Goal: Transaction & Acquisition: Obtain resource

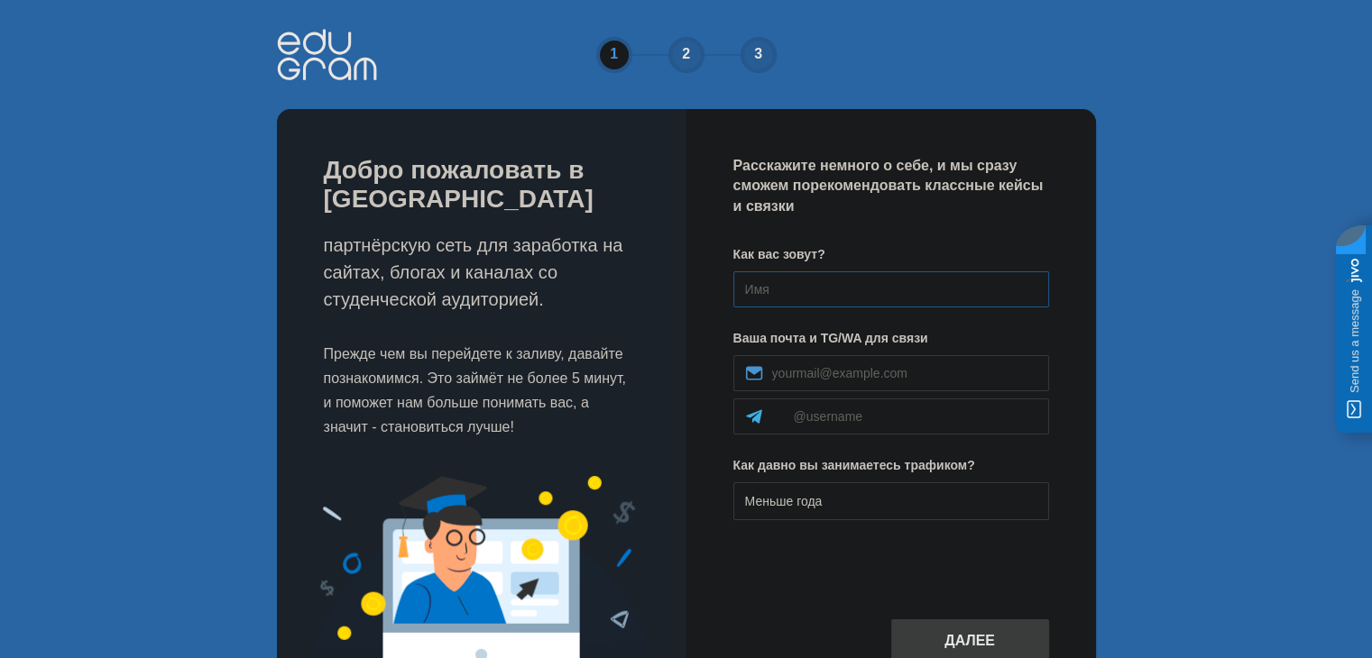
click at [866, 289] on input at bounding box center [891, 290] width 316 height 36
type input "F"
type input "А"
type input "[PERSON_NAME]"
click at [910, 395] on div at bounding box center [891, 394] width 316 height 79
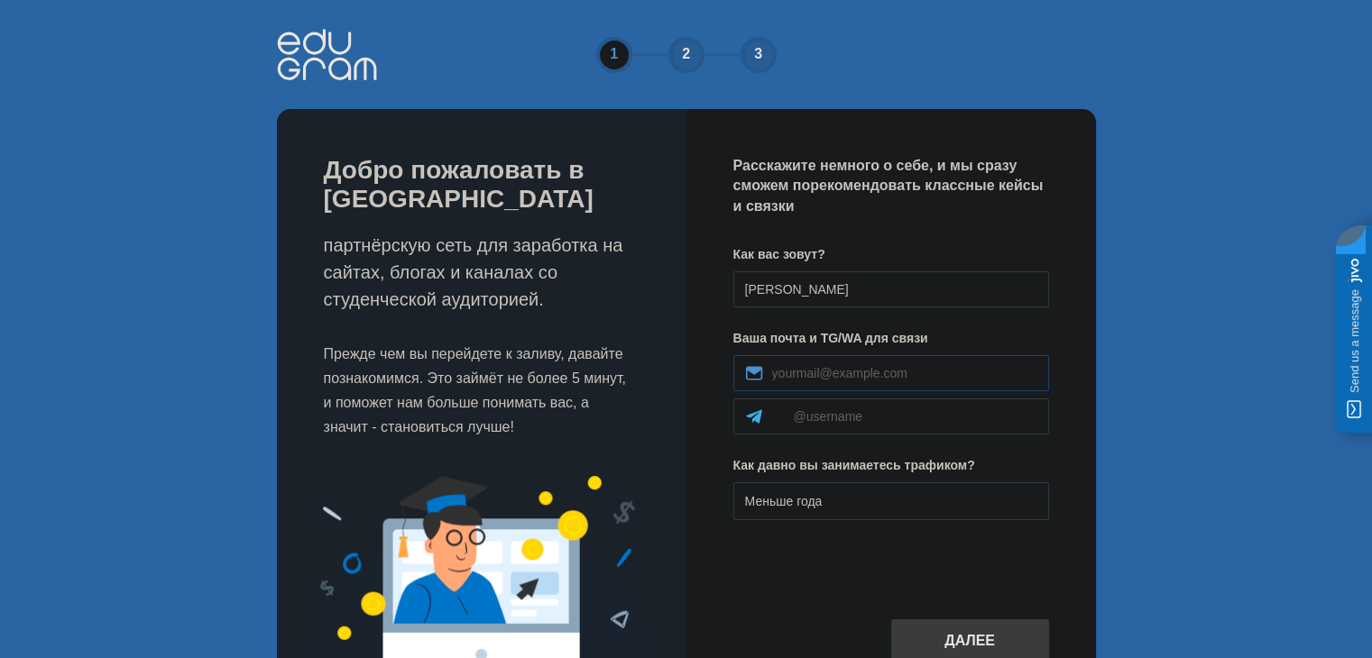
click at [914, 387] on div at bounding box center [891, 373] width 316 height 36
click at [888, 369] on input at bounding box center [904, 373] width 265 height 14
type input "tyraxor329@gmail.com"
click at [859, 419] on input at bounding box center [916, 417] width 244 height 14
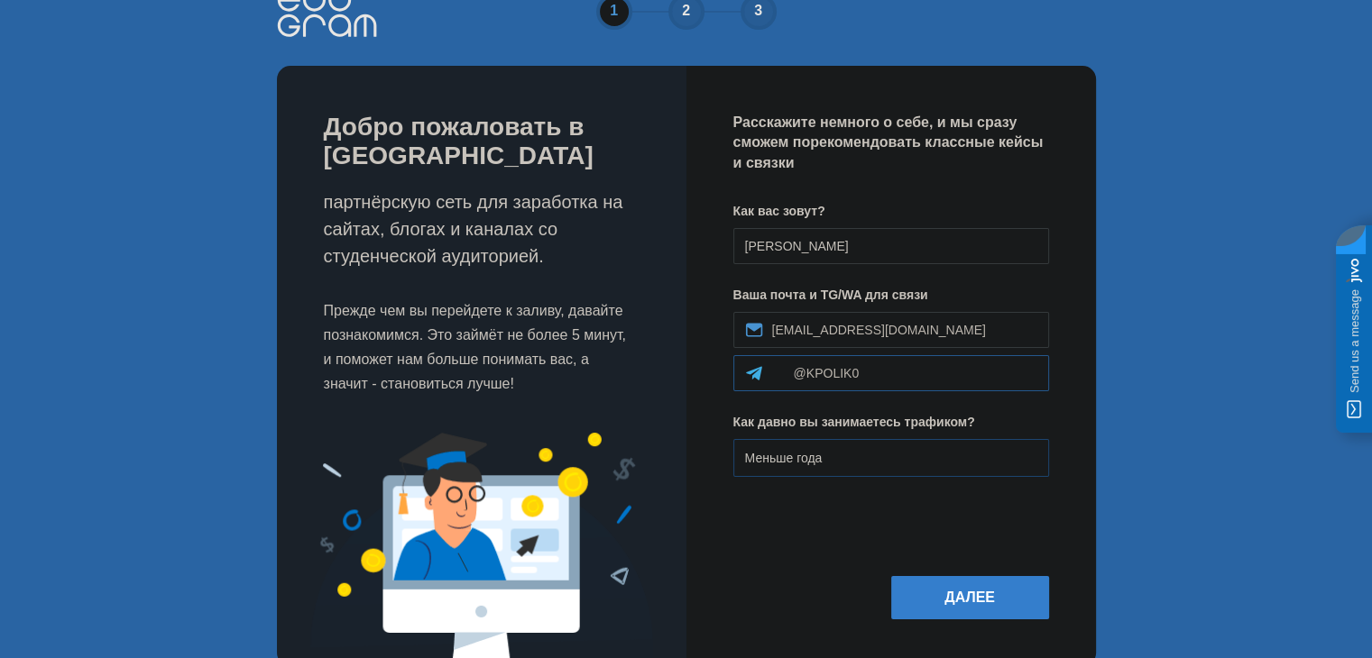
scroll to position [80, 0]
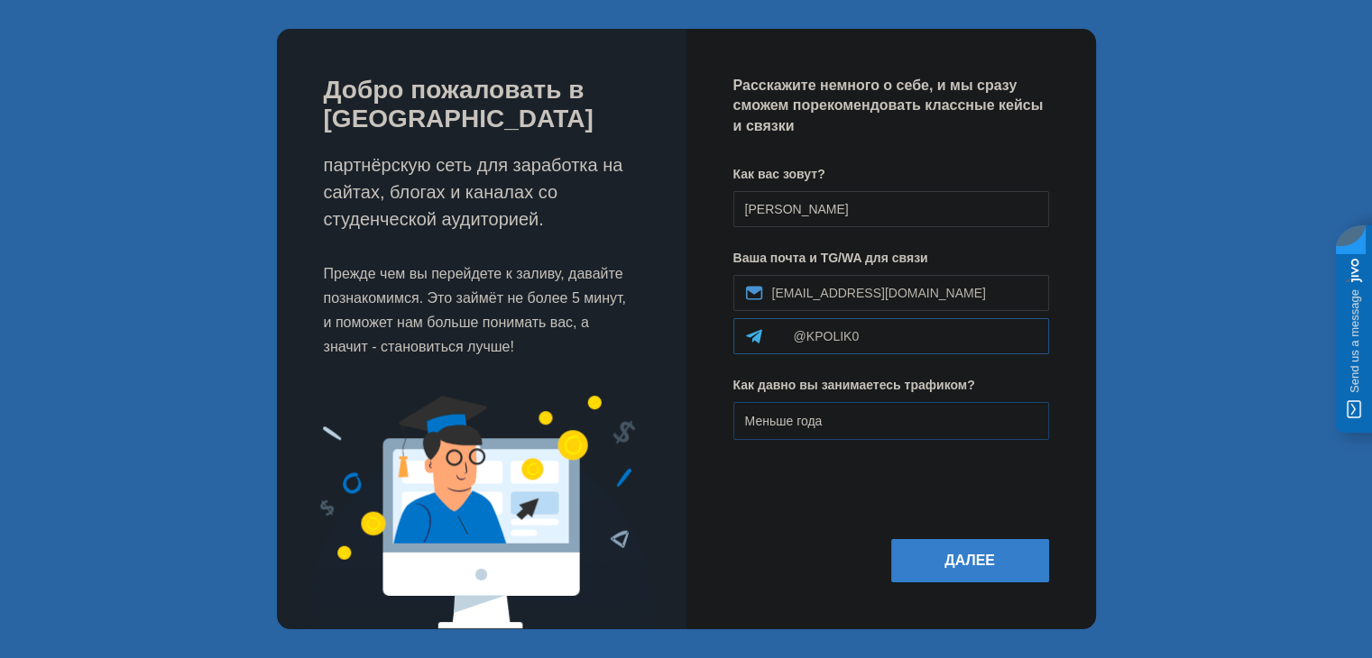
type input "@KPOLIK0"
click at [853, 430] on div "Меньше года" at bounding box center [891, 421] width 316 height 38
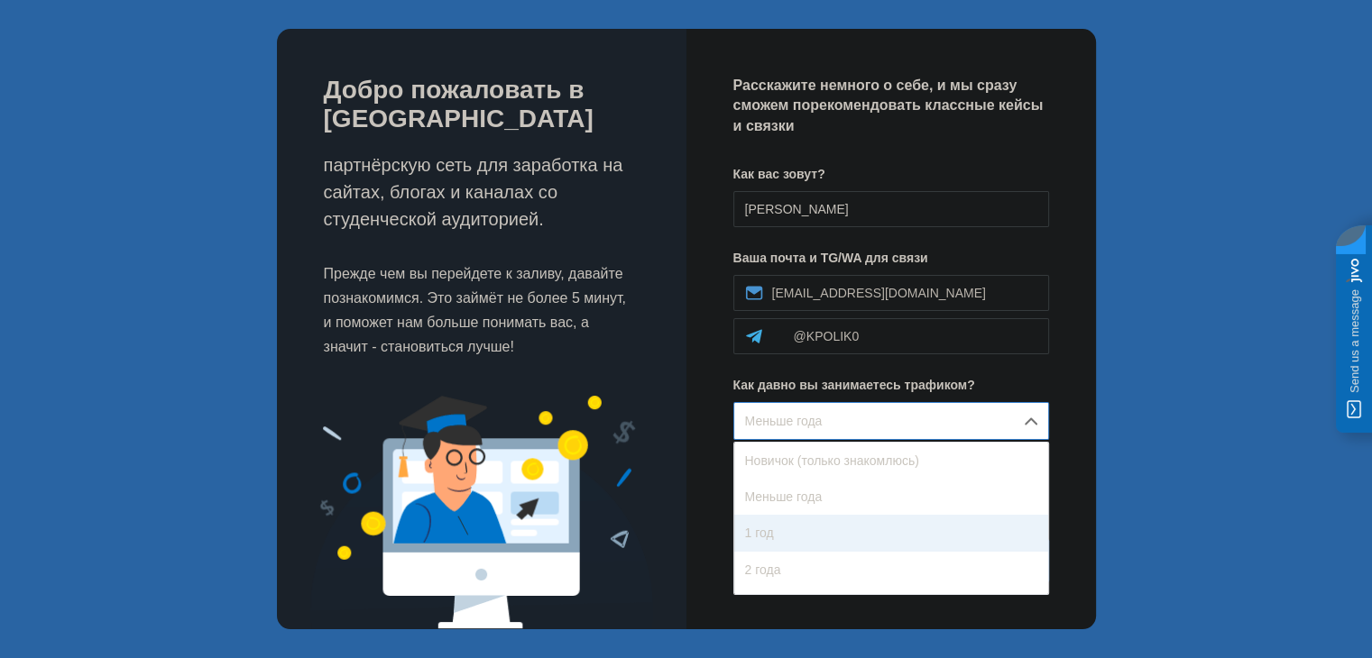
click at [820, 532] on div "1 год" at bounding box center [891, 533] width 314 height 36
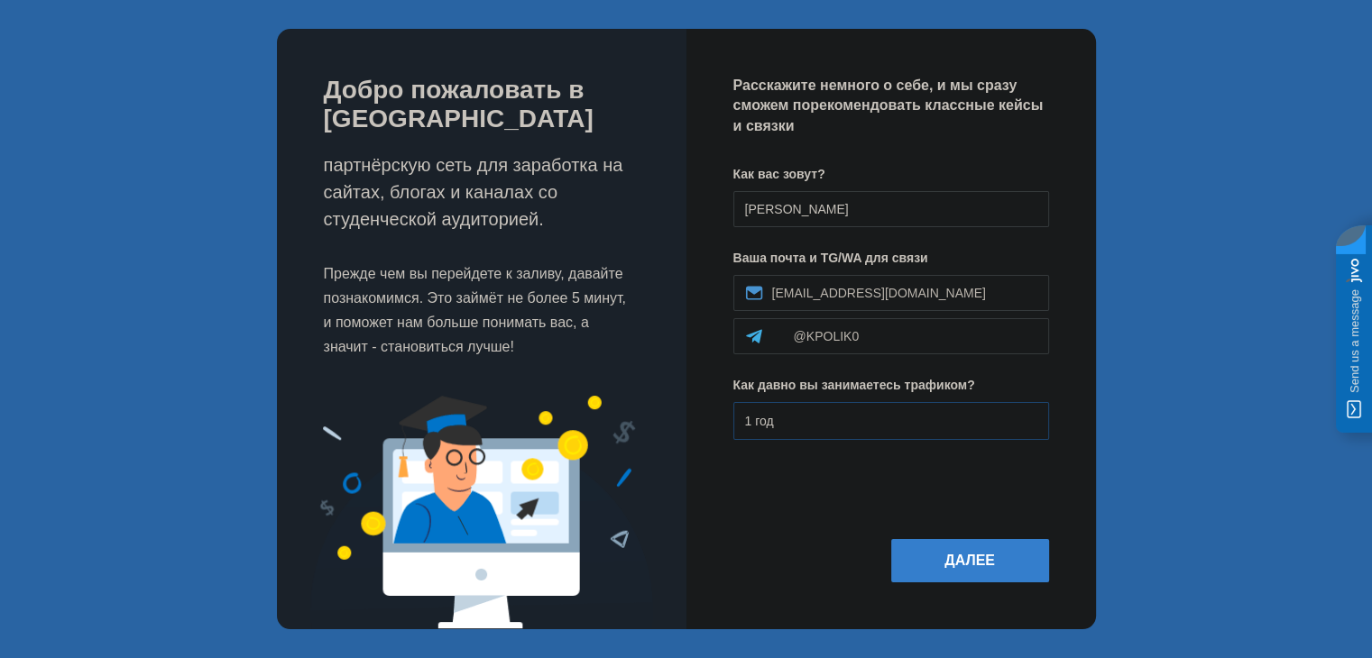
click at [825, 433] on div "Как вас зовут? Александр Ваша почта и TG/WA для связи tyraxor329@gmail.com @KPO…" at bounding box center [891, 310] width 316 height 290
drag, startPoint x: 825, startPoint y: 418, endPoint x: 812, endPoint y: 437, distance: 23.3
click at [824, 419] on div "1 год" at bounding box center [891, 421] width 316 height 38
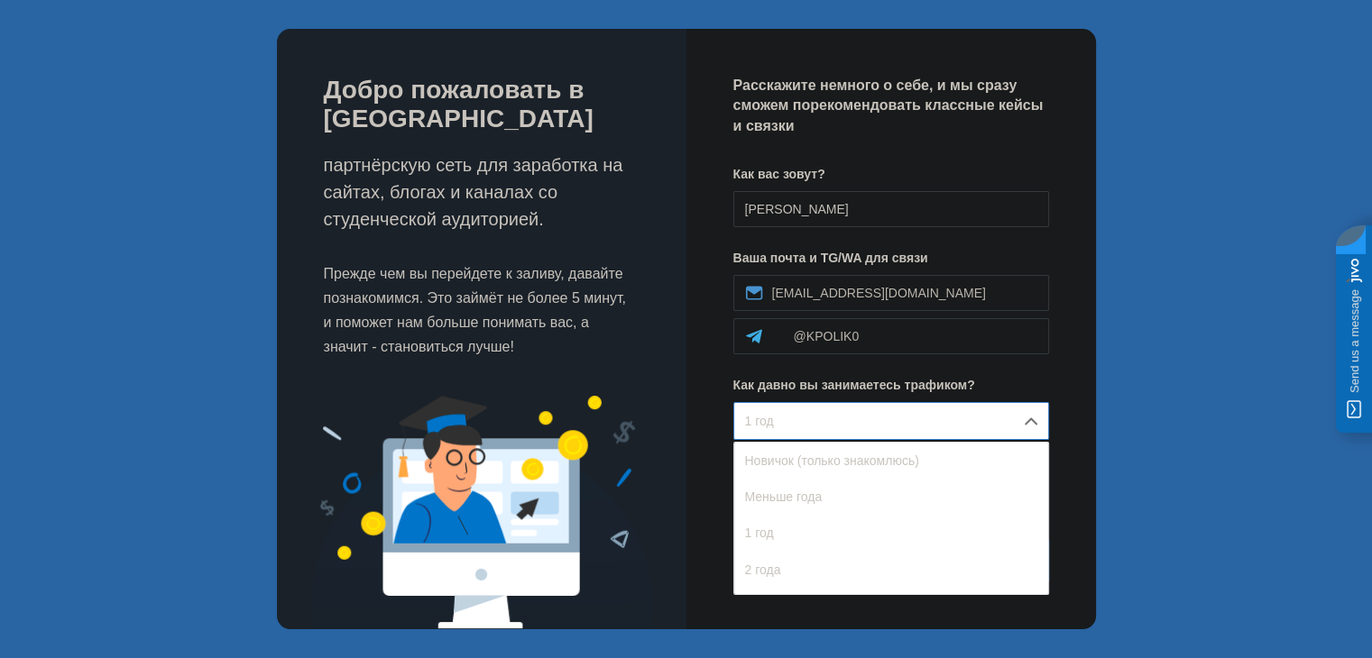
drag, startPoint x: 802, startPoint y: 566, endPoint x: 948, endPoint y: 566, distance: 146.1
click at [804, 566] on div "2 года" at bounding box center [891, 570] width 314 height 36
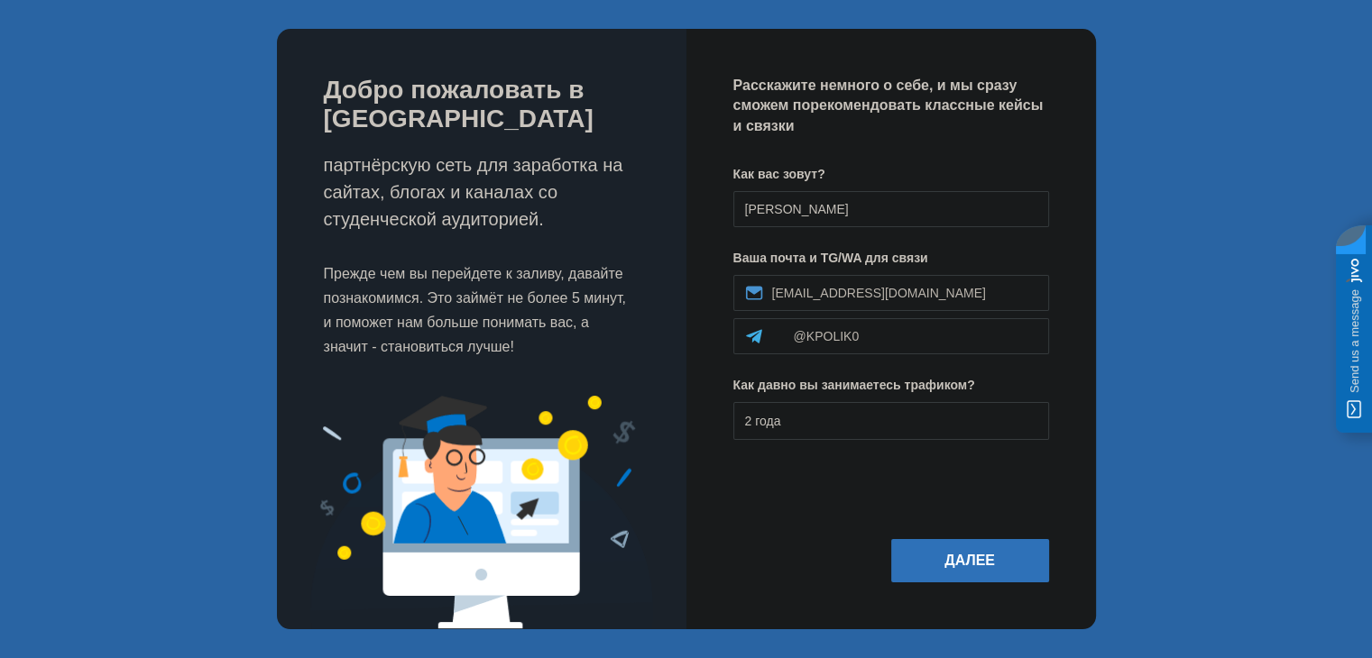
click at [968, 564] on button "Далее" at bounding box center [970, 560] width 158 height 43
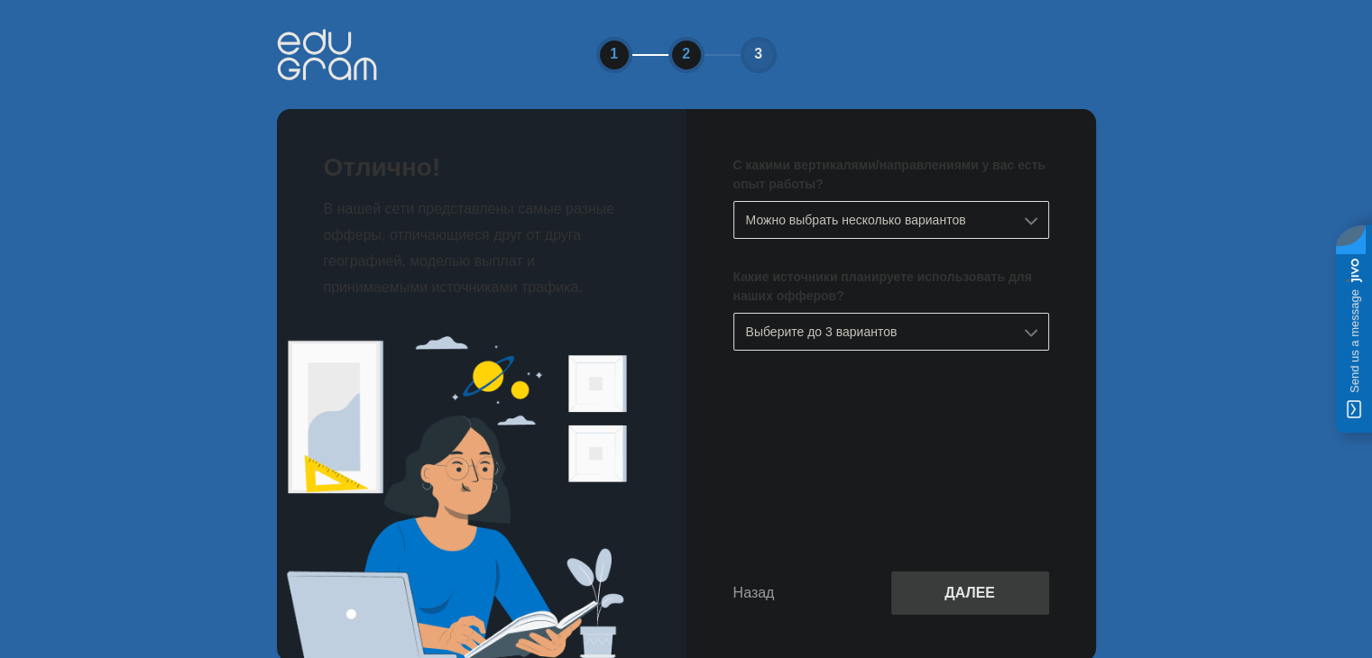
click at [941, 225] on div "Можно выбрать несколько вариантов" at bounding box center [891, 220] width 316 height 38
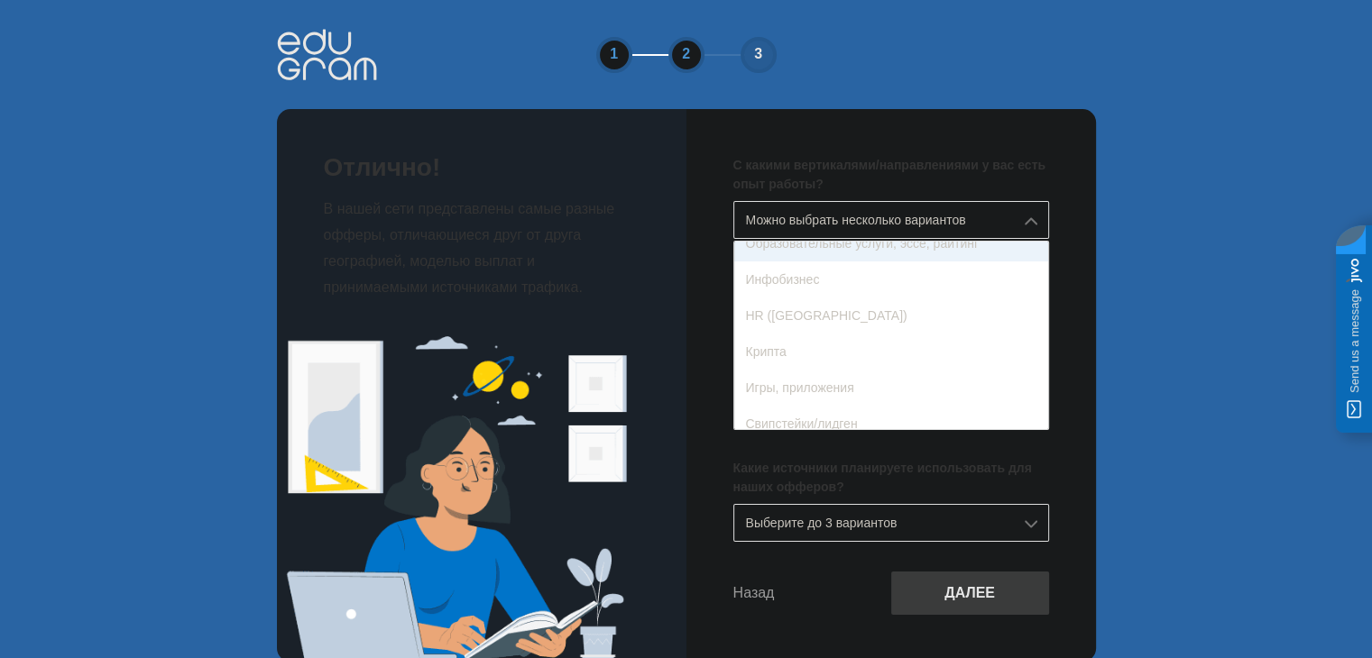
scroll to position [271, 0]
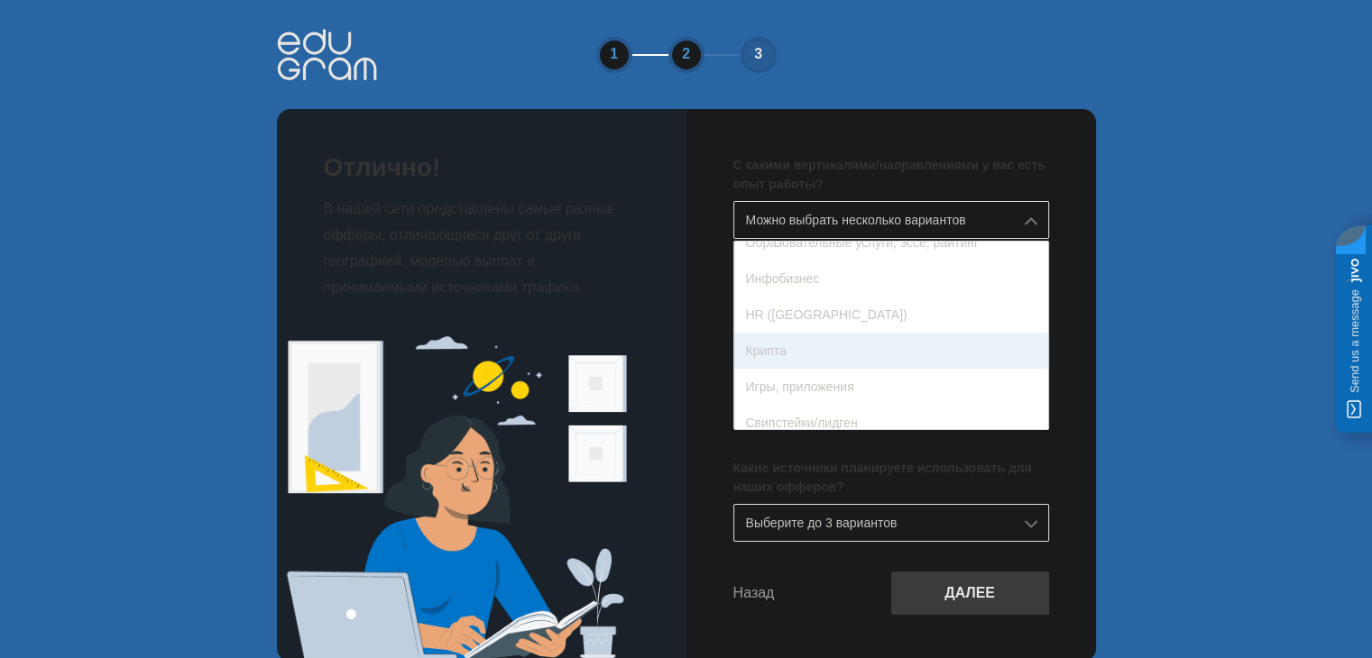
click at [884, 338] on div "Крипта" at bounding box center [891, 351] width 314 height 36
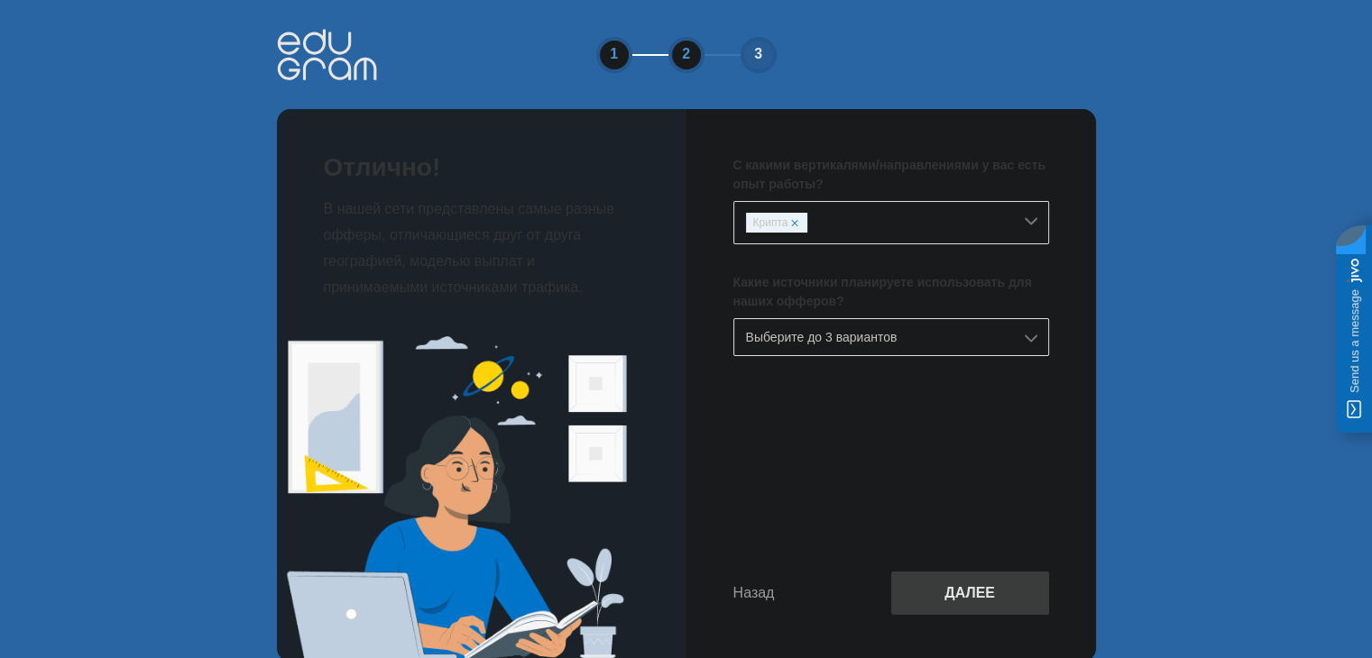
click at [921, 339] on div "Выберите до 3 вариантов" at bounding box center [891, 337] width 316 height 38
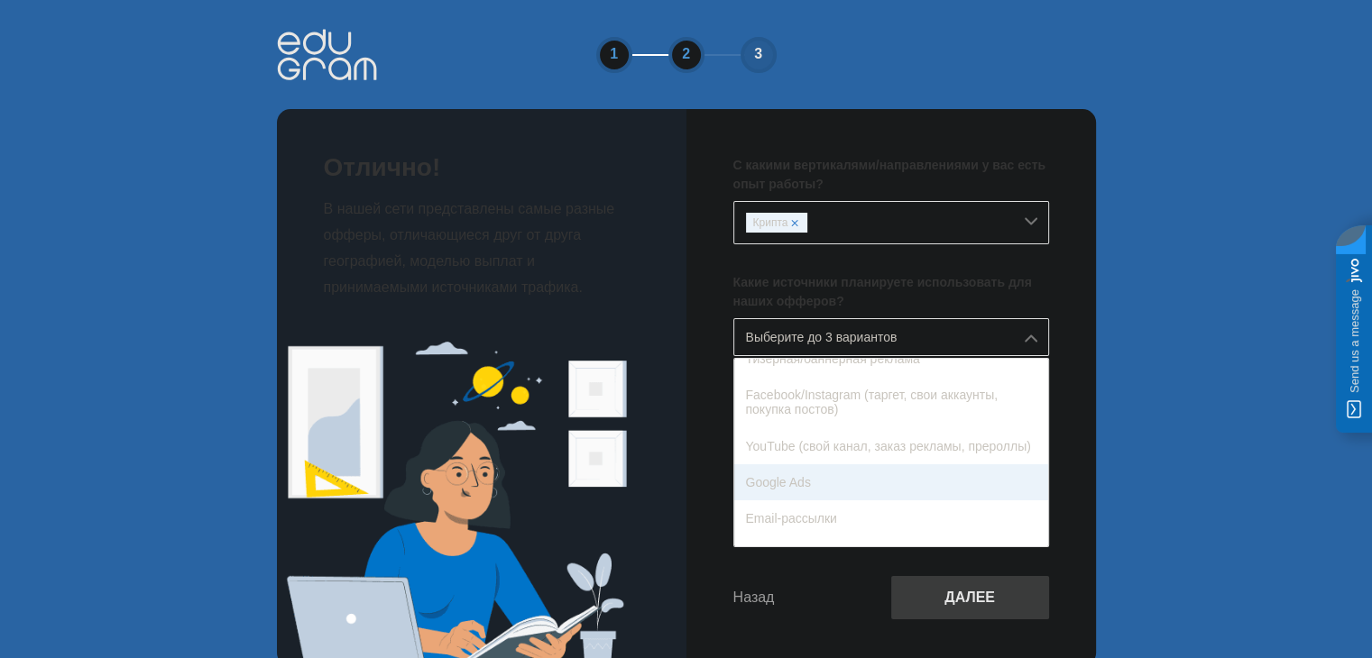
scroll to position [180, 0]
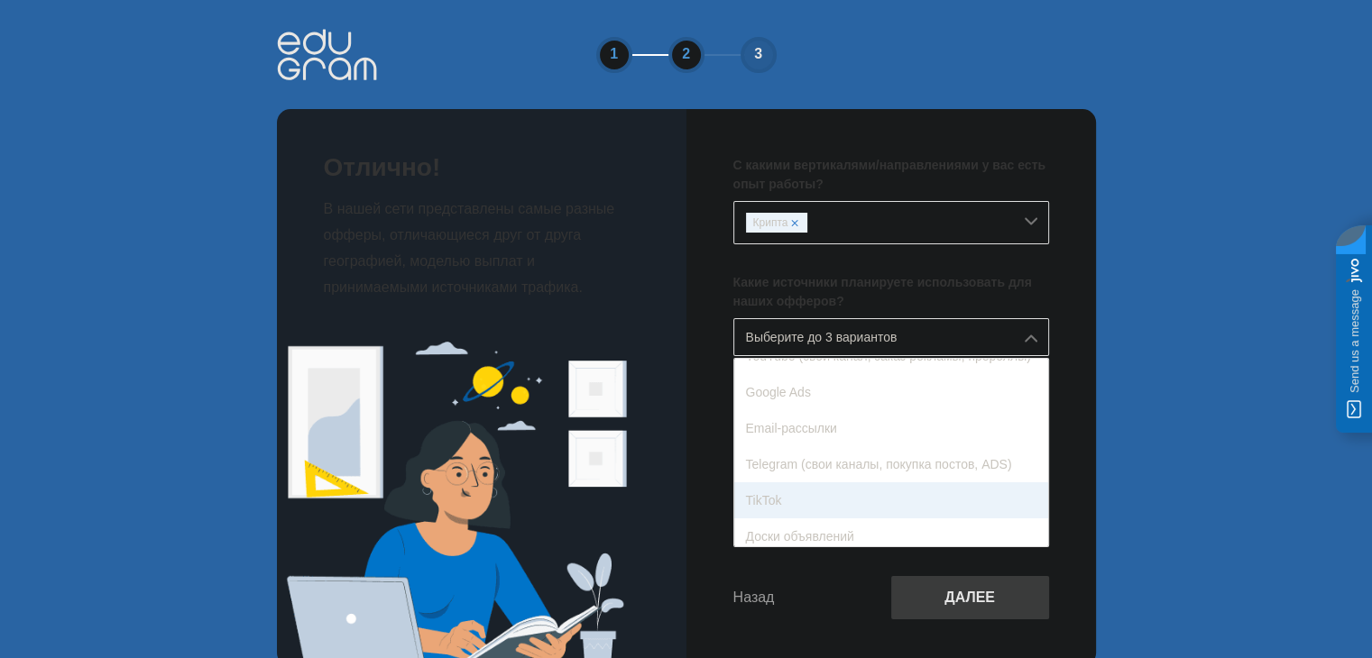
click at [906, 491] on div "TikTok" at bounding box center [891, 501] width 314 height 36
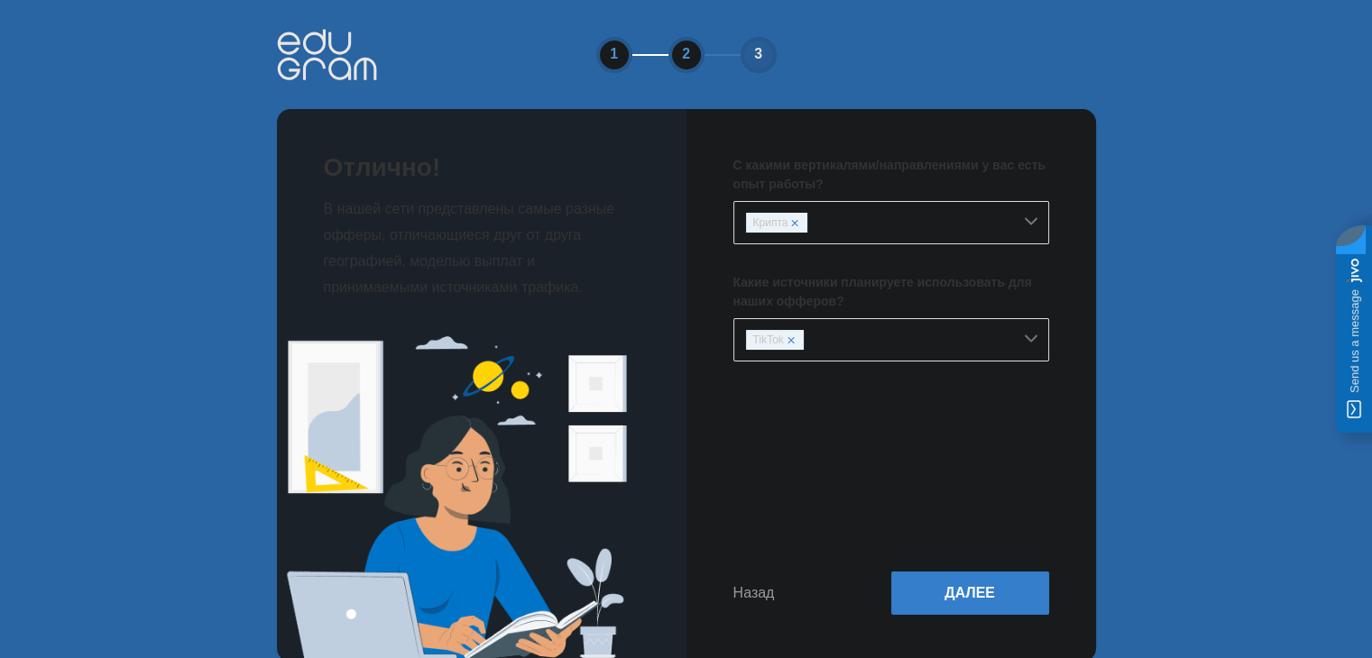
click at [907, 334] on div "TikTok" at bounding box center [879, 340] width 266 height 20
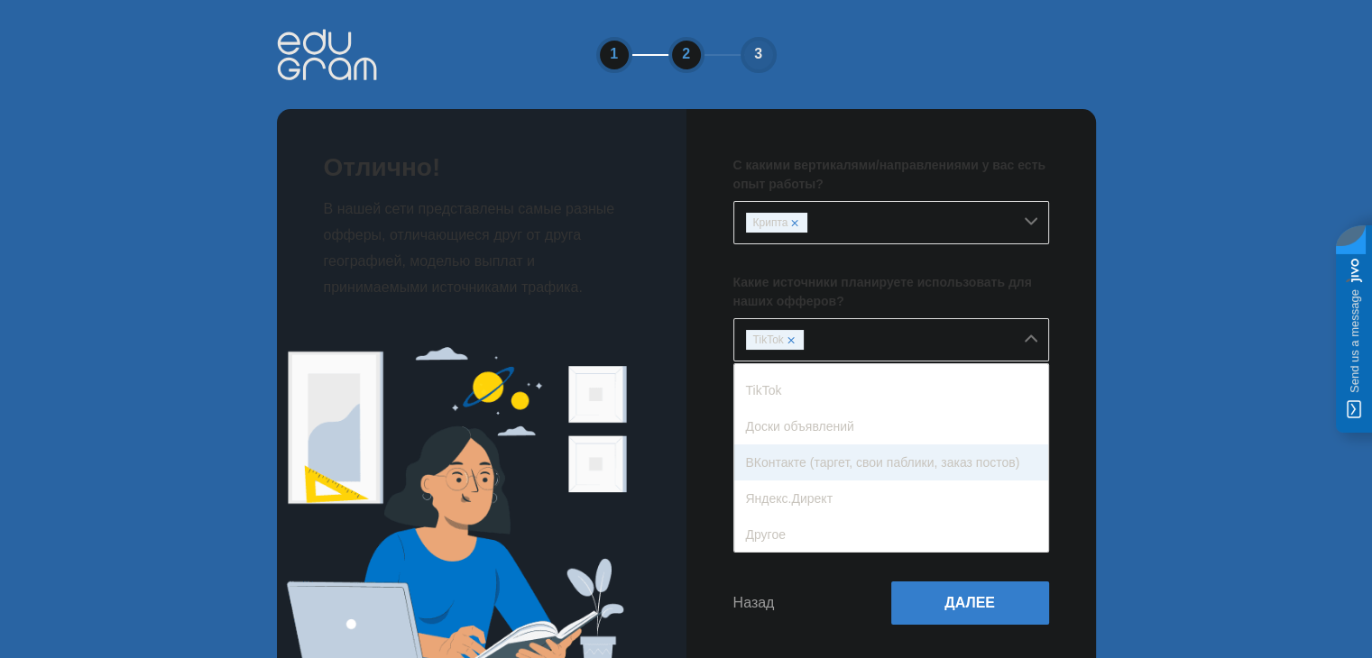
scroll to position [207, 0]
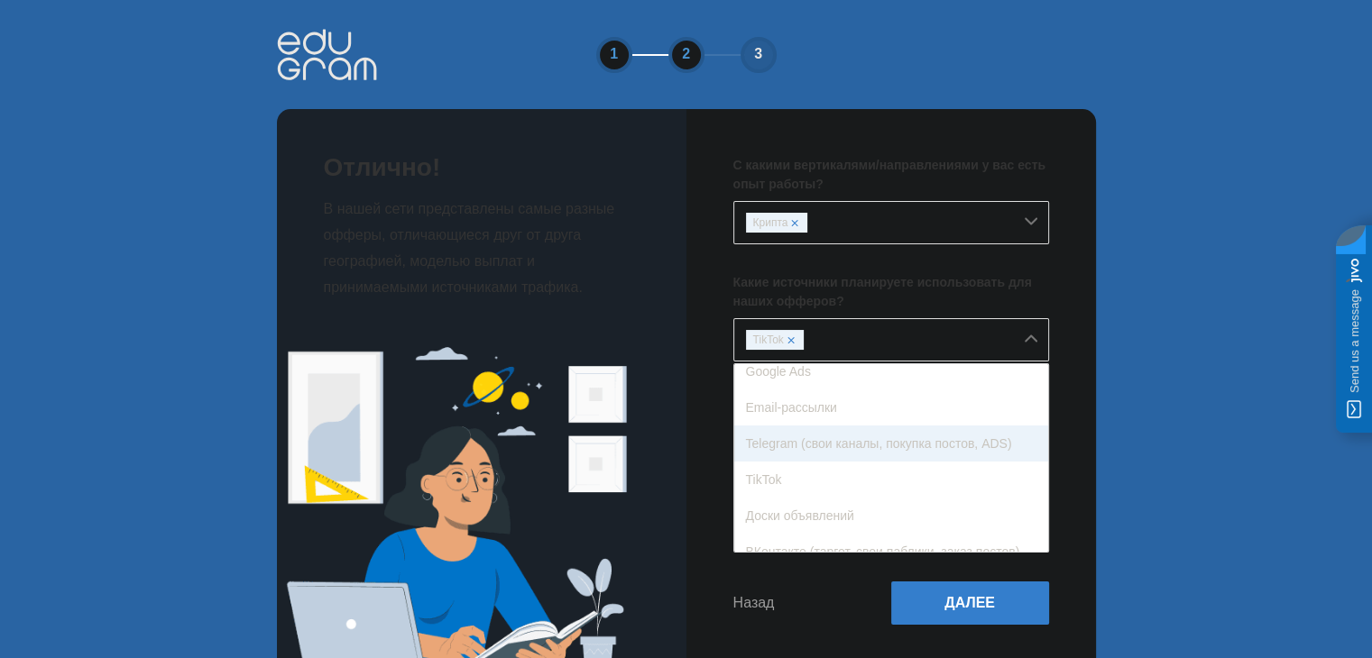
click at [888, 438] on div "Telegram (свои каналы, покупка постов, ADS)" at bounding box center [891, 444] width 314 height 36
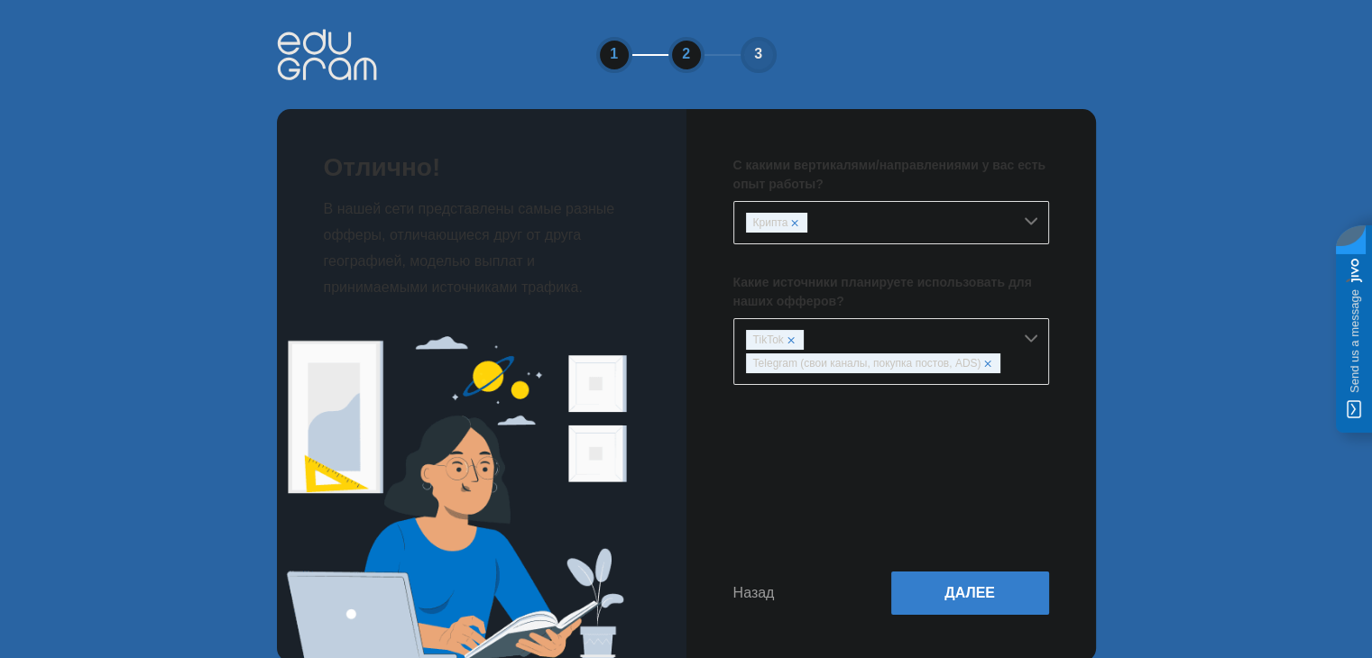
click at [924, 330] on div "TikTok Telegram (свои каналы, покупка постов, ADS)" at bounding box center [879, 351] width 266 height 43
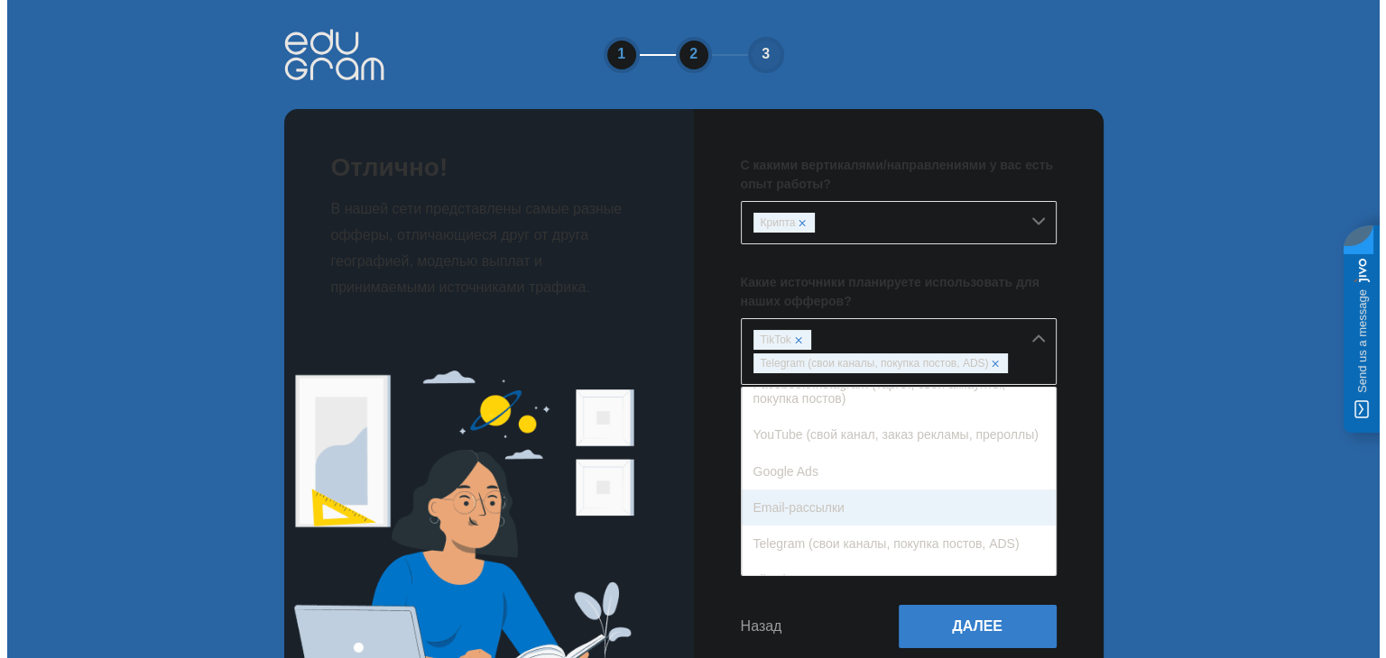
scroll to position [90, 0]
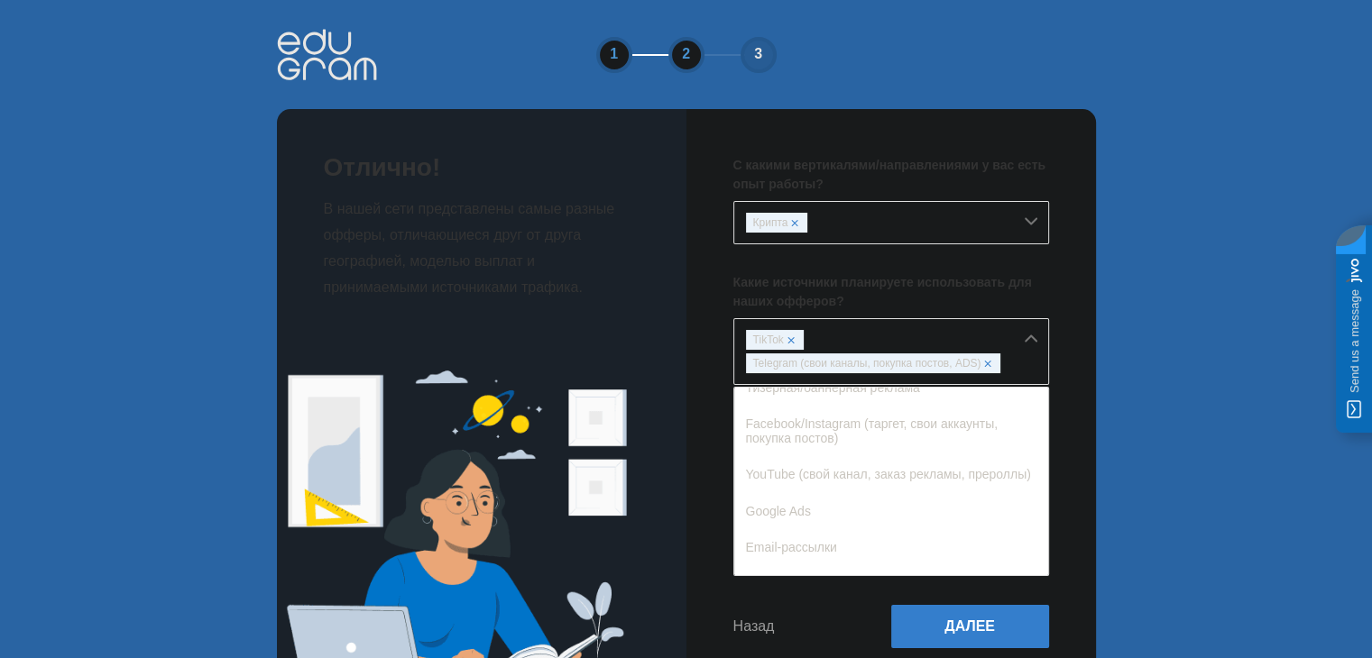
click at [852, 600] on div "С какими вертикалями/направлениями у вас есть опыт работы? Крипта Какие источни…" at bounding box center [891, 402] width 410 height 586
click at [986, 339] on div "TikTok Telegram (свои каналы, покупка постов, ADS)" at bounding box center [879, 351] width 266 height 43
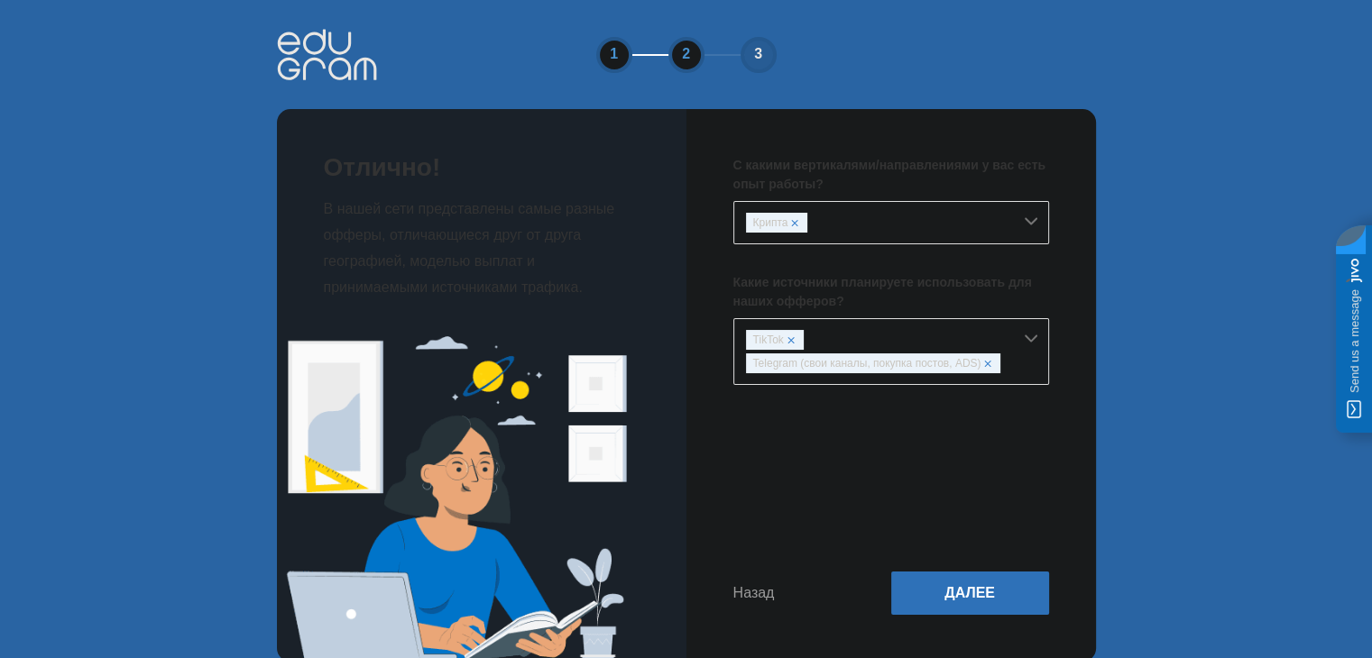
click at [944, 587] on button "Далее" at bounding box center [970, 593] width 158 height 43
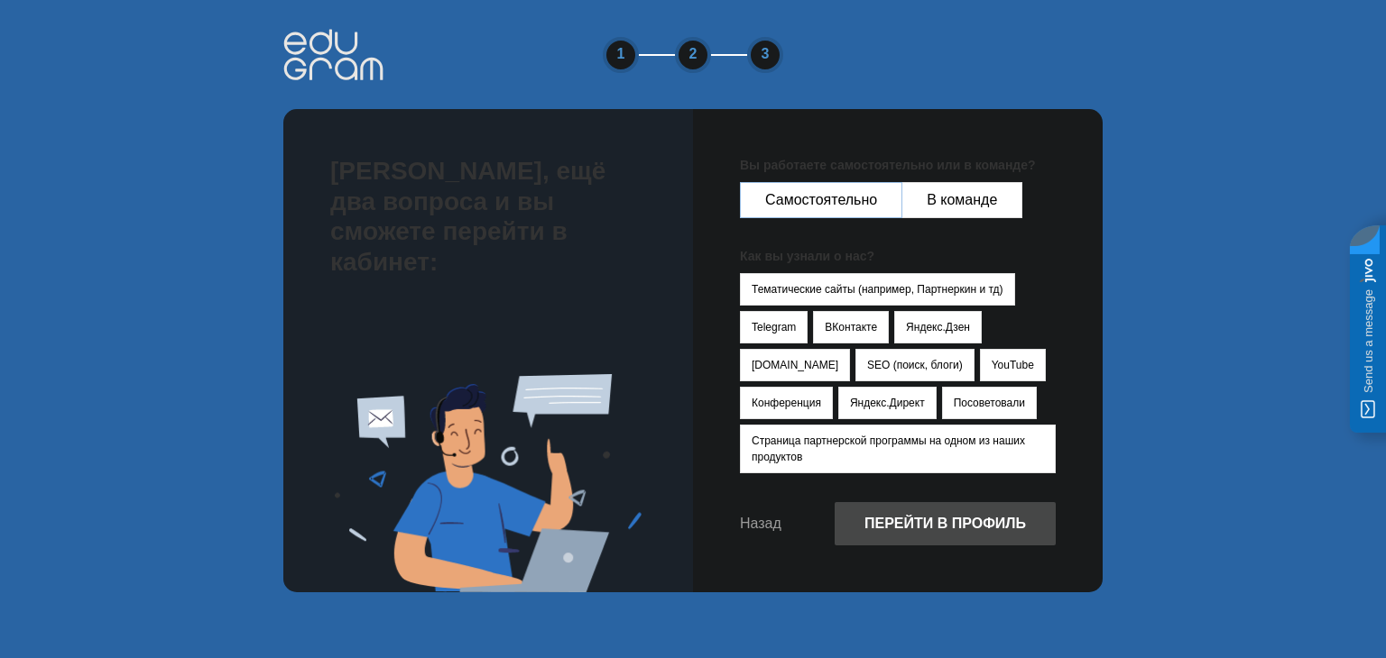
click at [870, 208] on button "Самостоятельно" at bounding box center [821, 200] width 162 height 36
click at [942, 403] on button "Посоветовали" at bounding box center [989, 403] width 95 height 32
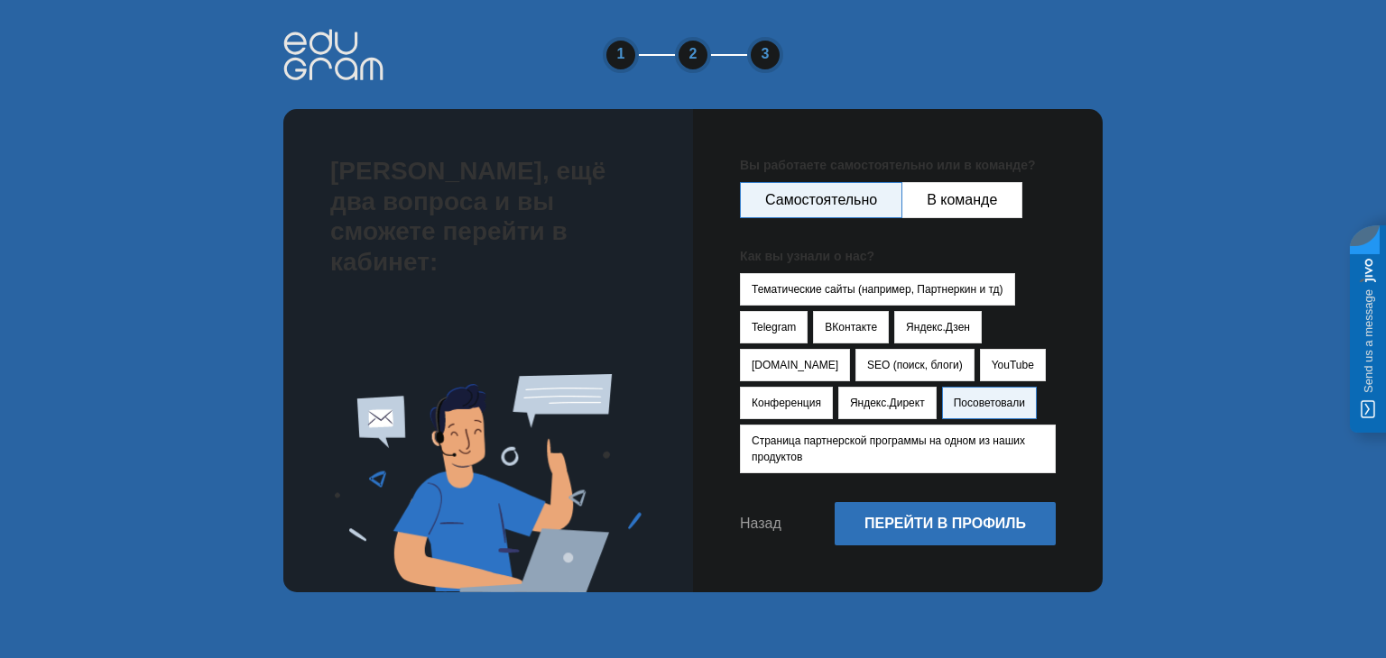
click at [952, 525] on button "Перейти в профиль" at bounding box center [944, 523] width 221 height 43
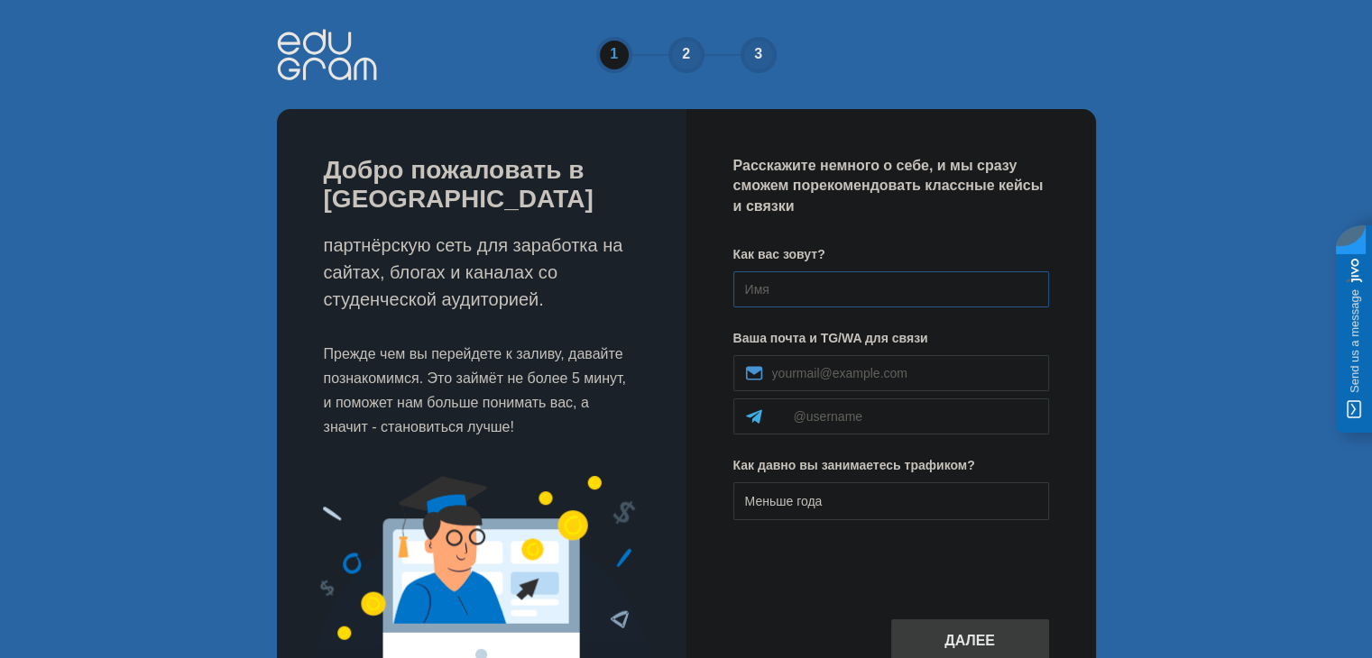
click at [818, 300] on input at bounding box center [891, 290] width 316 height 36
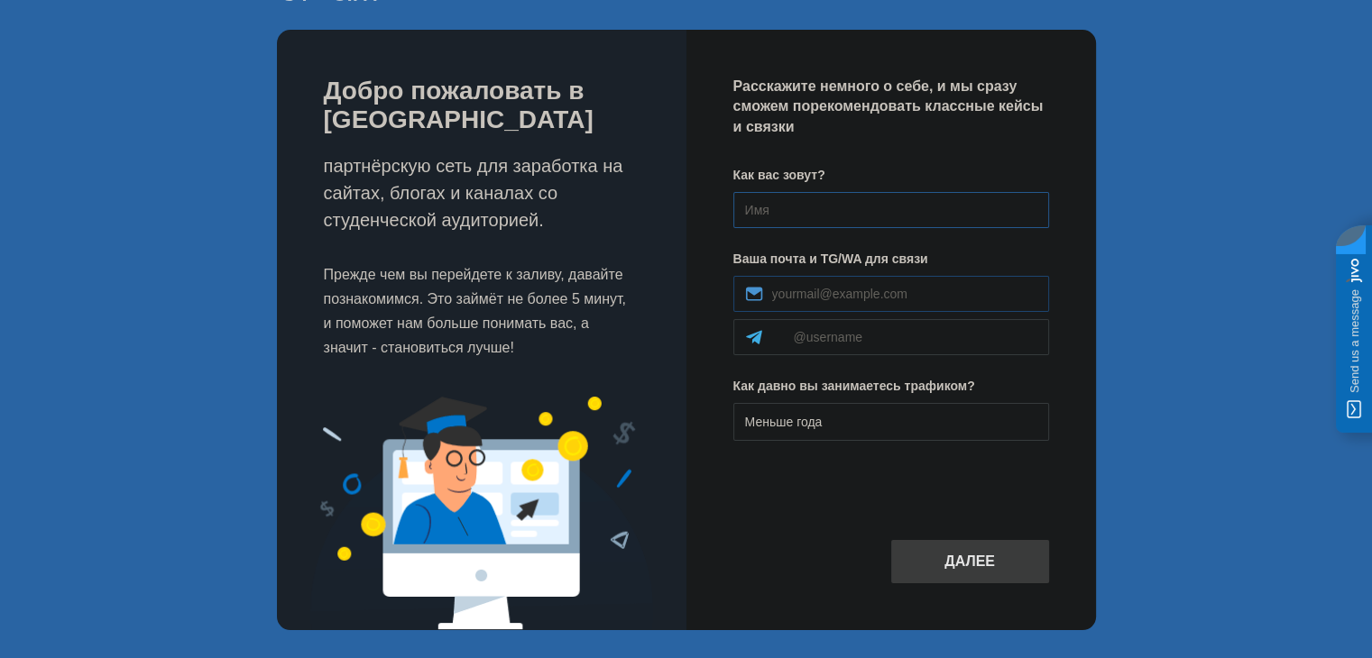
scroll to position [80, 0]
type input "f"
type input "[PERSON_NAME]"
drag, startPoint x: 921, startPoint y: 308, endPoint x: 913, endPoint y: 303, distance: 9.3
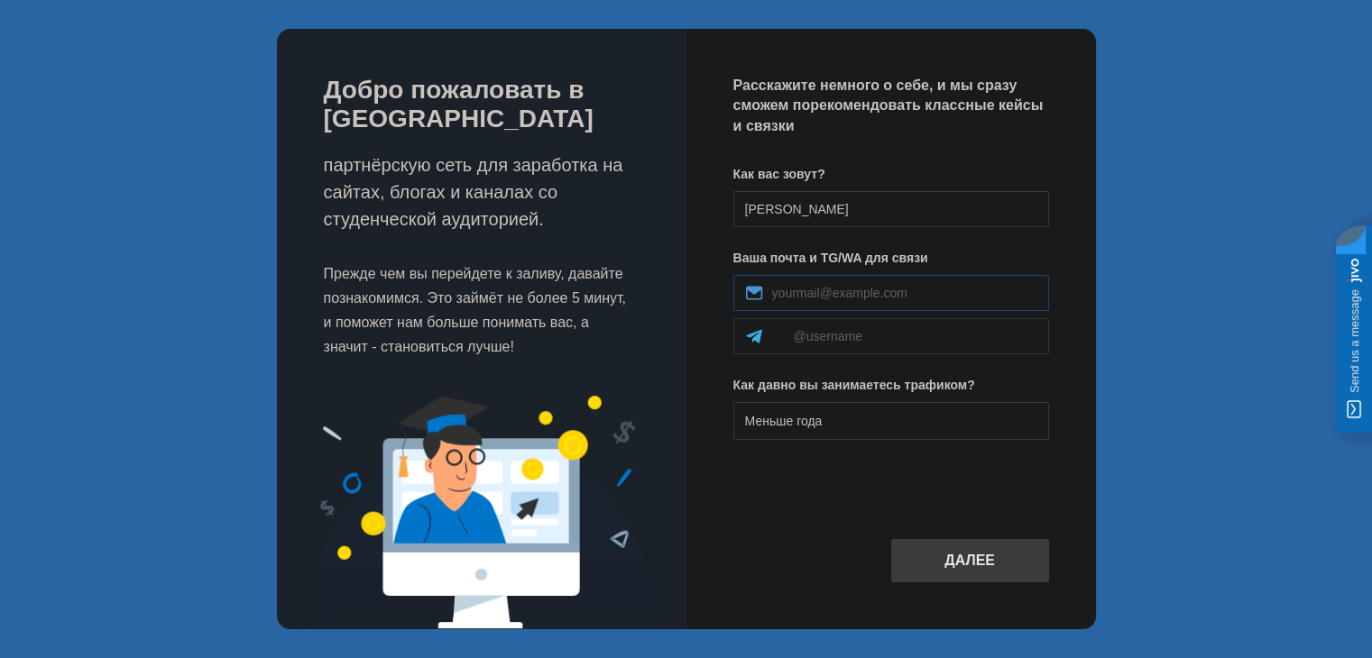
click at [917, 305] on div at bounding box center [891, 293] width 316 height 36
click at [911, 303] on div at bounding box center [891, 293] width 316 height 36
click at [904, 297] on input at bounding box center [904, 293] width 265 height 14
type input "tyraxor329@gmail.com"
click at [853, 335] on input at bounding box center [916, 336] width 244 height 14
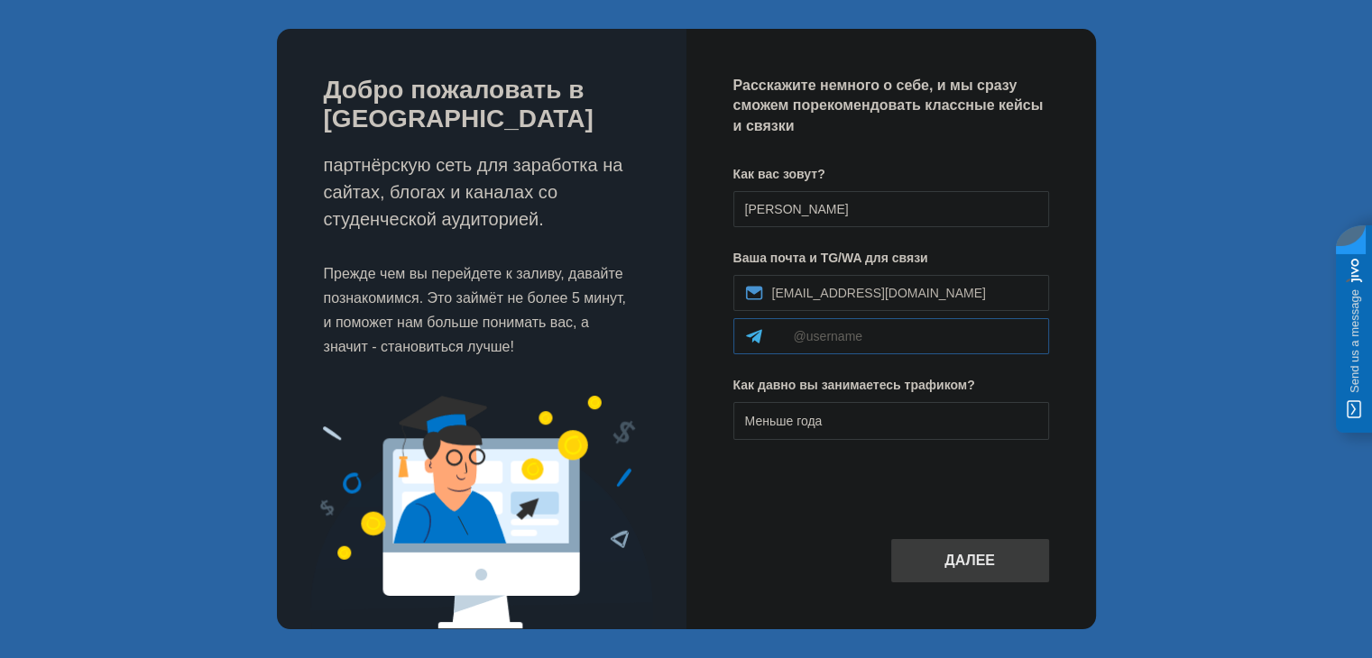
type input "@KPOLIK0"
click at [856, 412] on div "Меньше года" at bounding box center [891, 421] width 316 height 38
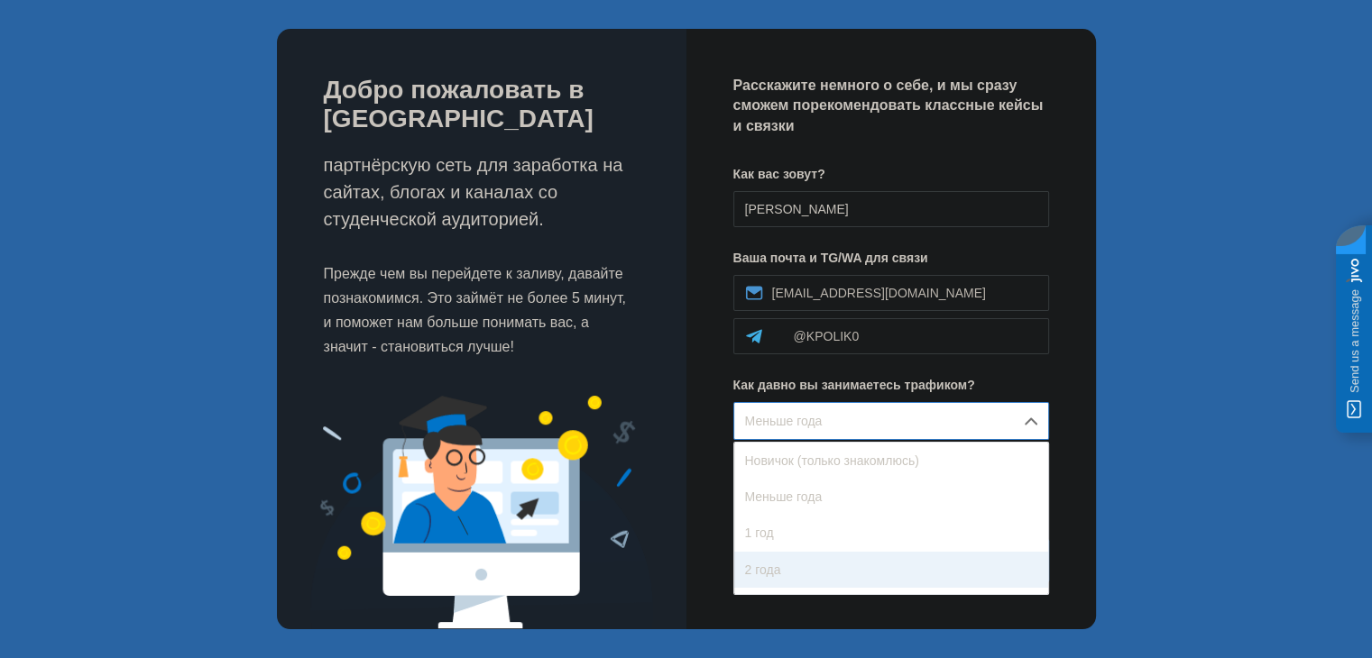
click at [782, 567] on div "2 года" at bounding box center [891, 570] width 314 height 36
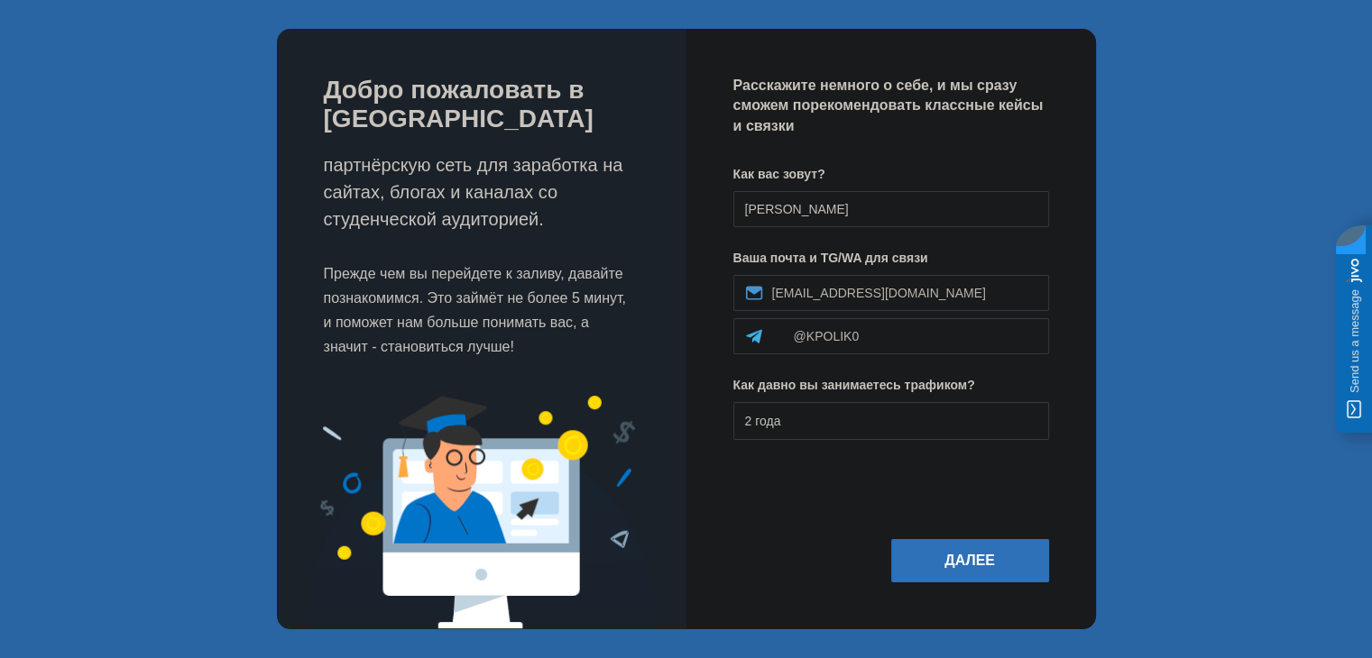
drag, startPoint x: 941, startPoint y: 546, endPoint x: 953, endPoint y: 546, distance: 12.6
click at [941, 546] on button "Далее" at bounding box center [970, 560] width 158 height 43
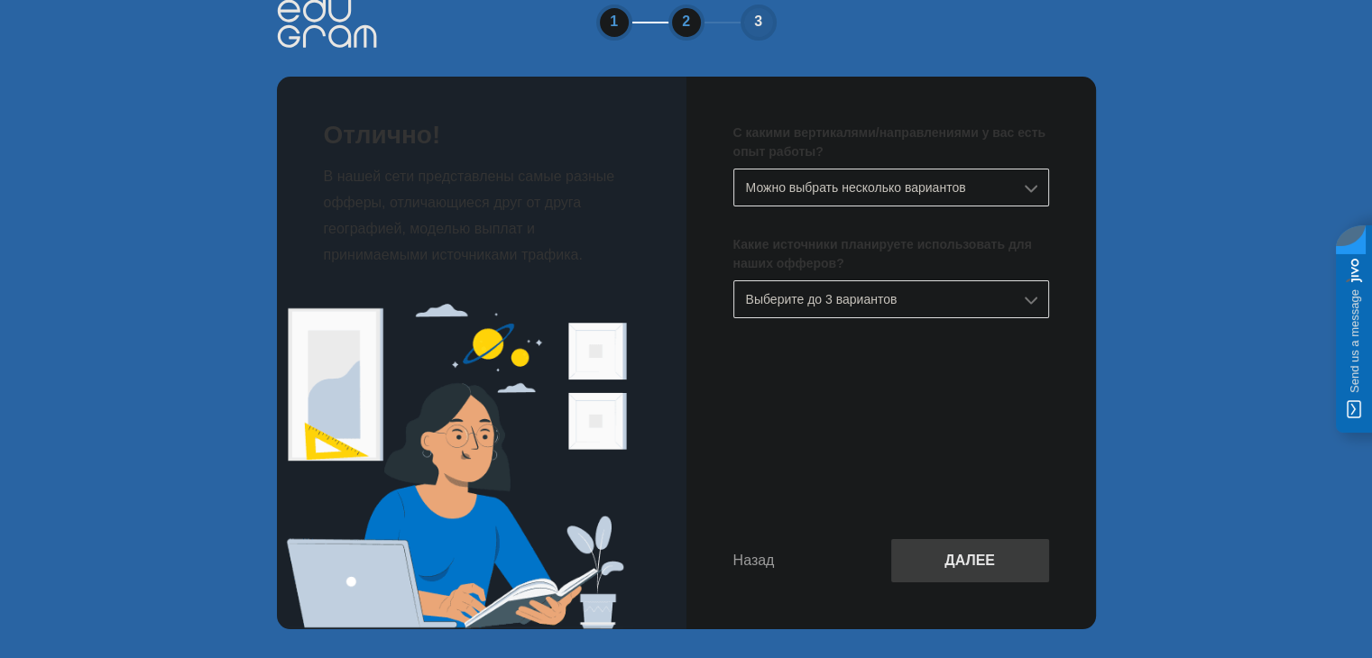
scroll to position [0, 0]
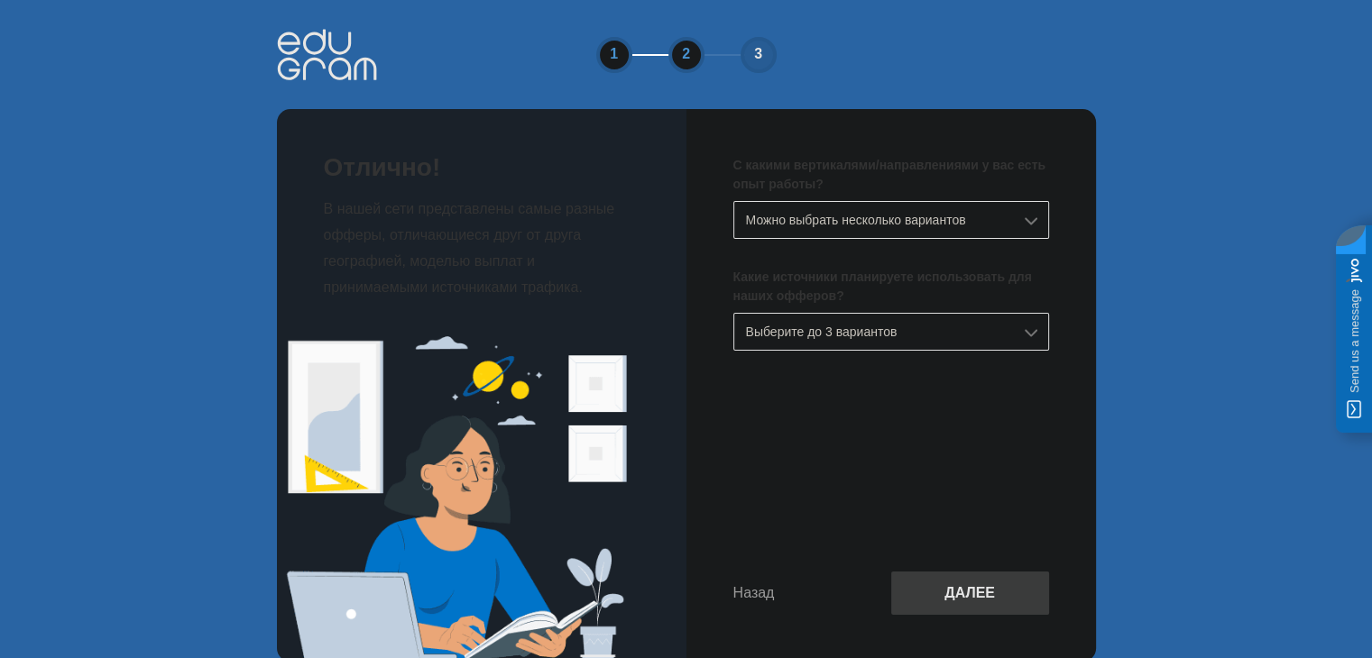
click at [849, 225] on div "Можно выбрать несколько вариантов" at bounding box center [891, 220] width 316 height 38
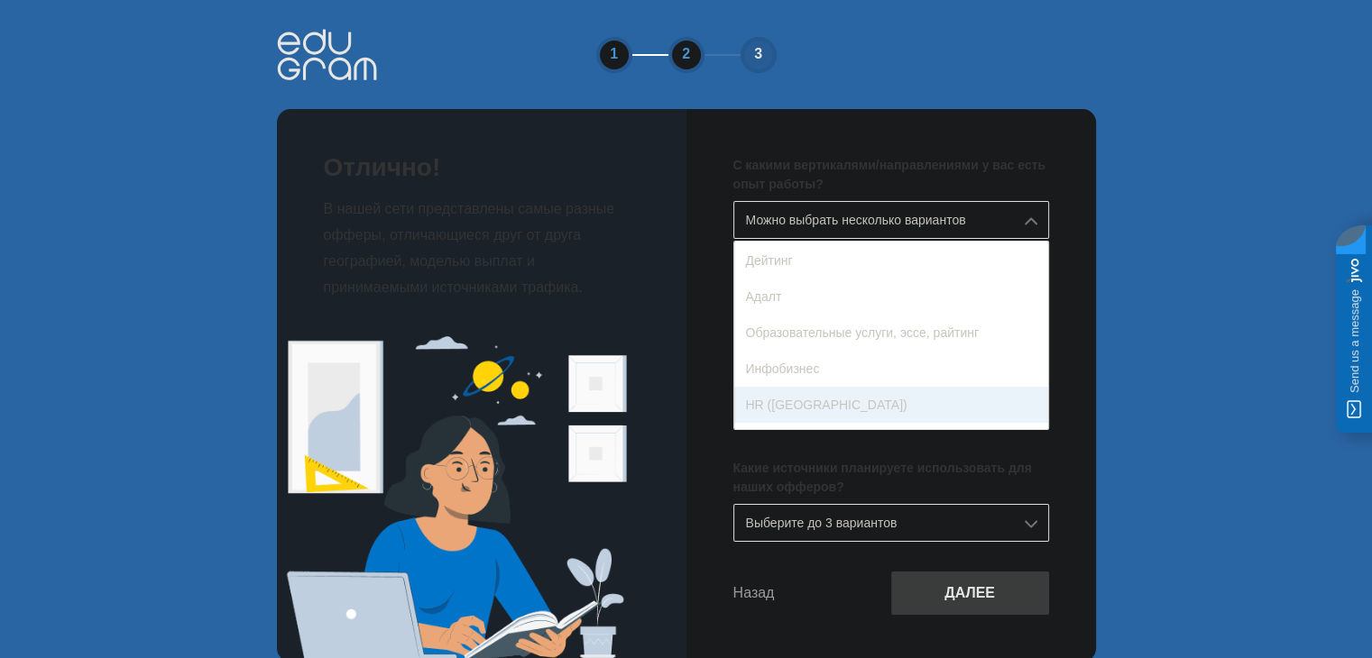
scroll to position [271, 0]
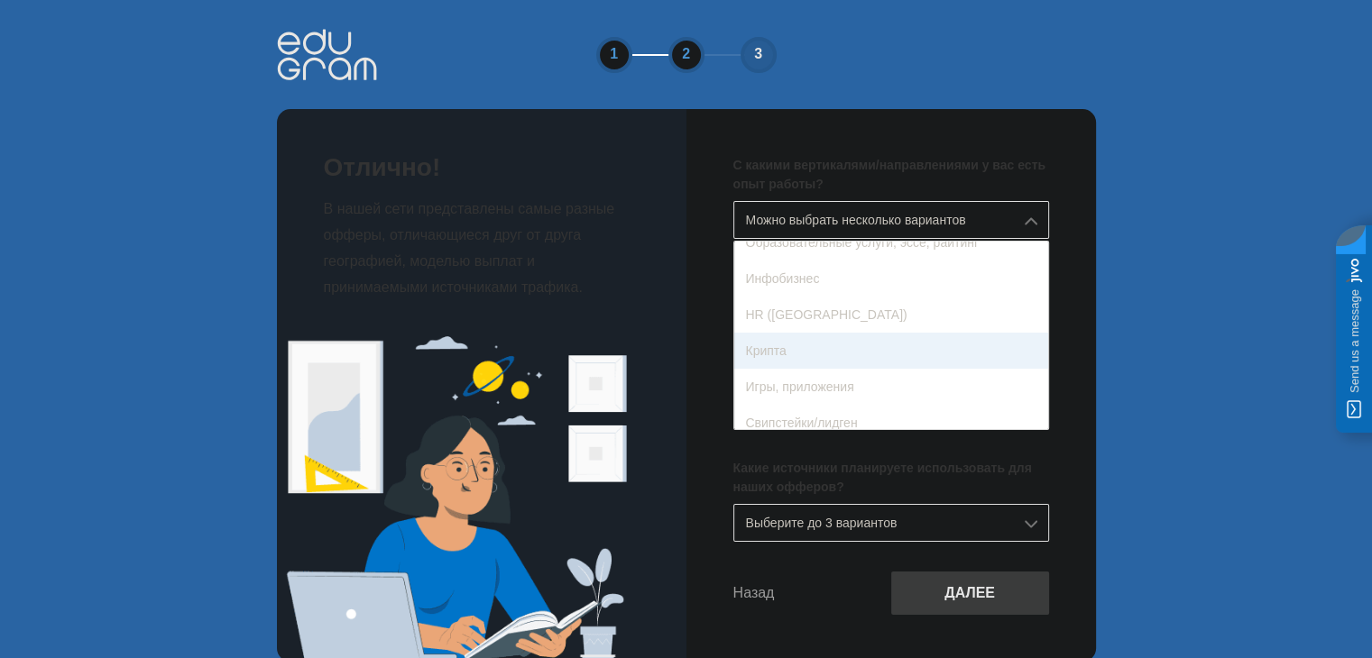
click at [819, 358] on div "Крипта" at bounding box center [891, 351] width 314 height 36
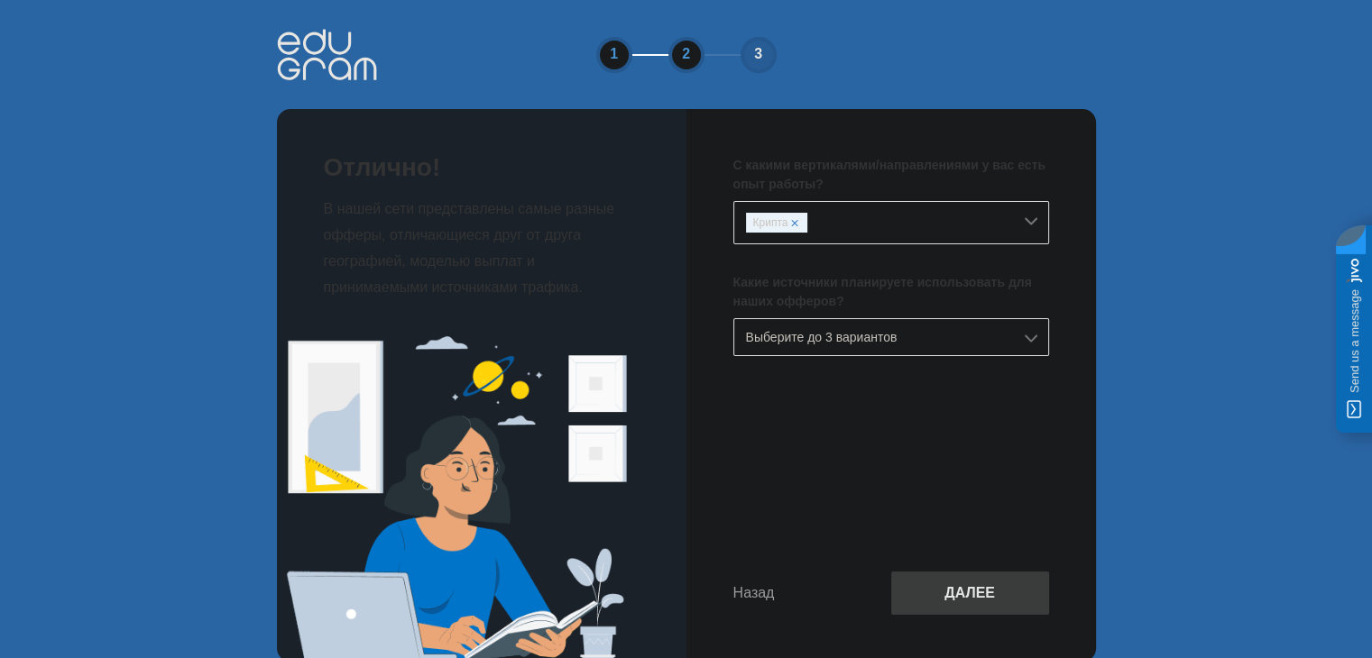
click at [837, 329] on div "Выберите до 3 вариантов" at bounding box center [891, 337] width 316 height 38
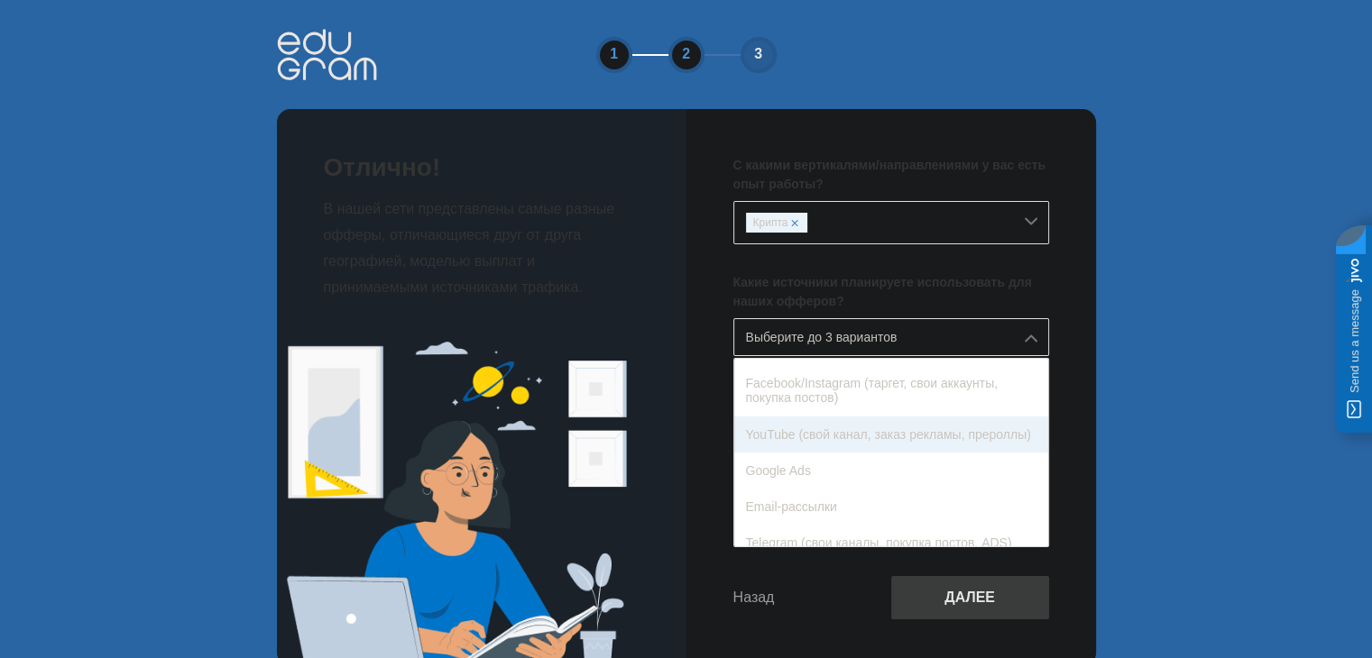
scroll to position [296, 0]
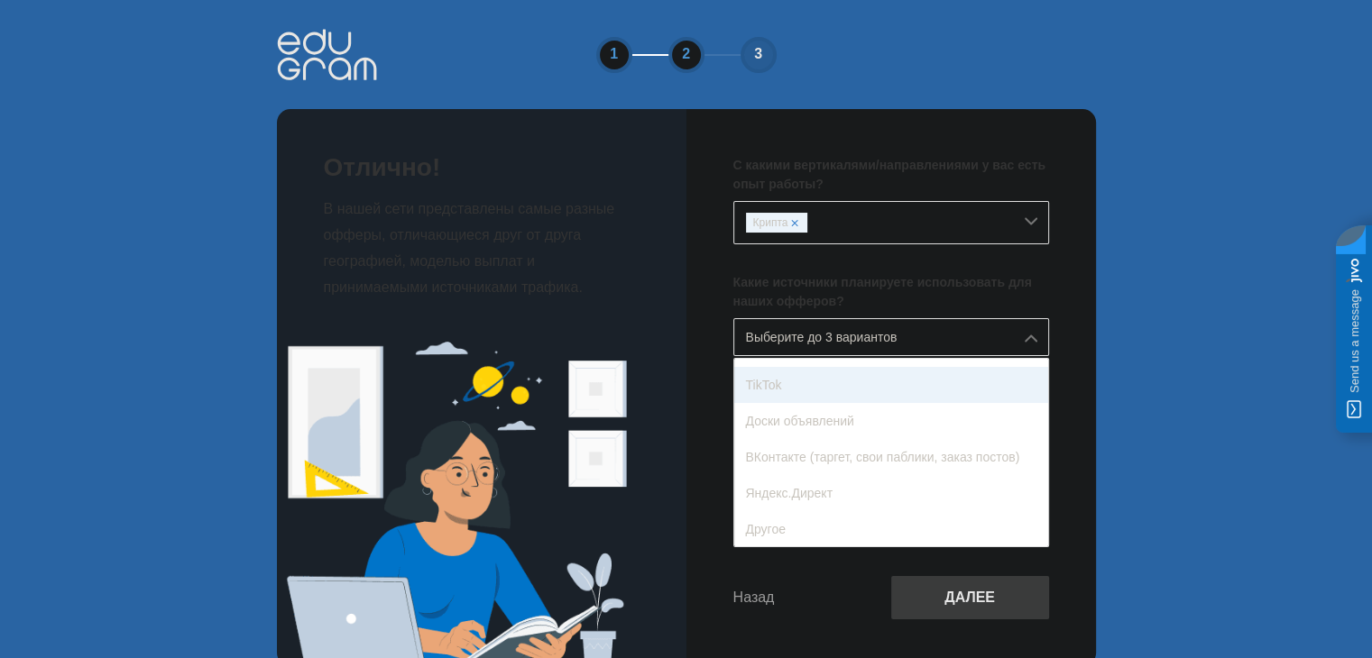
click at [825, 386] on div "TikTok" at bounding box center [891, 385] width 314 height 36
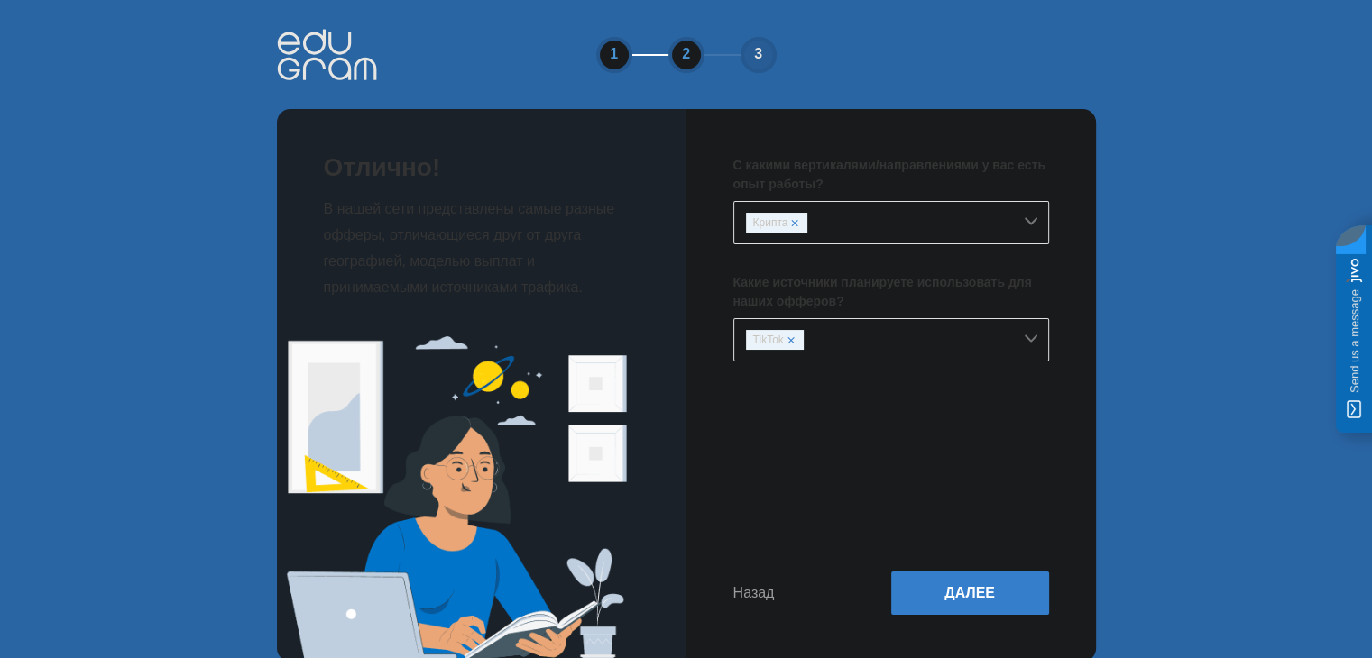
click at [870, 349] on div "TikTok" at bounding box center [891, 339] width 316 height 43
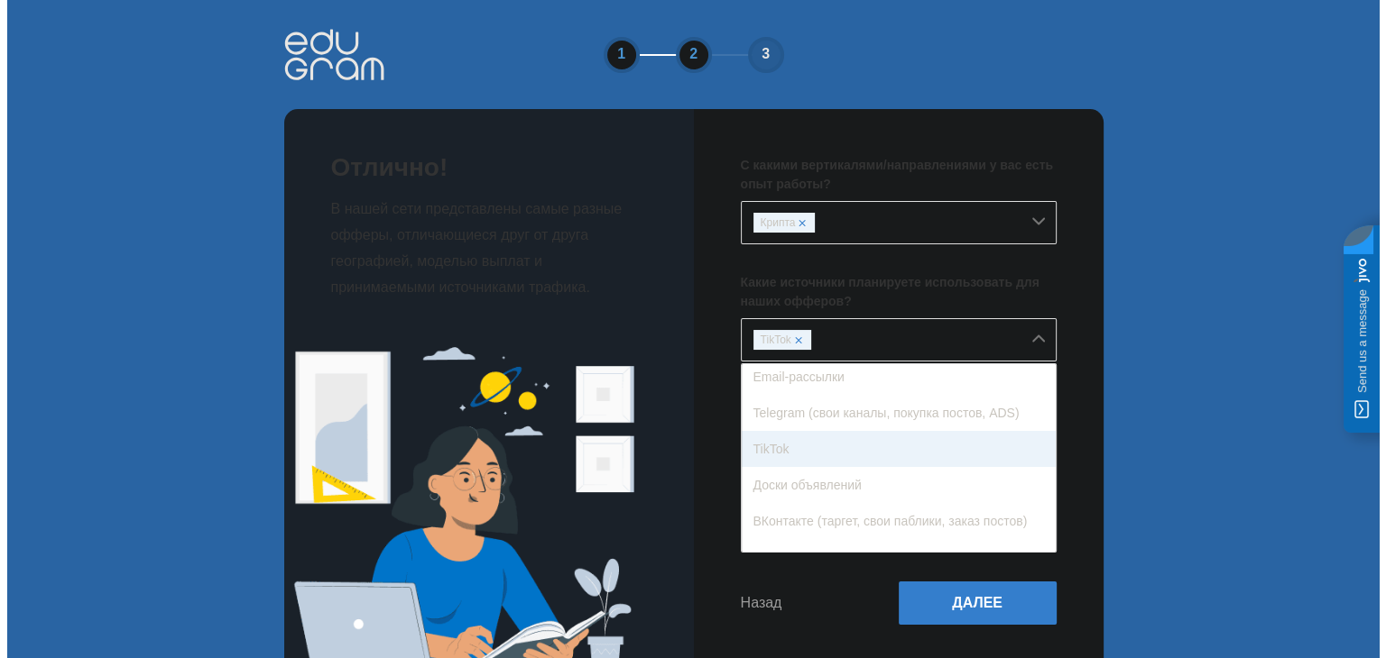
scroll to position [206, 0]
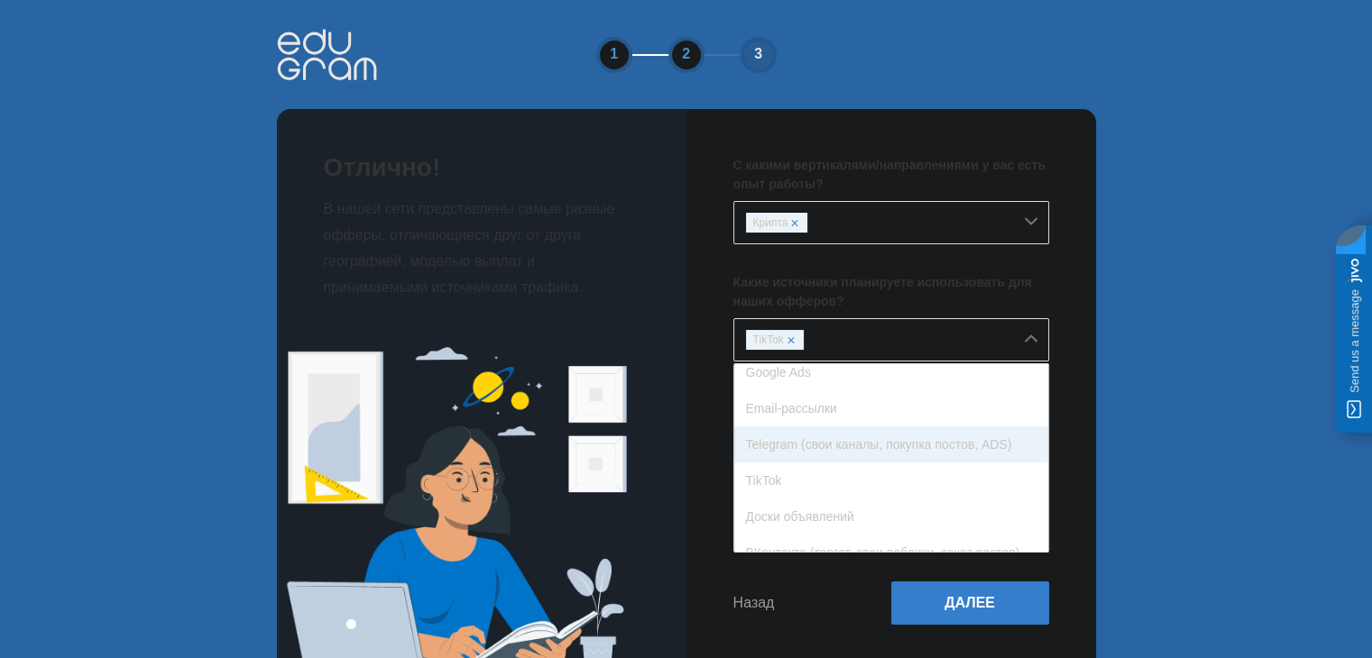
click at [870, 449] on div "Telegram (свои каналы, покупка постов, ADS)" at bounding box center [891, 445] width 314 height 36
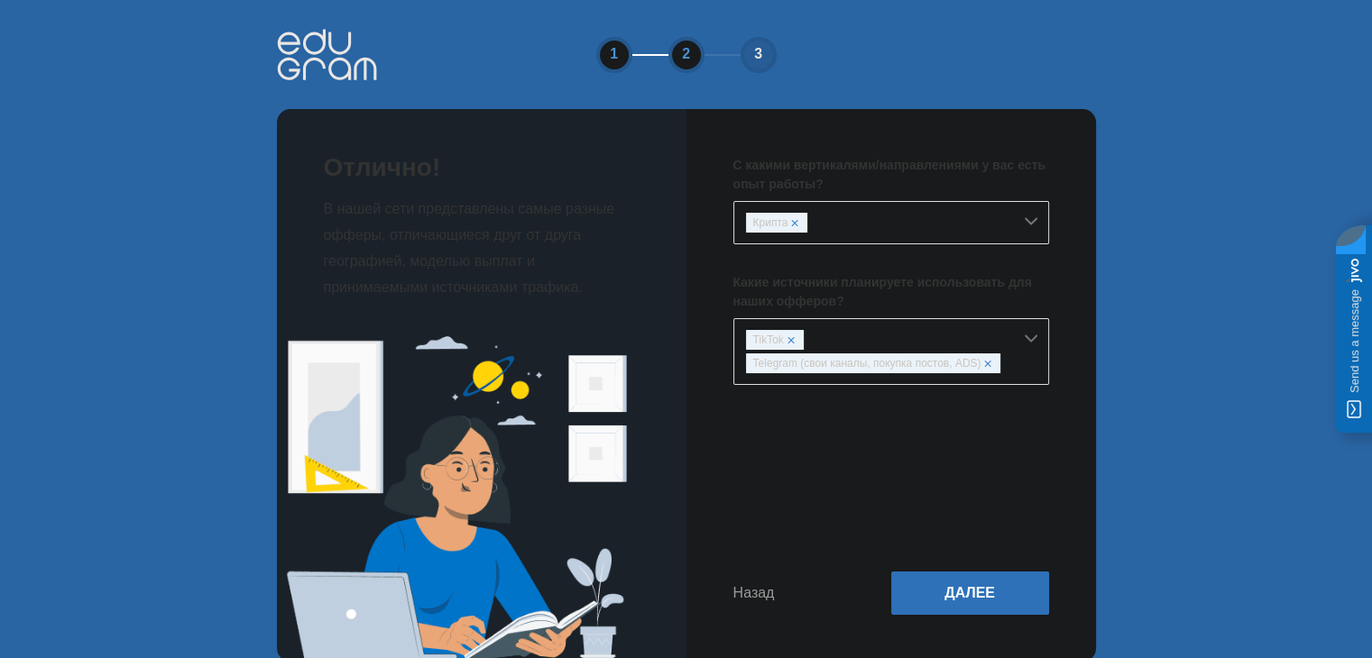
click at [965, 576] on button "Далее" at bounding box center [970, 593] width 158 height 43
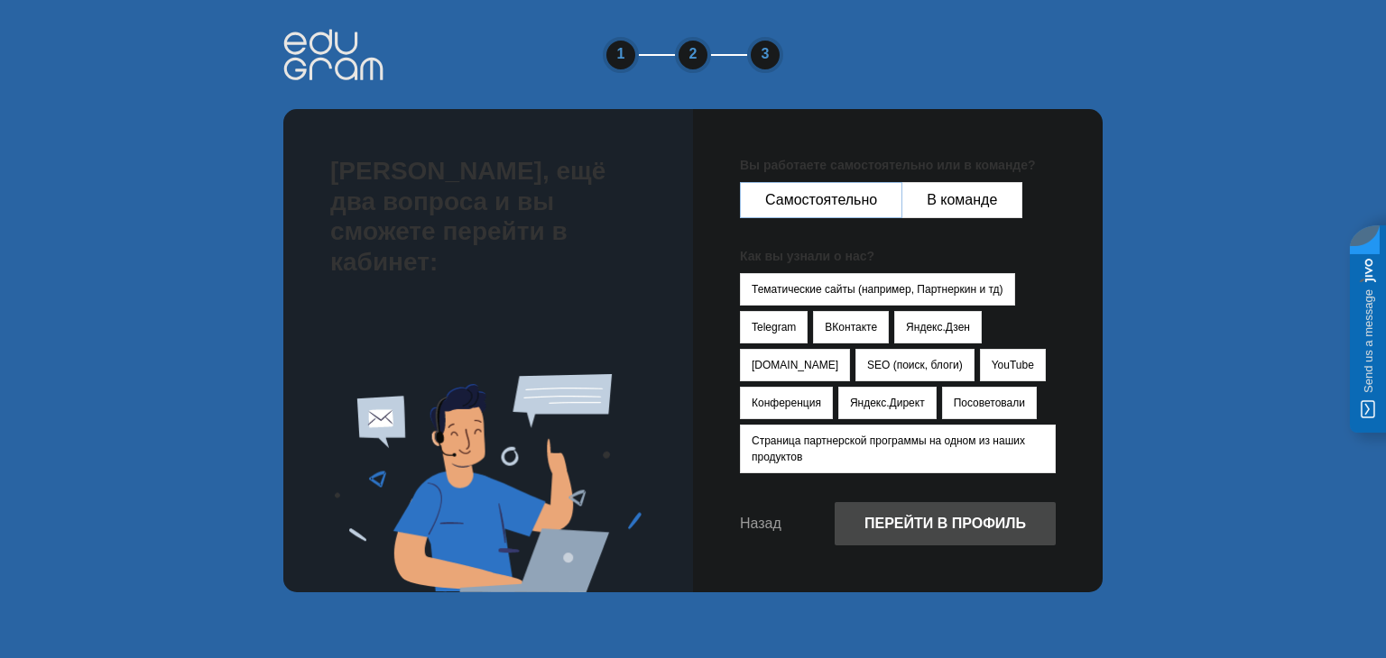
click at [848, 204] on button "Самостоятельно" at bounding box center [821, 200] width 162 height 36
click at [942, 416] on button "Посоветовали" at bounding box center [989, 403] width 95 height 32
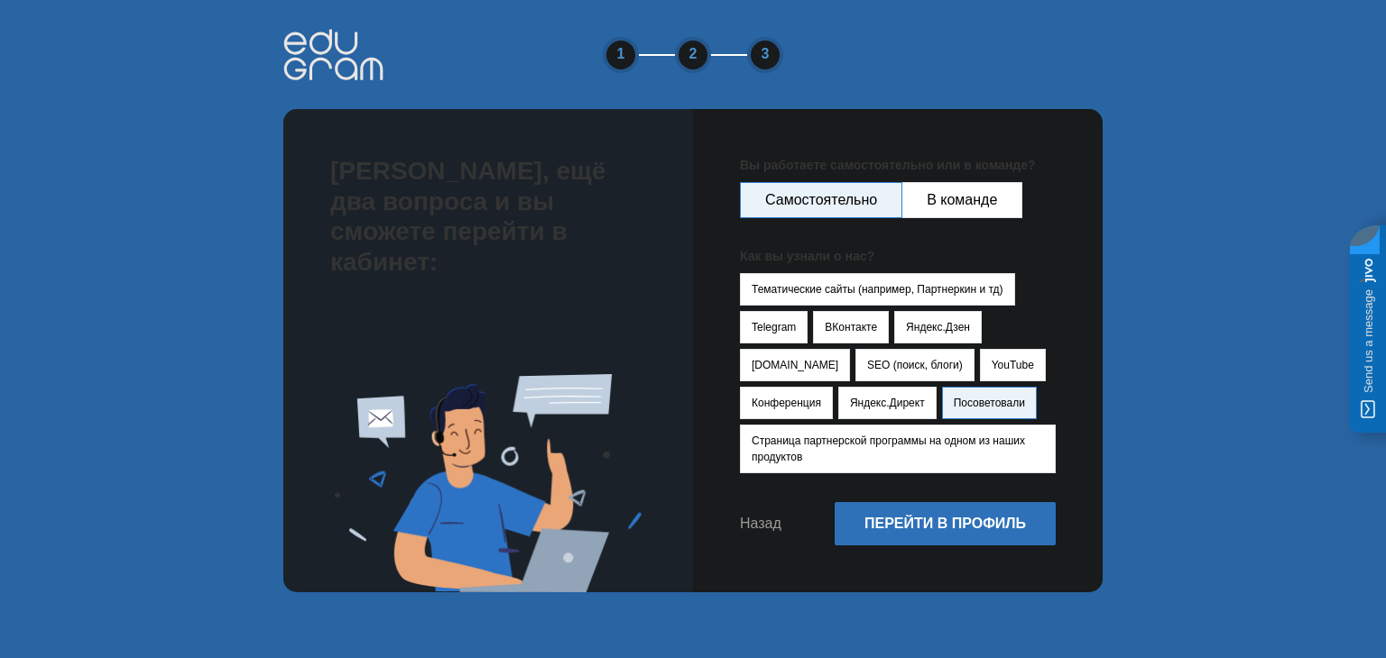
click at [947, 524] on button "Перейти в профиль" at bounding box center [944, 523] width 221 height 43
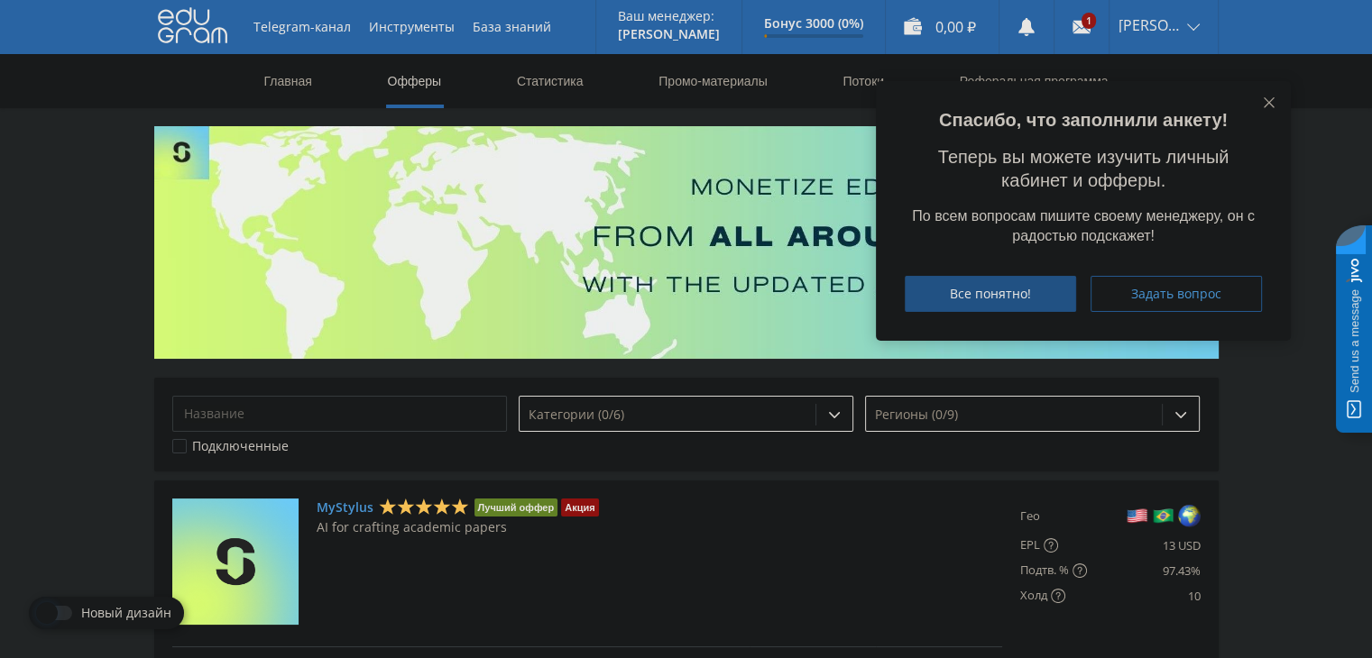
click at [992, 293] on span "Все понятно!" at bounding box center [990, 294] width 81 height 14
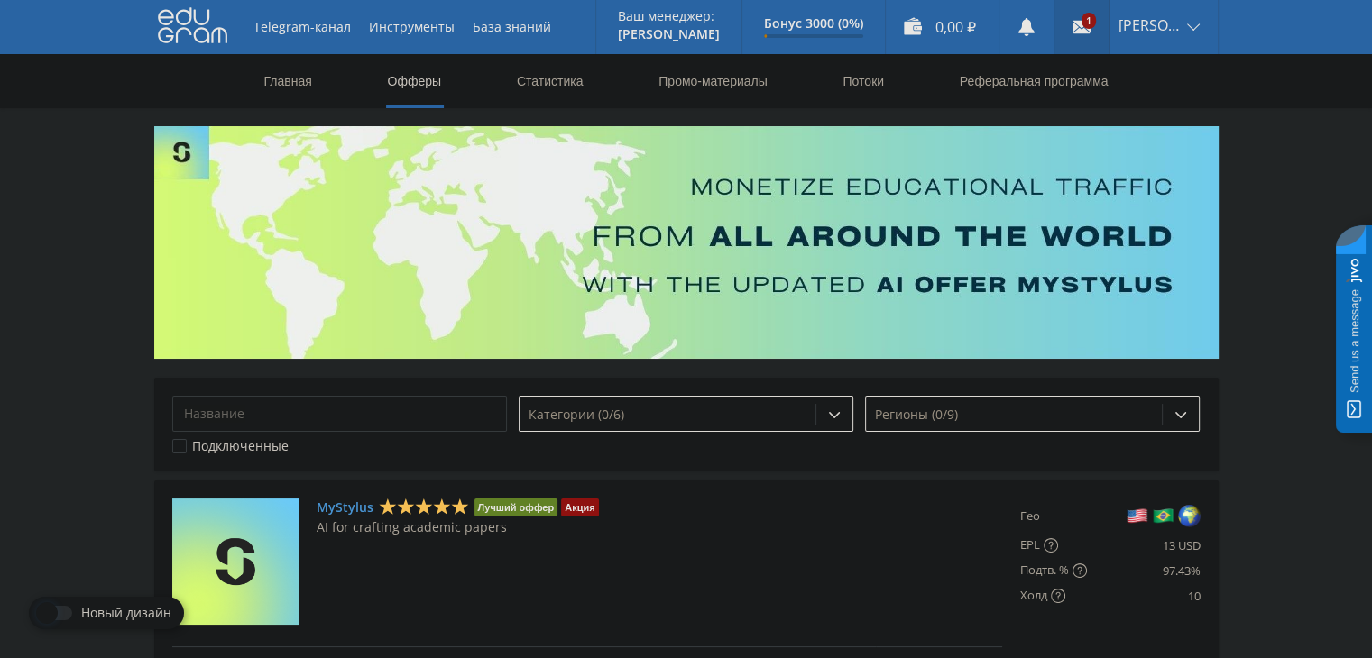
click at [1075, 31] on use at bounding box center [1082, 27] width 18 height 13
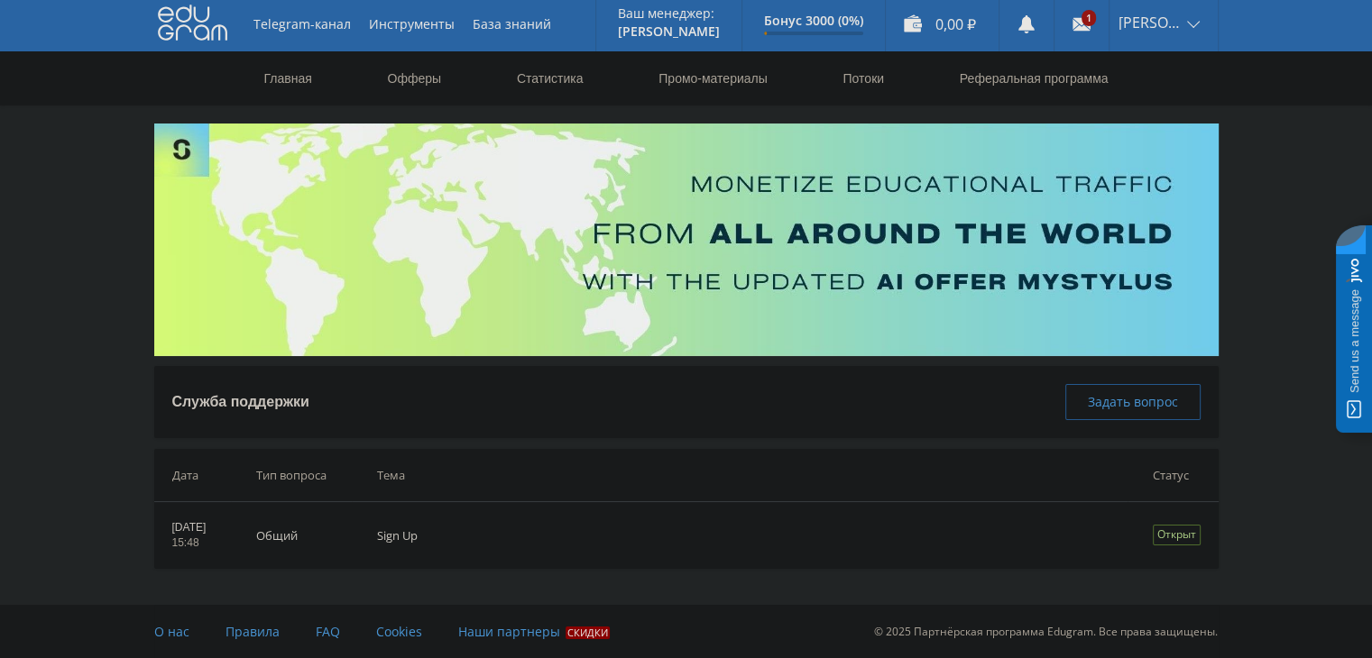
scroll to position [4, 0]
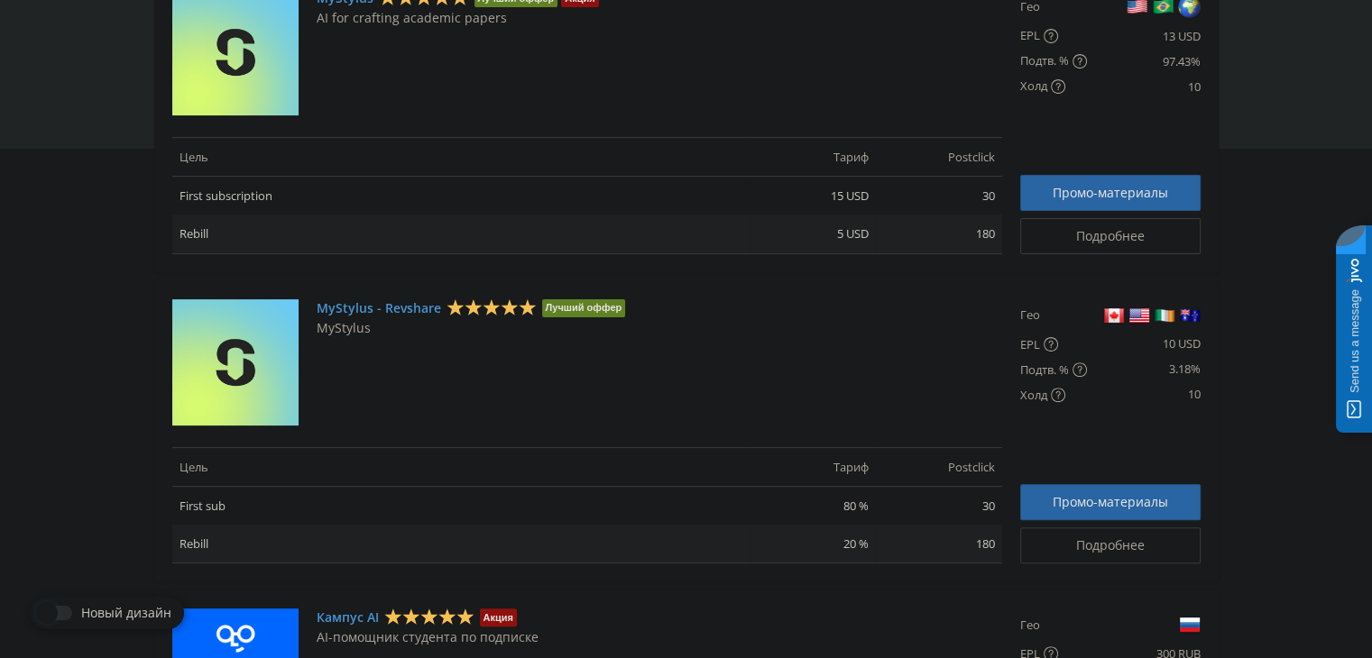
scroll to position [541, 0]
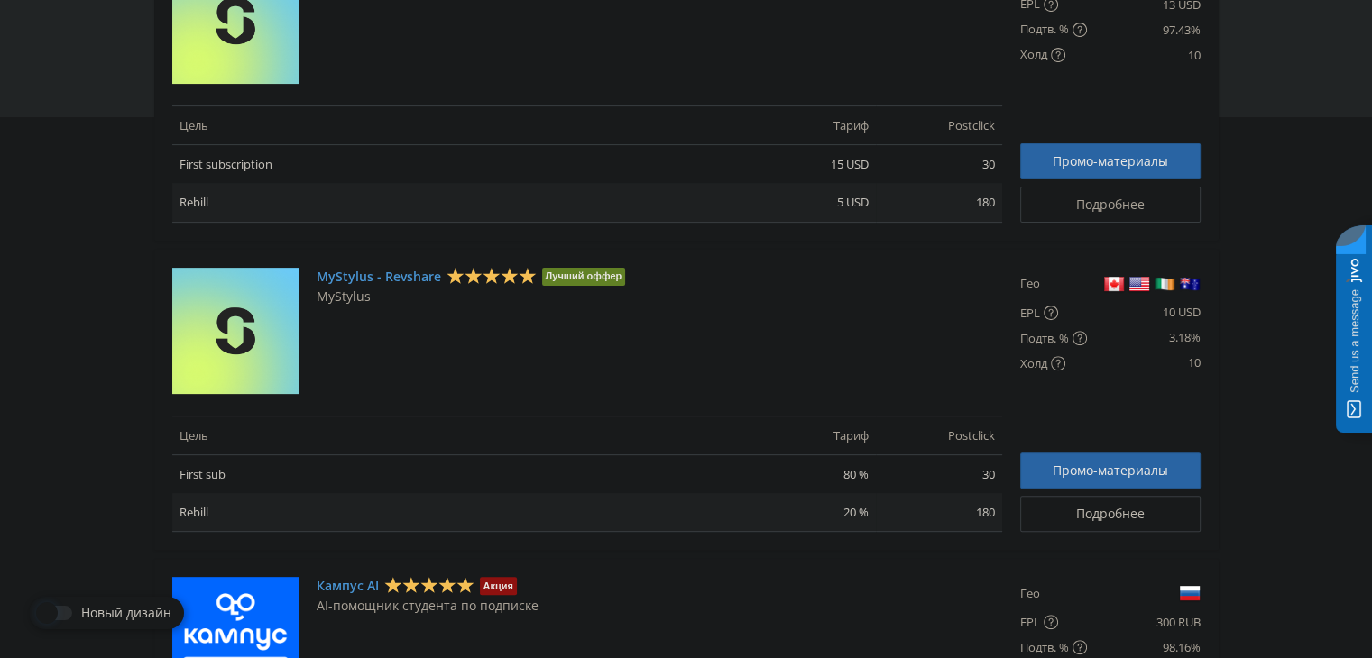
click at [1140, 511] on span "Подробнее" at bounding box center [1110, 514] width 69 height 14
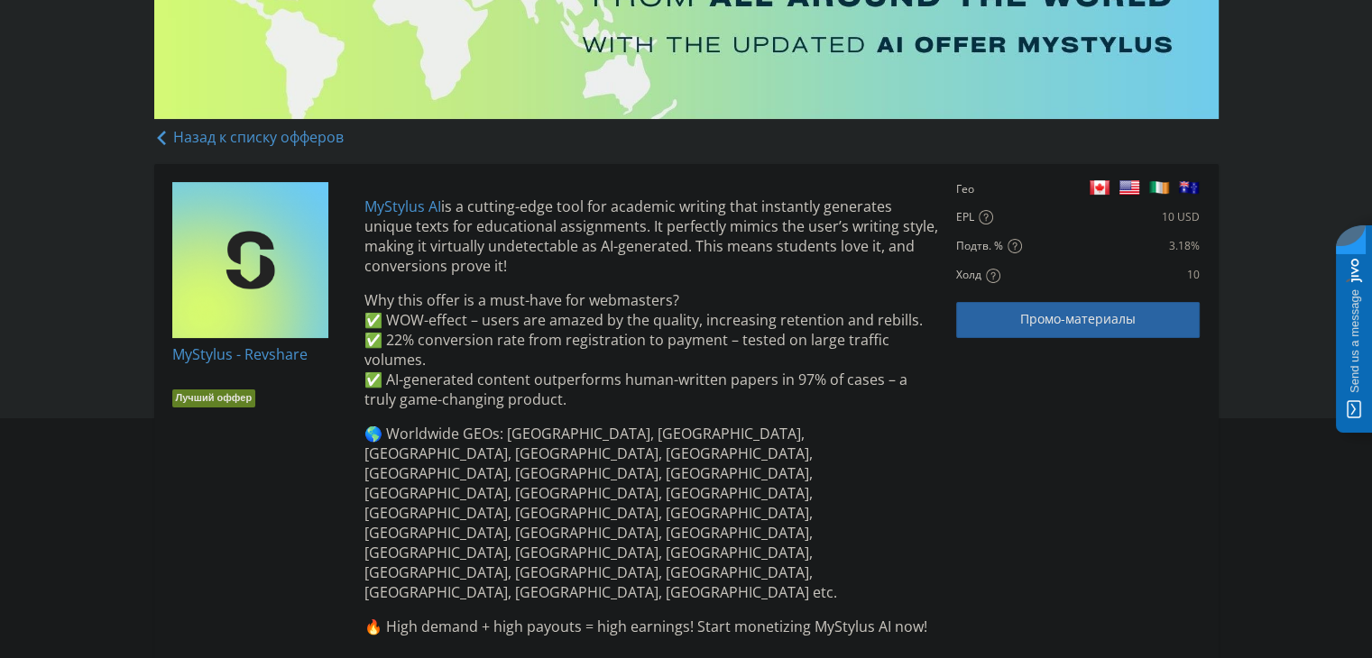
scroll to position [382, 0]
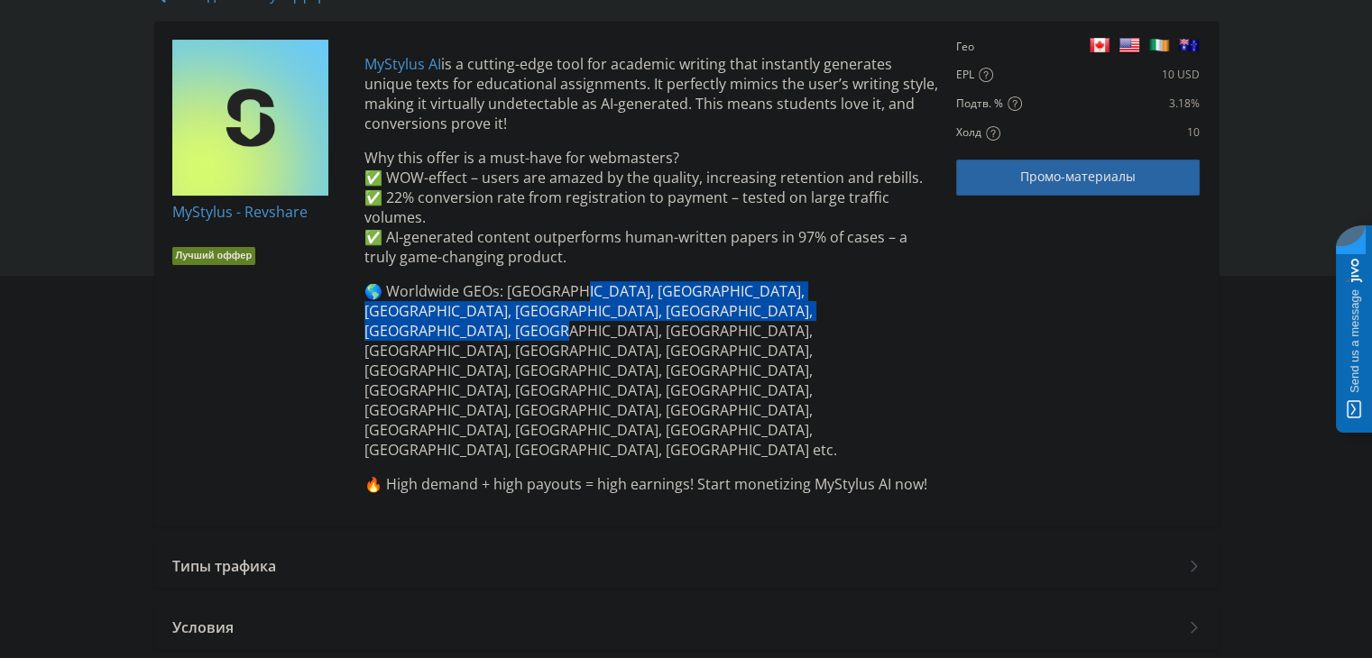
drag, startPoint x: 604, startPoint y: 314, endPoint x: 735, endPoint y: 314, distance: 130.8
click at [735, 314] on p "🌎 Worldwide GEOs: USA, UK, Canada, Australia, Mexico, Brazil, UAE, Turkey, Indi…" at bounding box center [651, 370] width 575 height 179
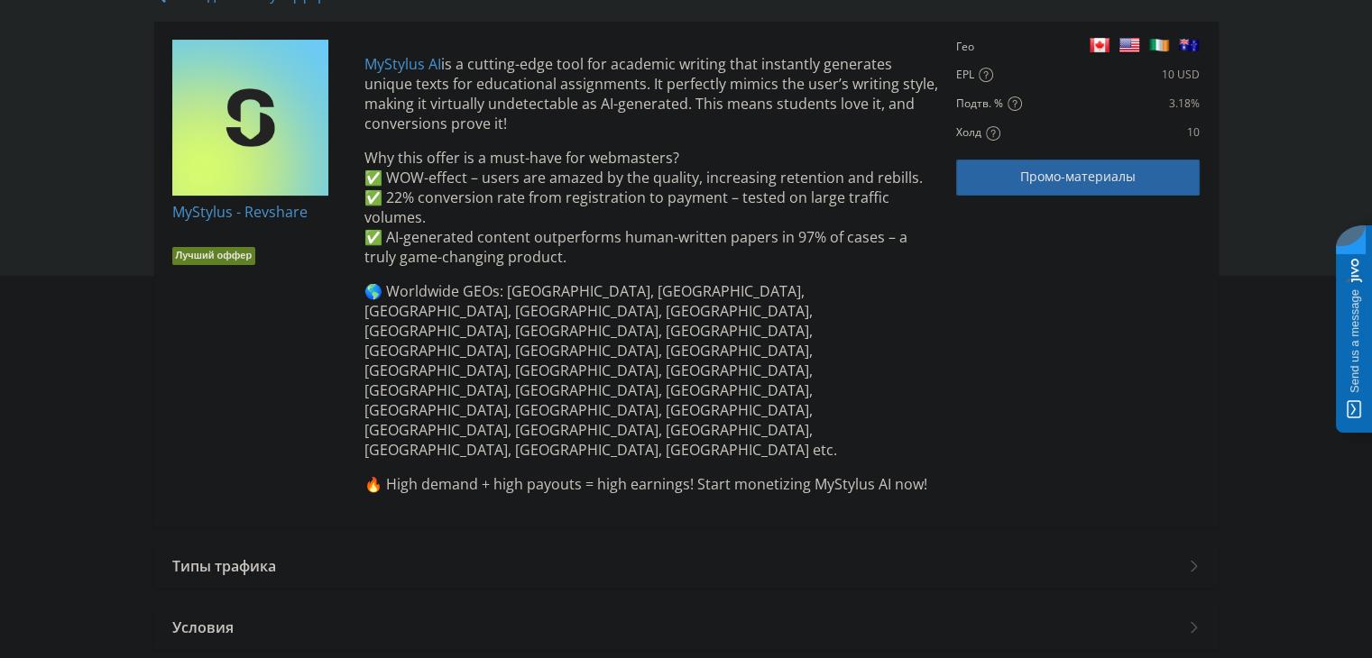
click at [740, 334] on p "🌎 Worldwide GEOs: USA, UK, Canada, Australia, Mexico, Brazil, UAE, Turkey, Indi…" at bounding box center [651, 370] width 575 height 179
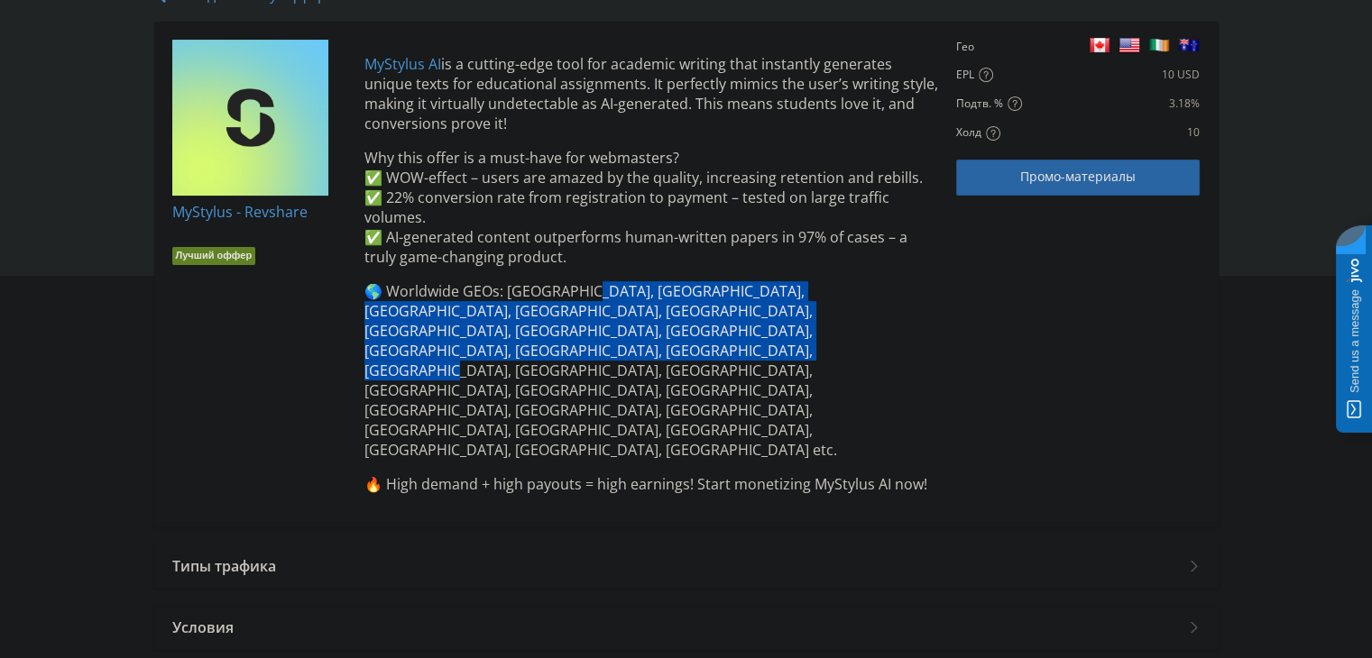
drag, startPoint x: 913, startPoint y: 333, endPoint x: 513, endPoint y: 264, distance: 405.4
click at [564, 282] on p "🌎 Worldwide GEOs: USA, UK, Canada, Australia, Mexico, Brazil, UAE, Turkey, Indi…" at bounding box center [651, 370] width 575 height 179
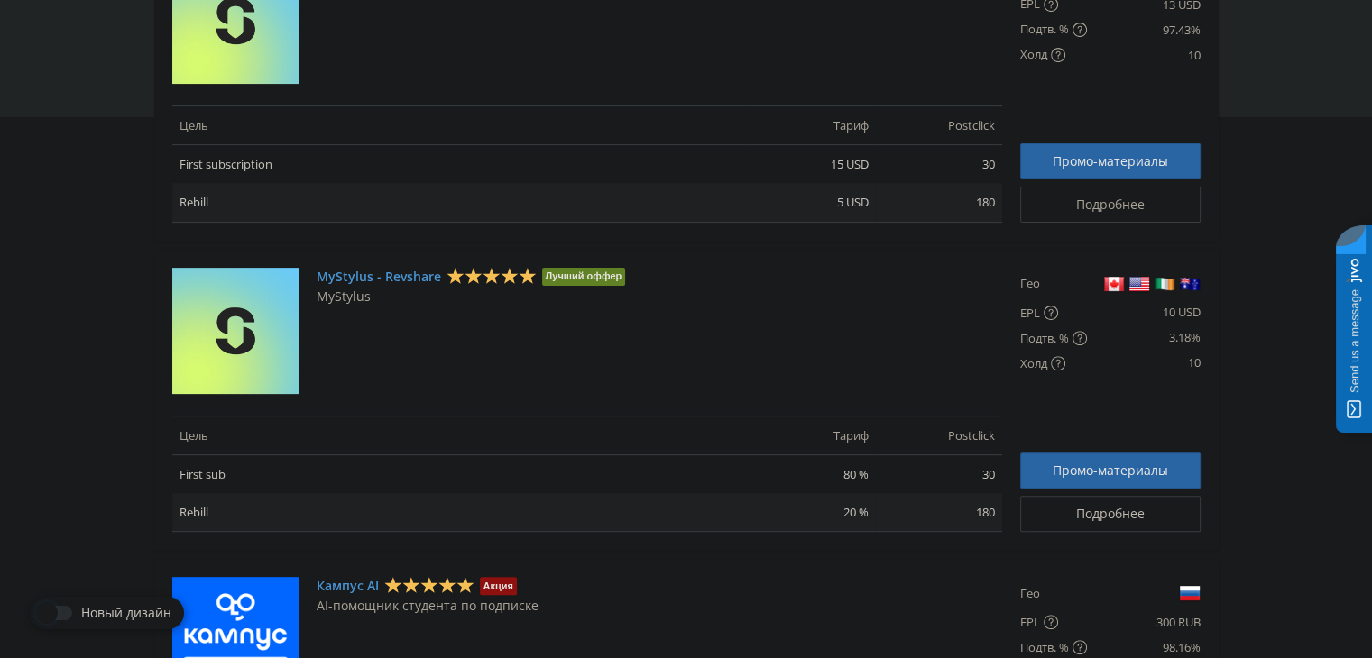
scroll to position [631, 0]
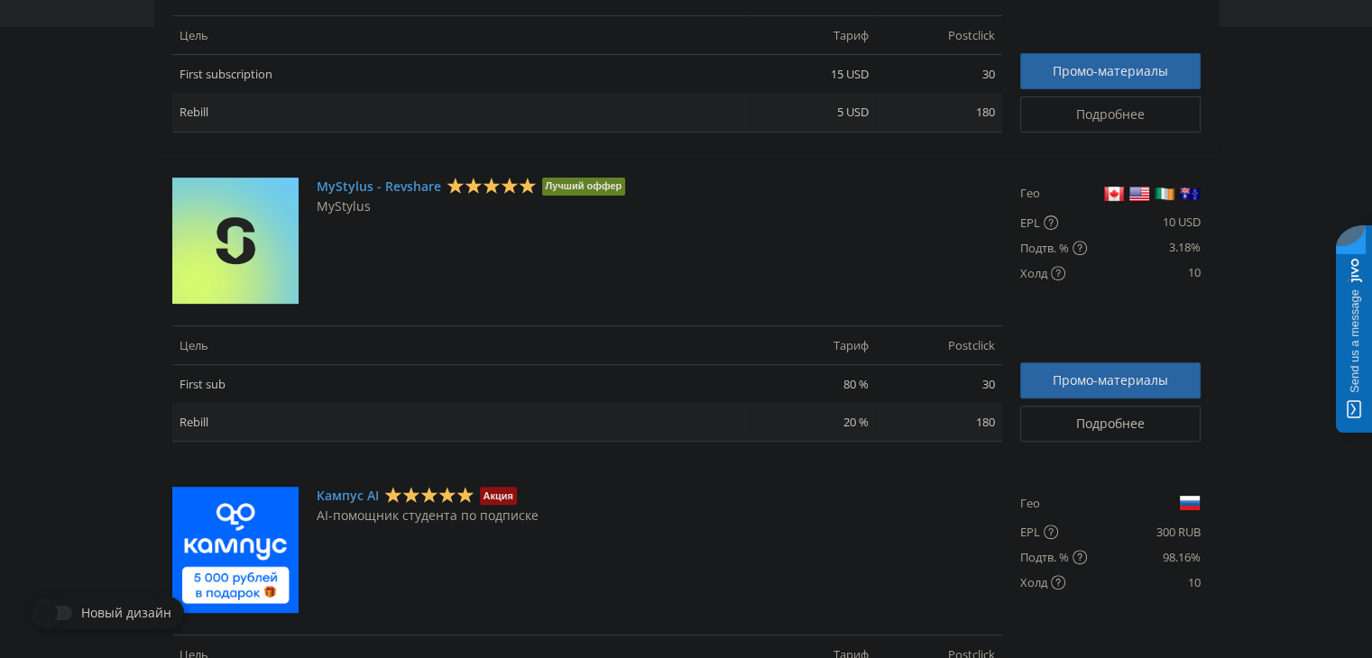
click at [1117, 423] on span "Подробнее" at bounding box center [1110, 424] width 69 height 14
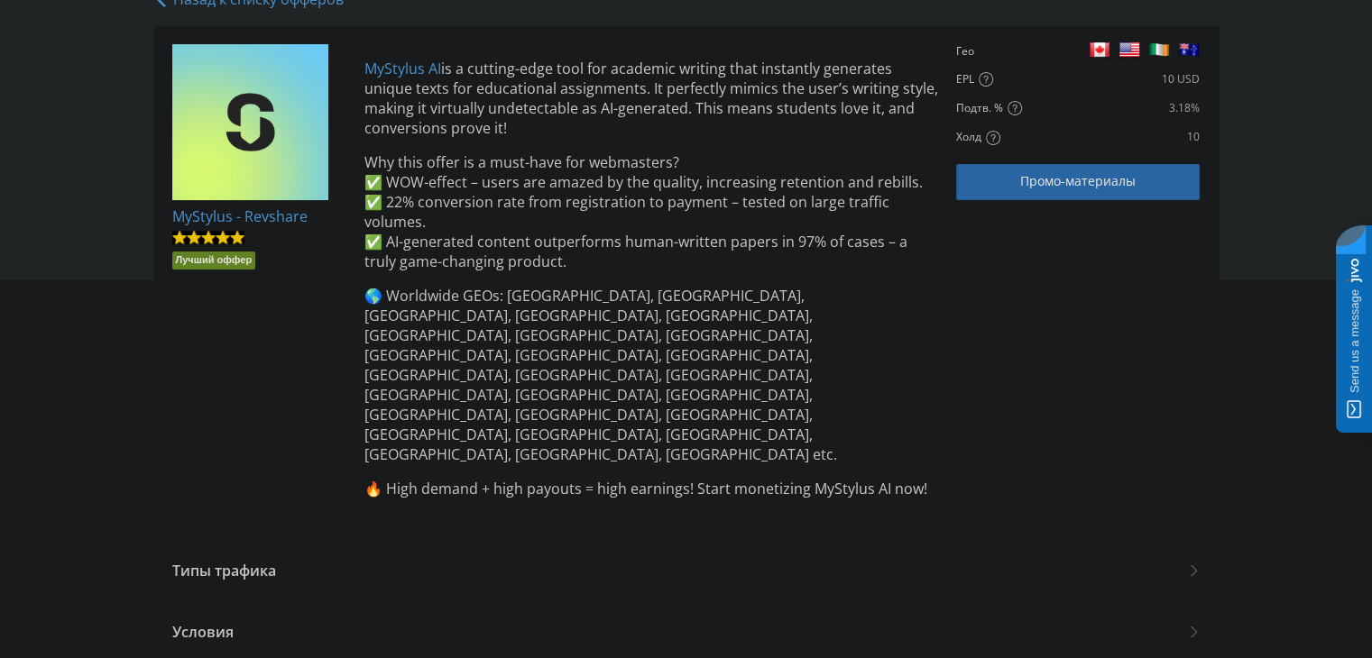
scroll to position [382, 0]
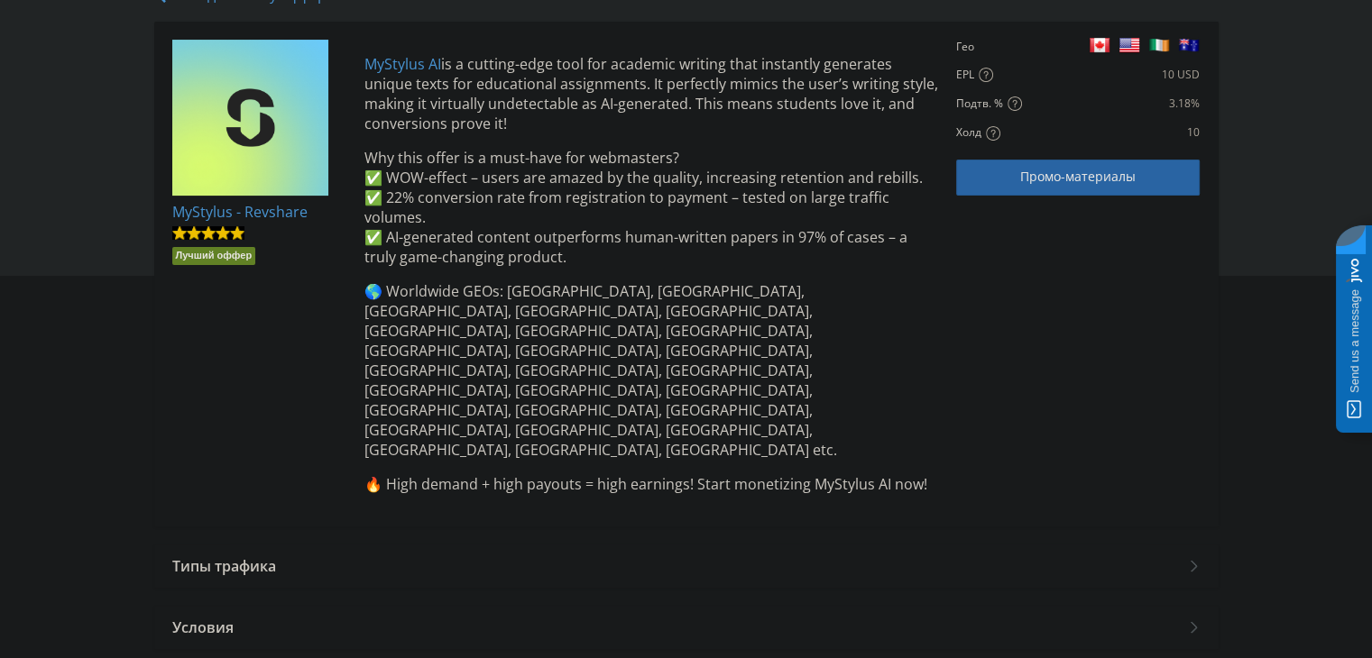
click at [266, 545] on div "Типы трафика" at bounding box center [686, 566] width 1064 height 43
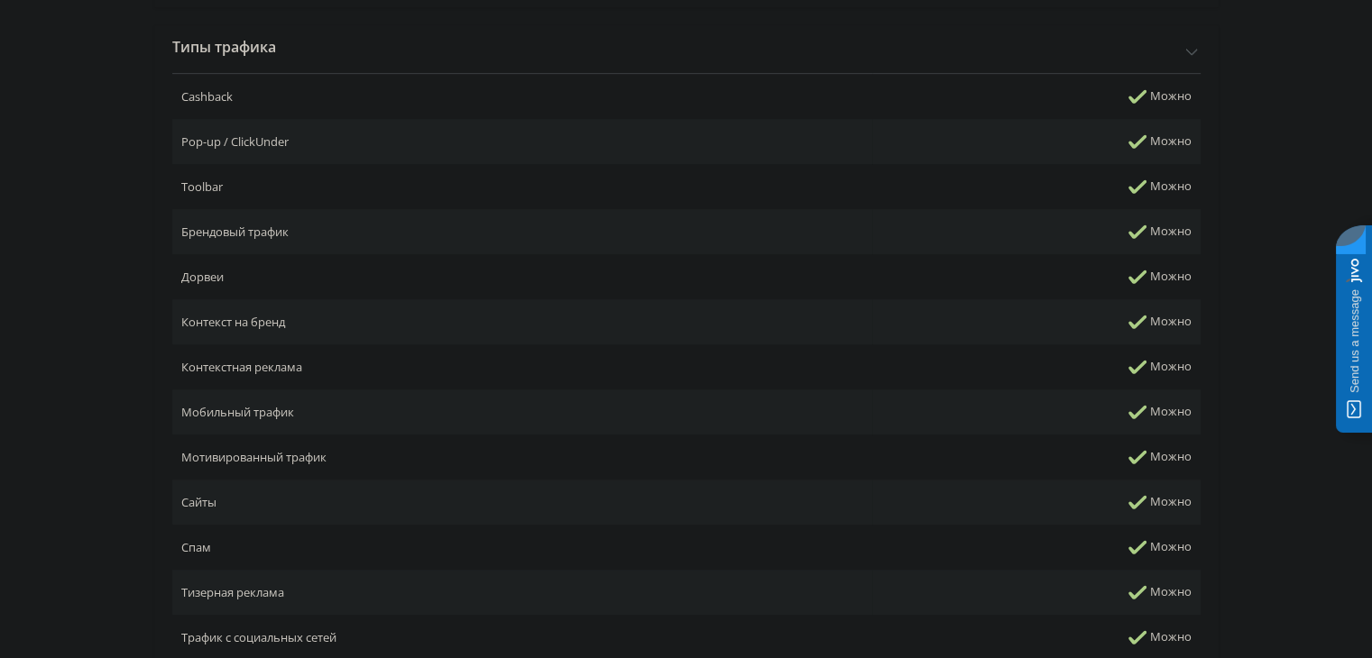
scroll to position [903, 0]
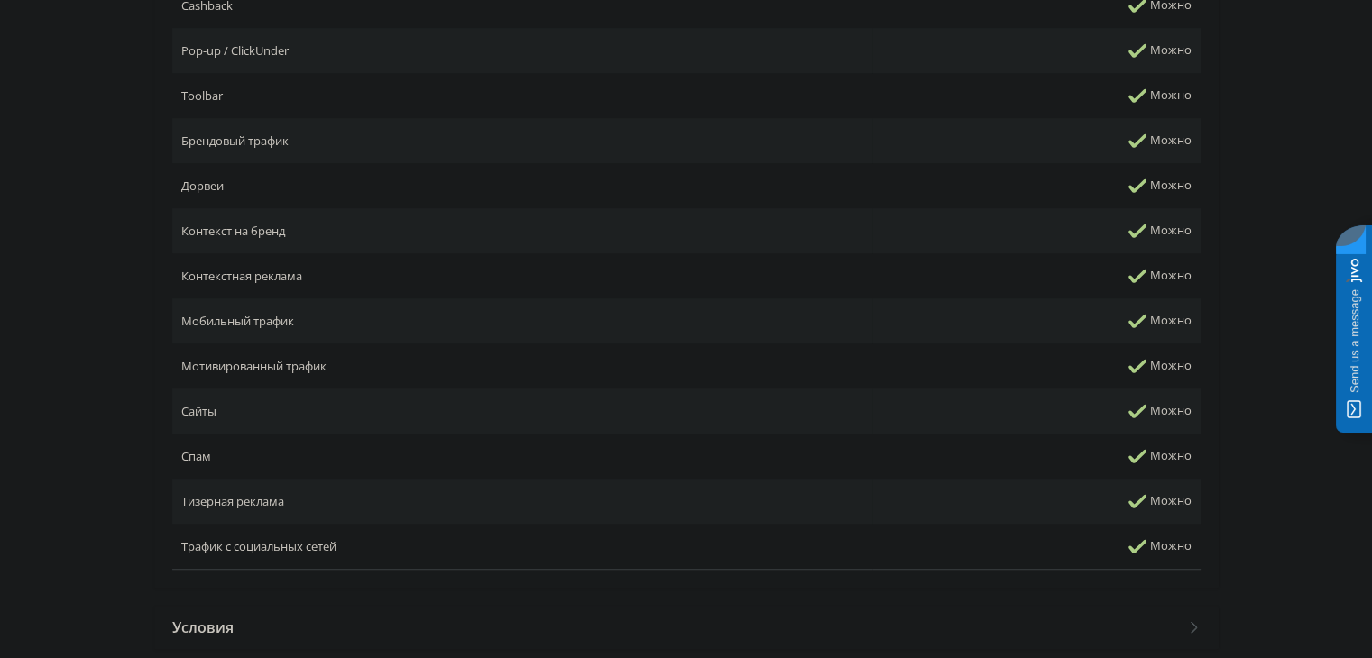
click at [244, 606] on div "Условия" at bounding box center [686, 627] width 1064 height 43
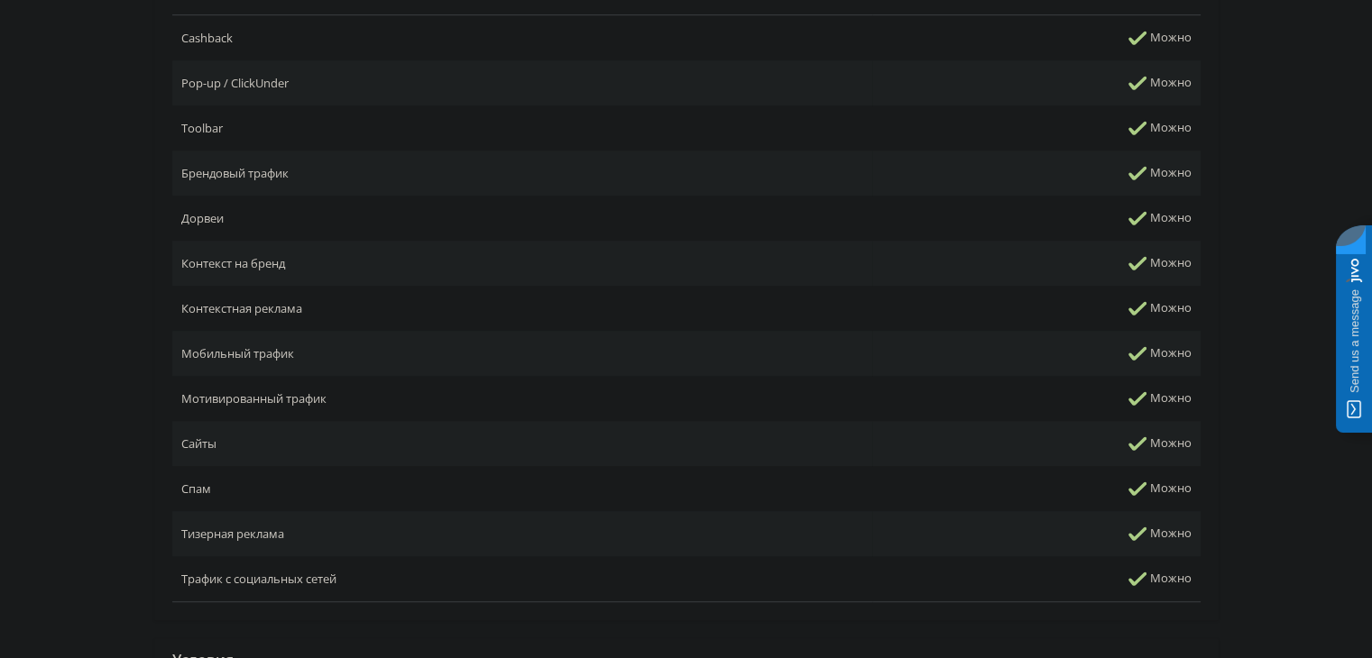
scroll to position [600, 0]
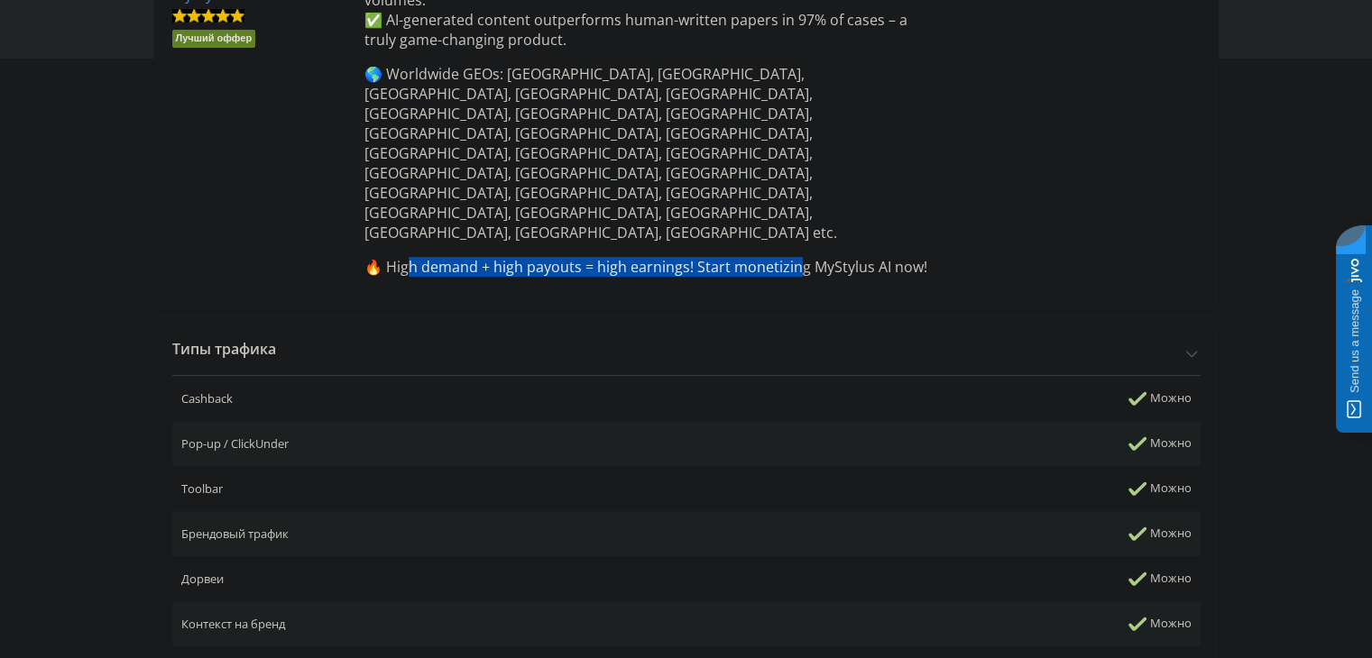
drag, startPoint x: 409, startPoint y: 170, endPoint x: 798, endPoint y: 170, distance: 389.7
click at [798, 257] on p "🔥 High demand + high payouts = high earnings! Start monetizing MyStylus AI now!" at bounding box center [651, 267] width 575 height 20
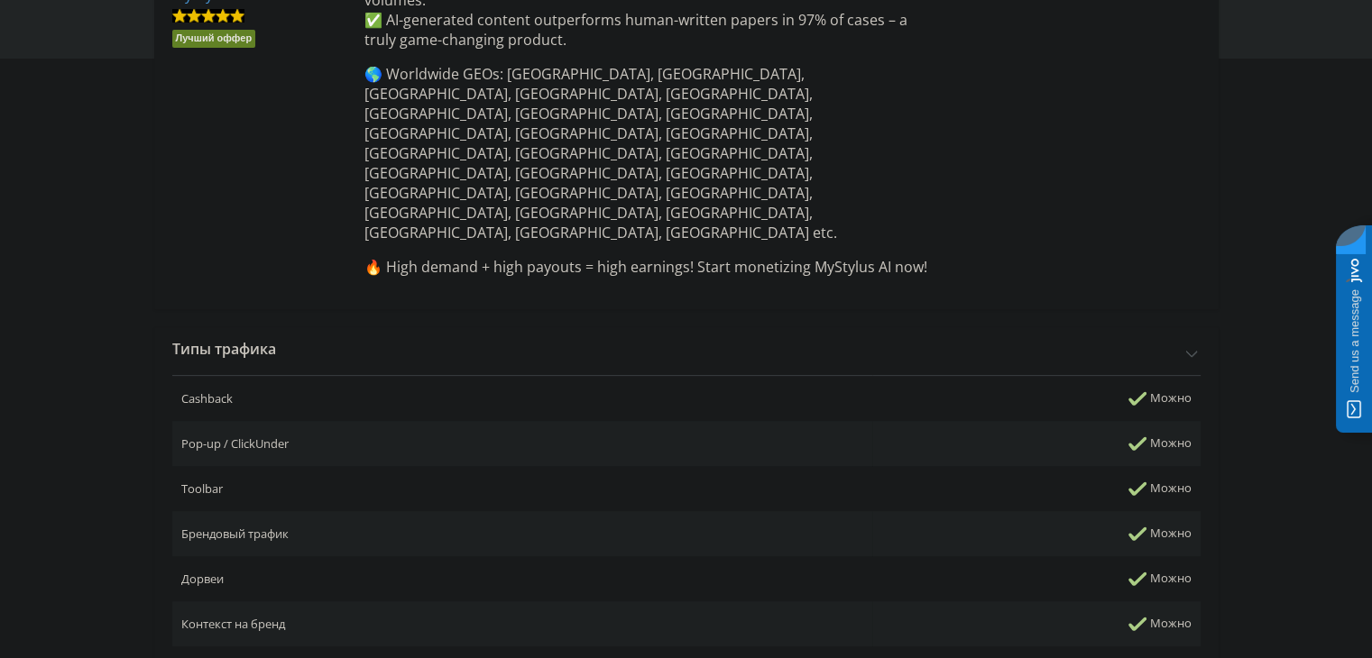
click at [1001, 327] on div "Типы трафика" at bounding box center [686, 348] width 1064 height 43
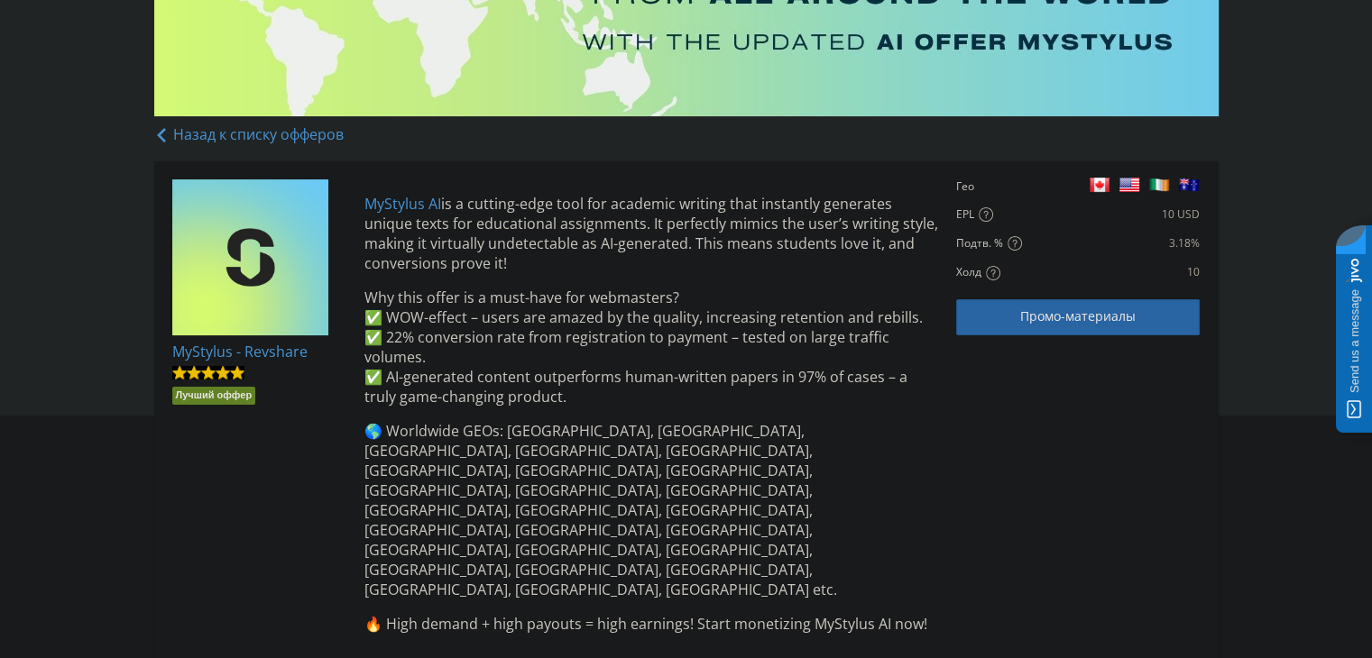
scroll to position [149, 0]
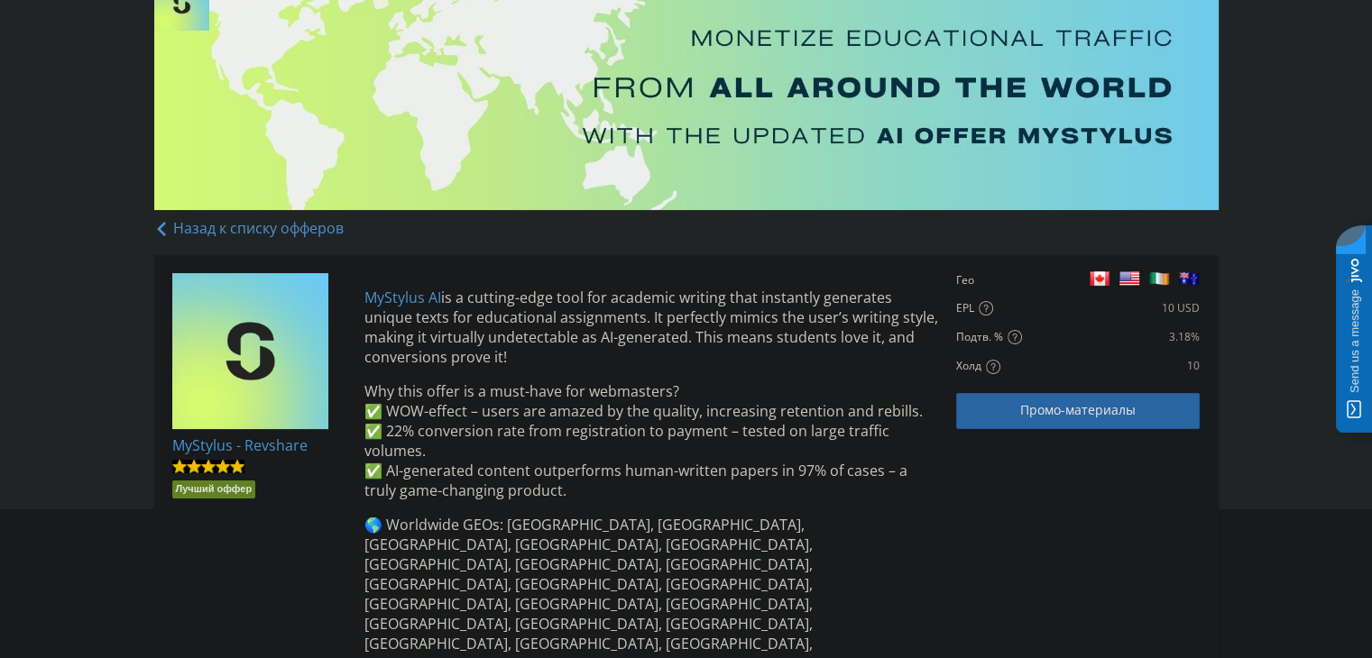
drag, startPoint x: 265, startPoint y: 443, endPoint x: 254, endPoint y: 445, distance: 11.0
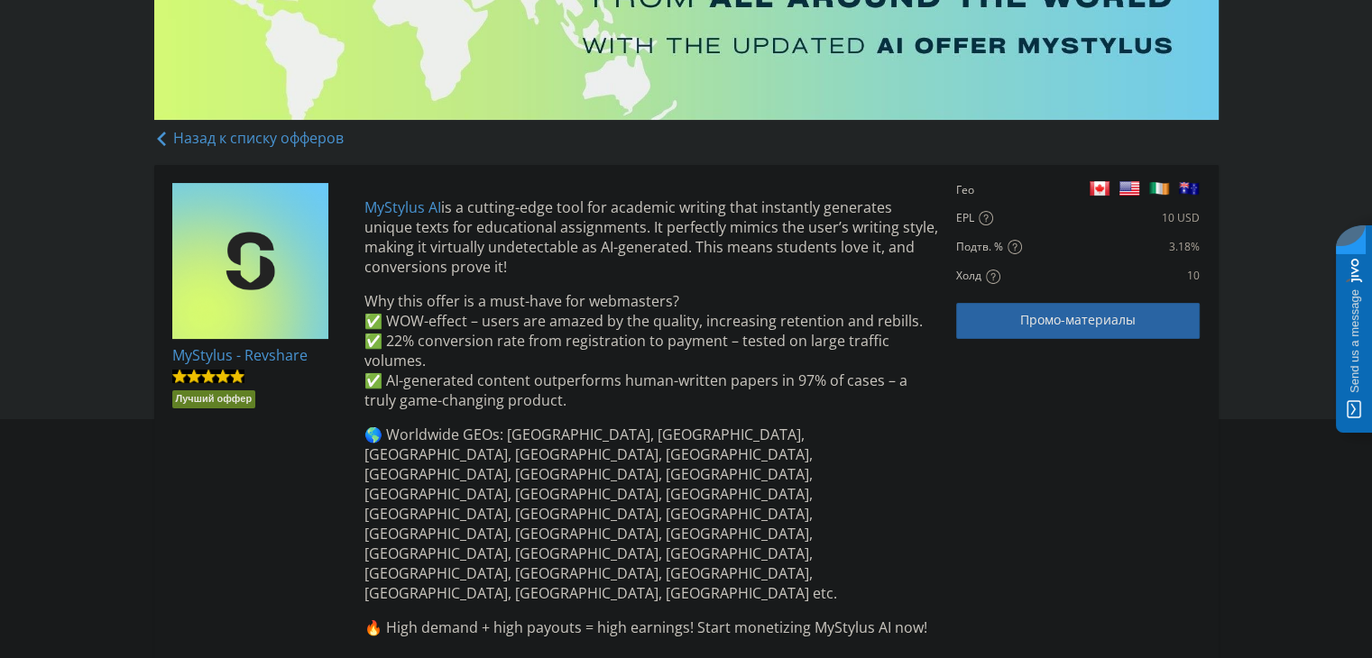
click at [174, 131] on link "Назад к списку офферов" at bounding box center [248, 138] width 189 height 20
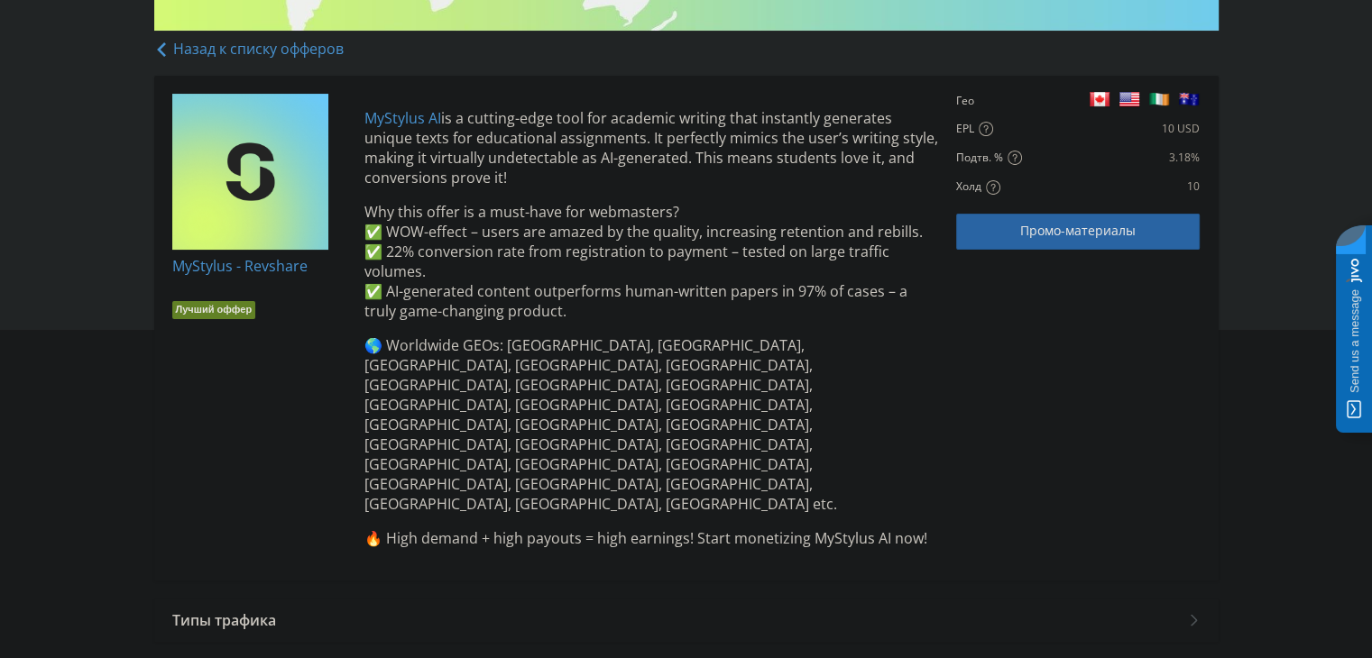
scroll to position [361, 0]
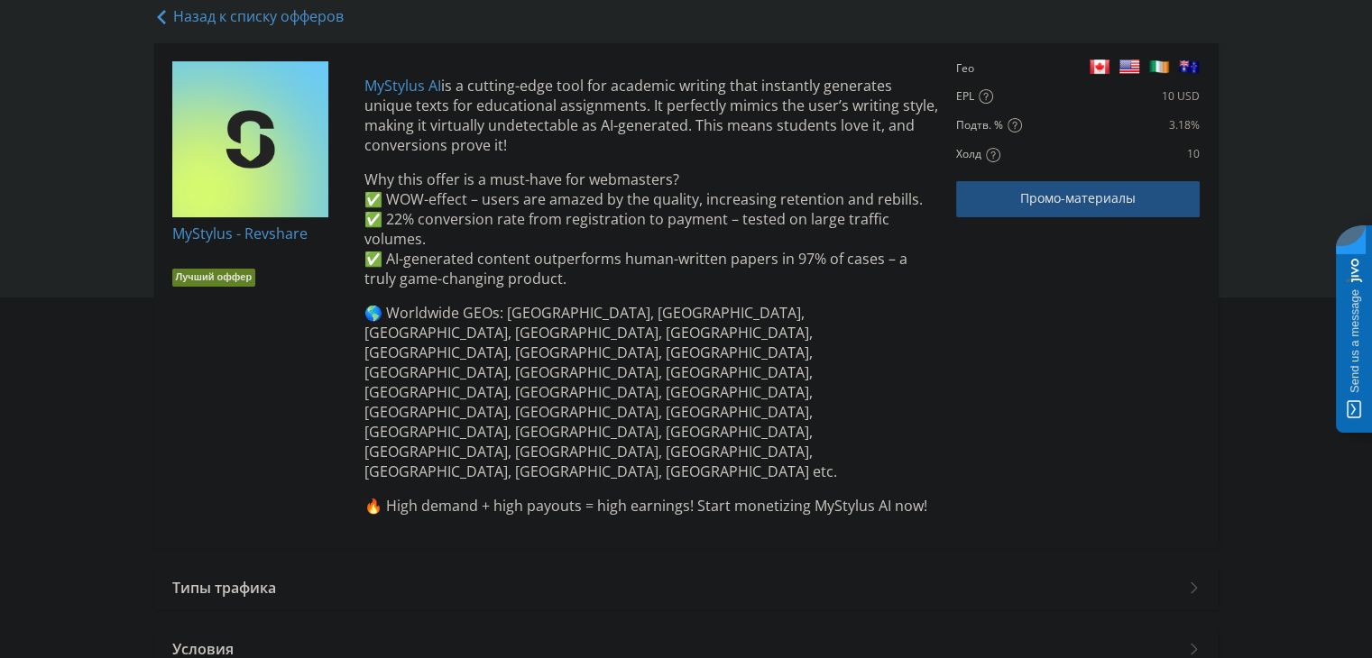
drag, startPoint x: 1129, startPoint y: 199, endPoint x: 1185, endPoint y: 205, distance: 56.2
click at [1129, 199] on span "Промо-материалы" at bounding box center [1077, 198] width 115 height 14
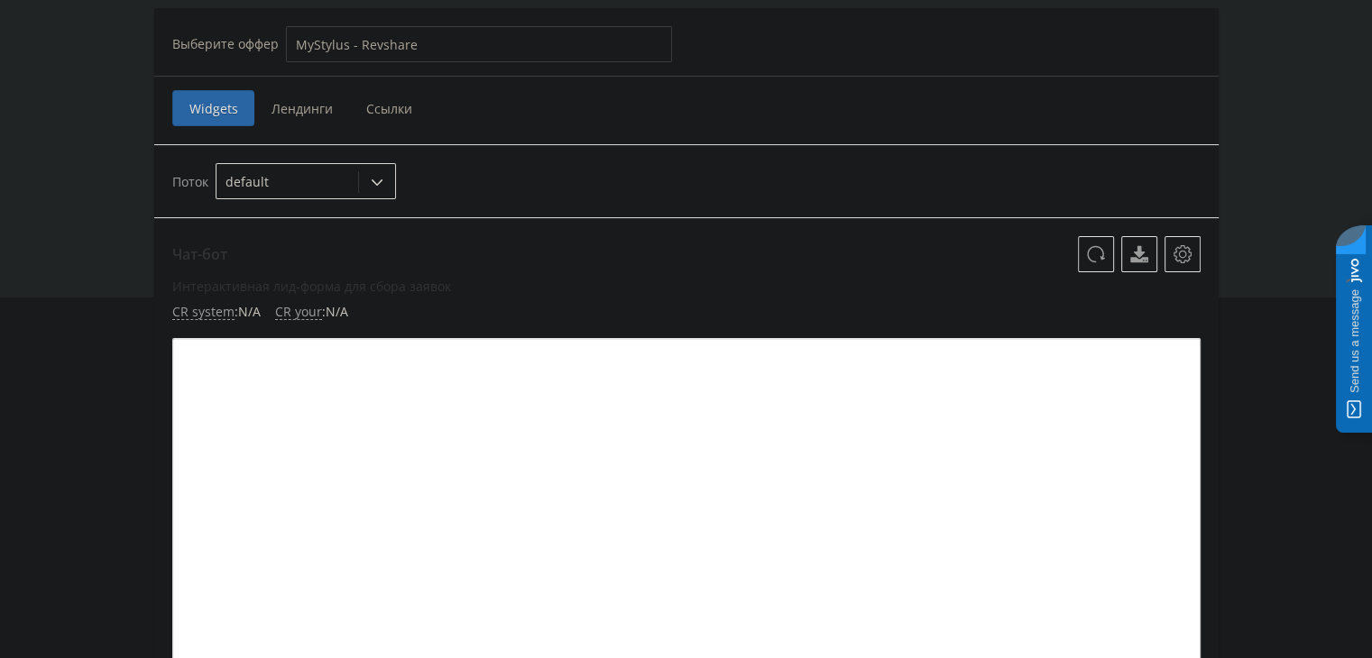
click at [314, 108] on span "Лендинги" at bounding box center [301, 108] width 95 height 36
click at [0, 0] on input "Лендинги" at bounding box center [0, 0] width 0 height 0
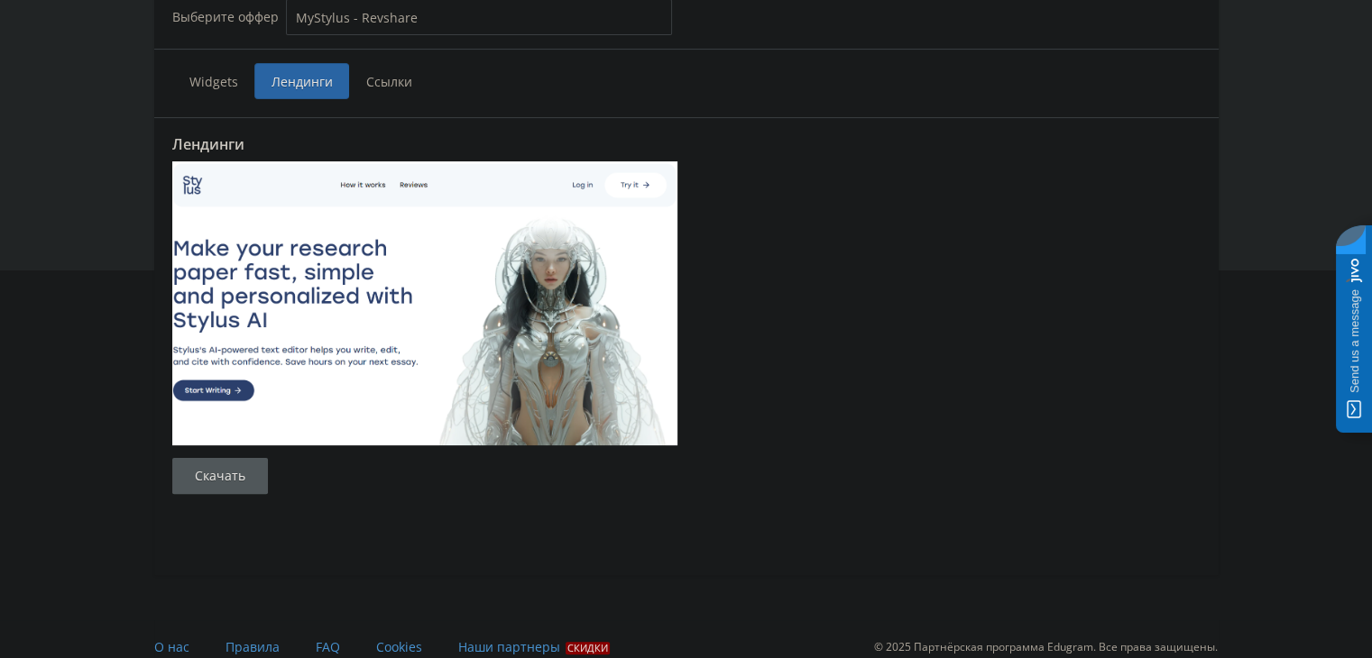
scroll to position [403, 0]
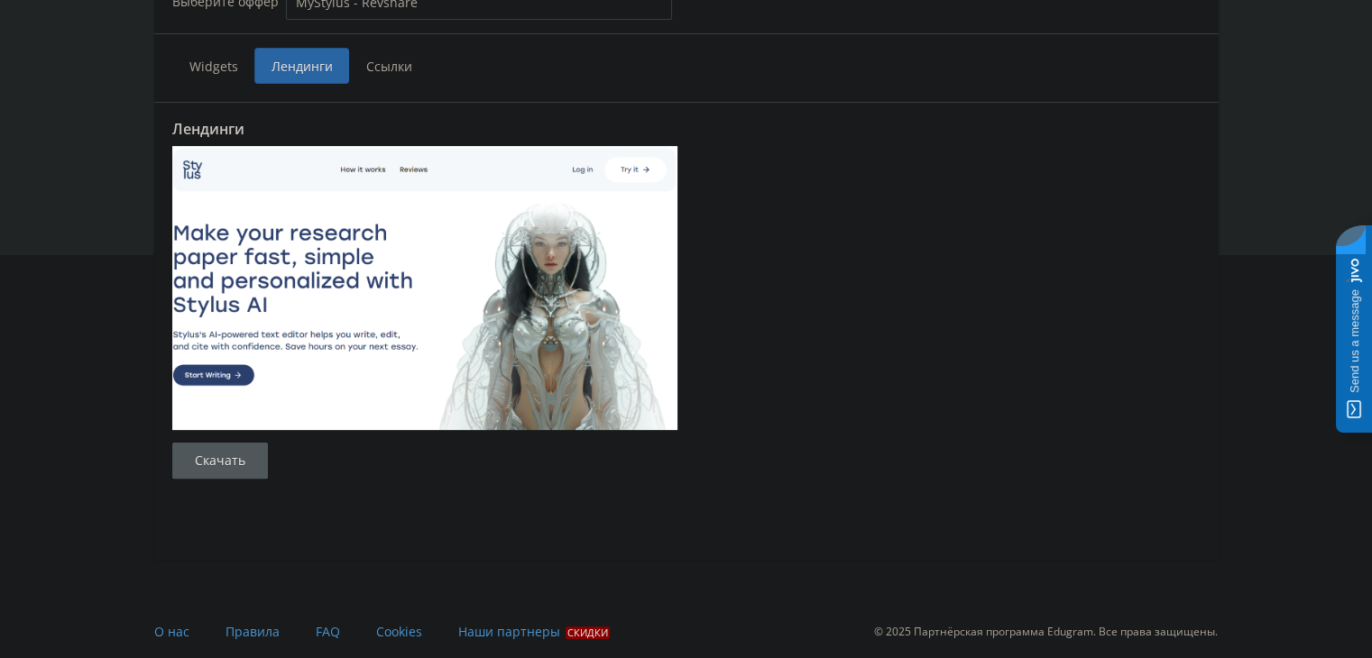
click at [385, 70] on span "Ссылки" at bounding box center [389, 66] width 80 height 36
click at [0, 0] on input "Ссылки" at bounding box center [0, 0] width 0 height 0
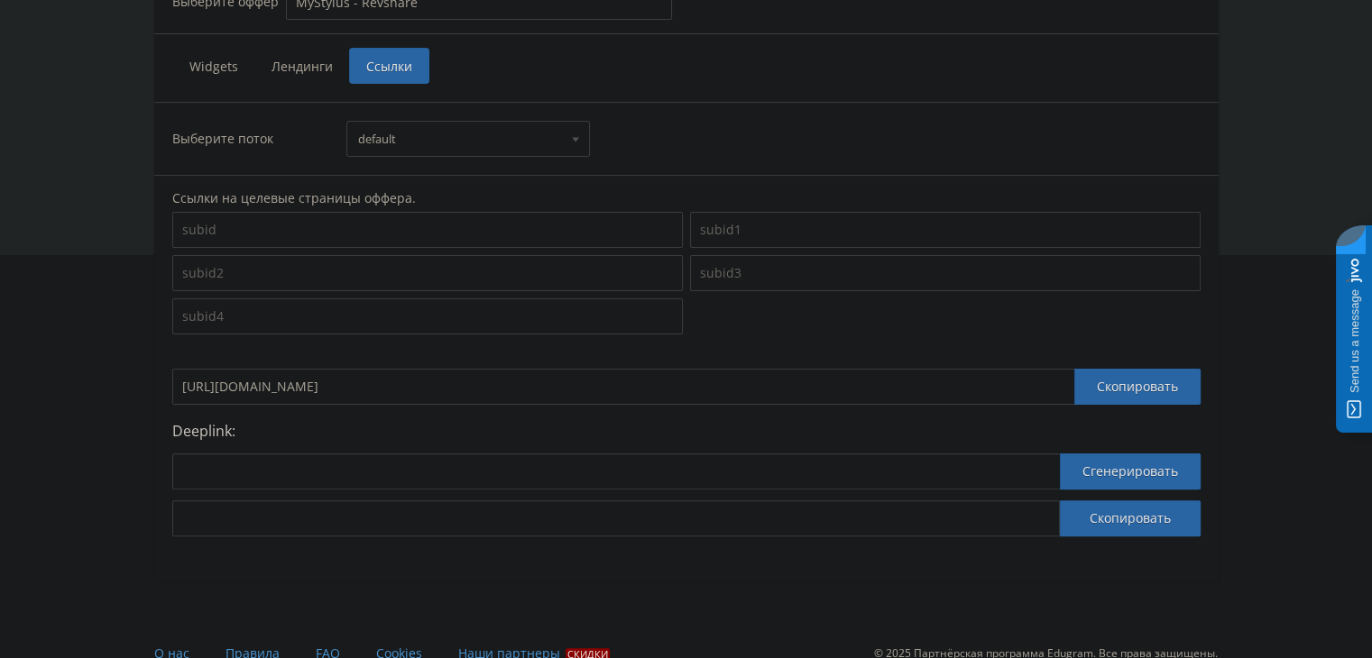
click at [216, 77] on span "Widgets" at bounding box center [213, 66] width 82 height 36
click at [0, 0] on input "Widgets" at bounding box center [0, 0] width 0 height 0
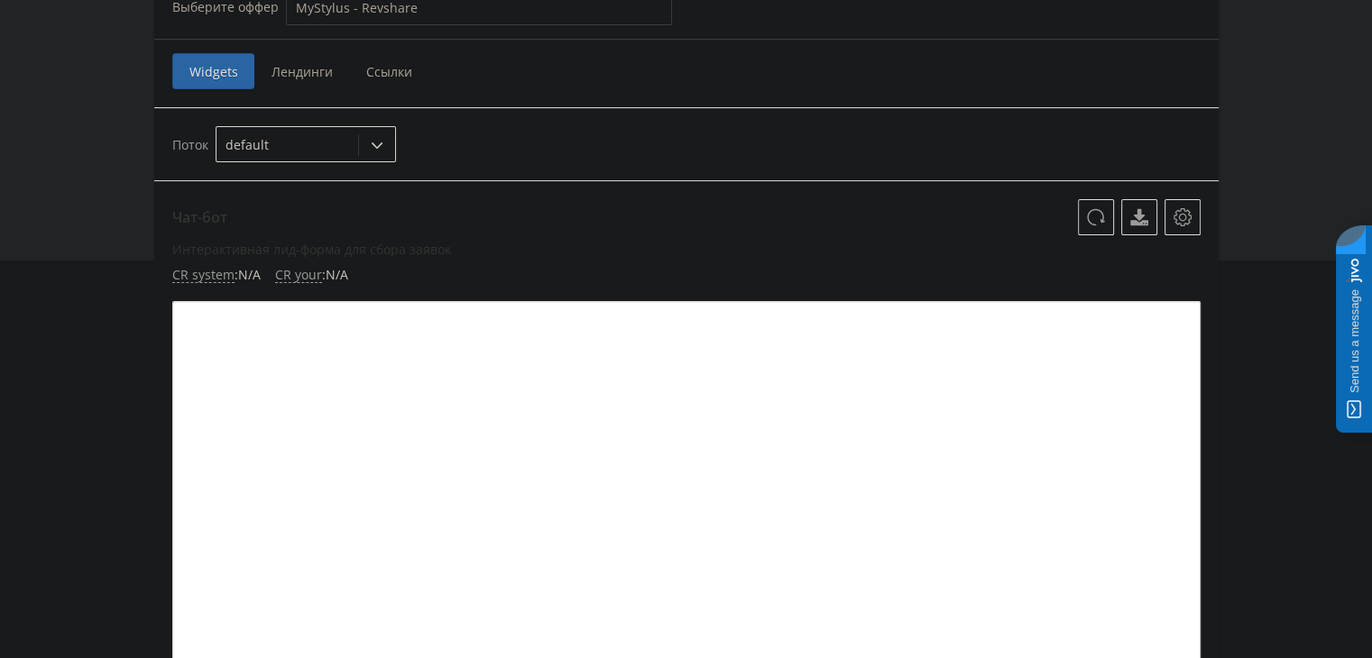
scroll to position [249, 0]
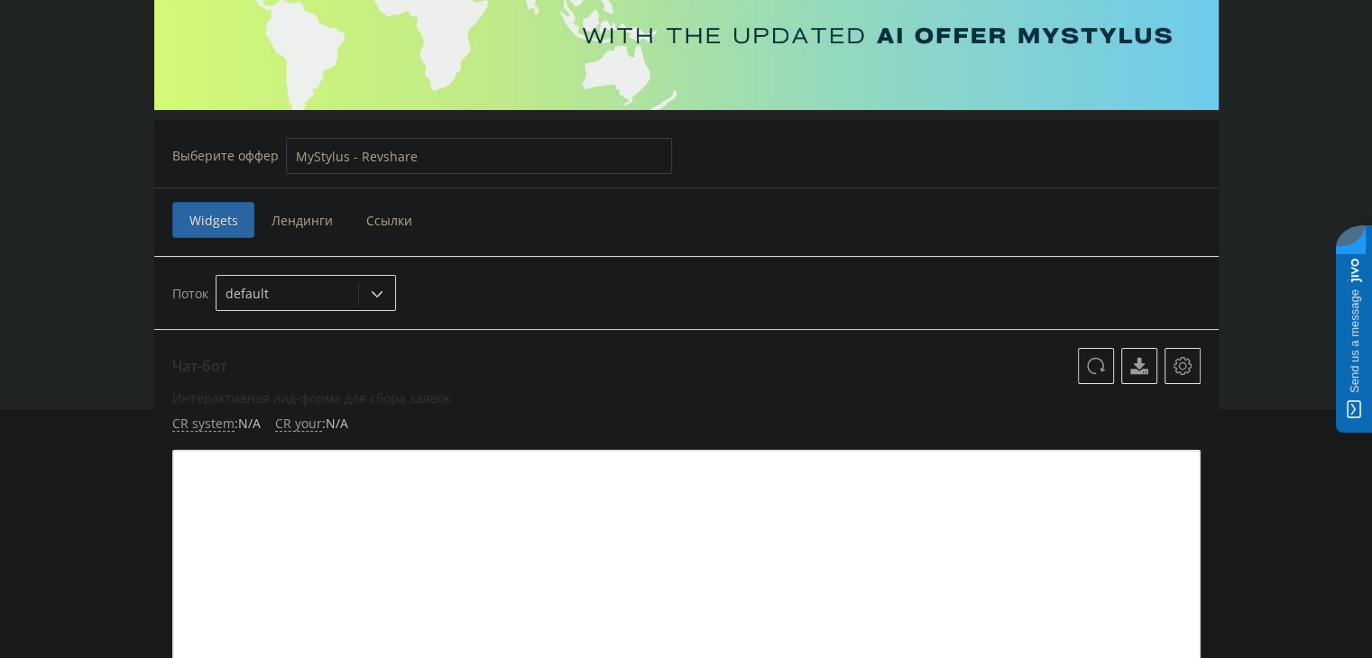
click at [296, 205] on span "Лендинги" at bounding box center [301, 220] width 95 height 36
click at [0, 0] on input "Лендинги" at bounding box center [0, 0] width 0 height 0
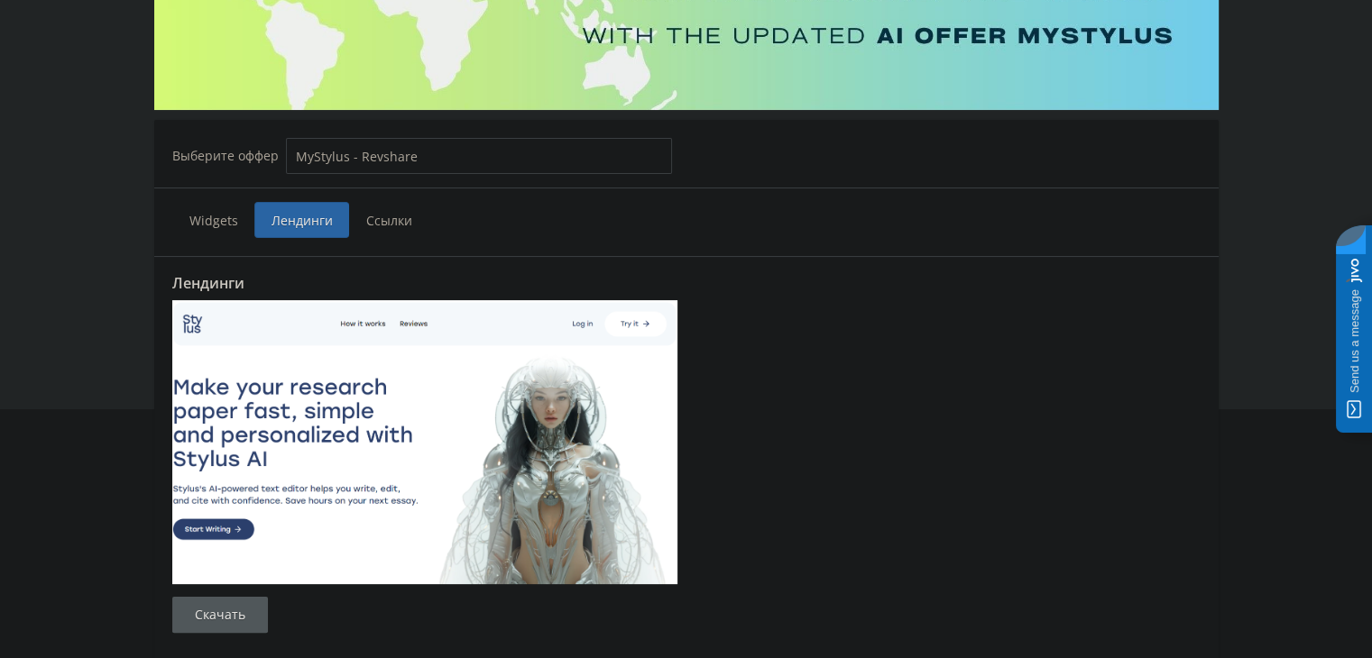
click at [408, 148] on select "MyStylus MyStylus - Revshare Кампус AI Studybay Автор24 Studybay Brazil Study A…" at bounding box center [479, 156] width 386 height 36
select select "339"
click at [286, 138] on select "MyStylus MyStylus - Revshare Кампус AI Studybay Автор24 Studybay Brazil Study A…" at bounding box center [479, 156] width 386 height 36
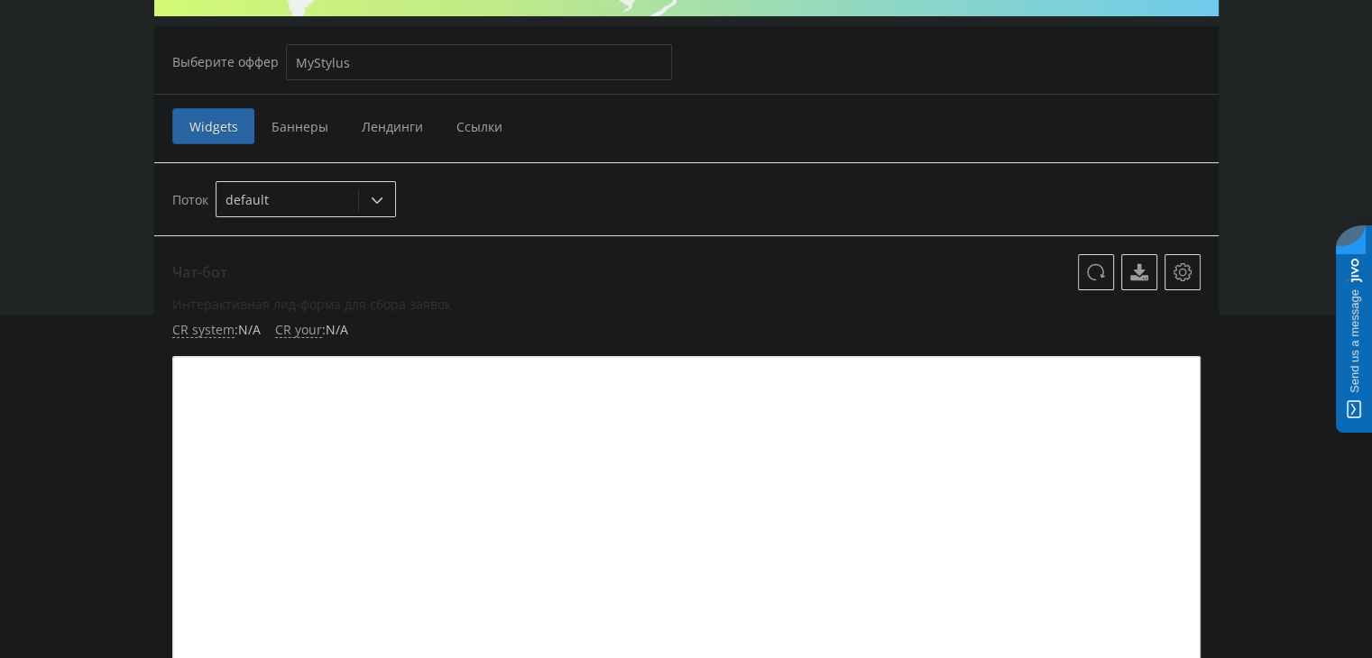
scroll to position [44, 0]
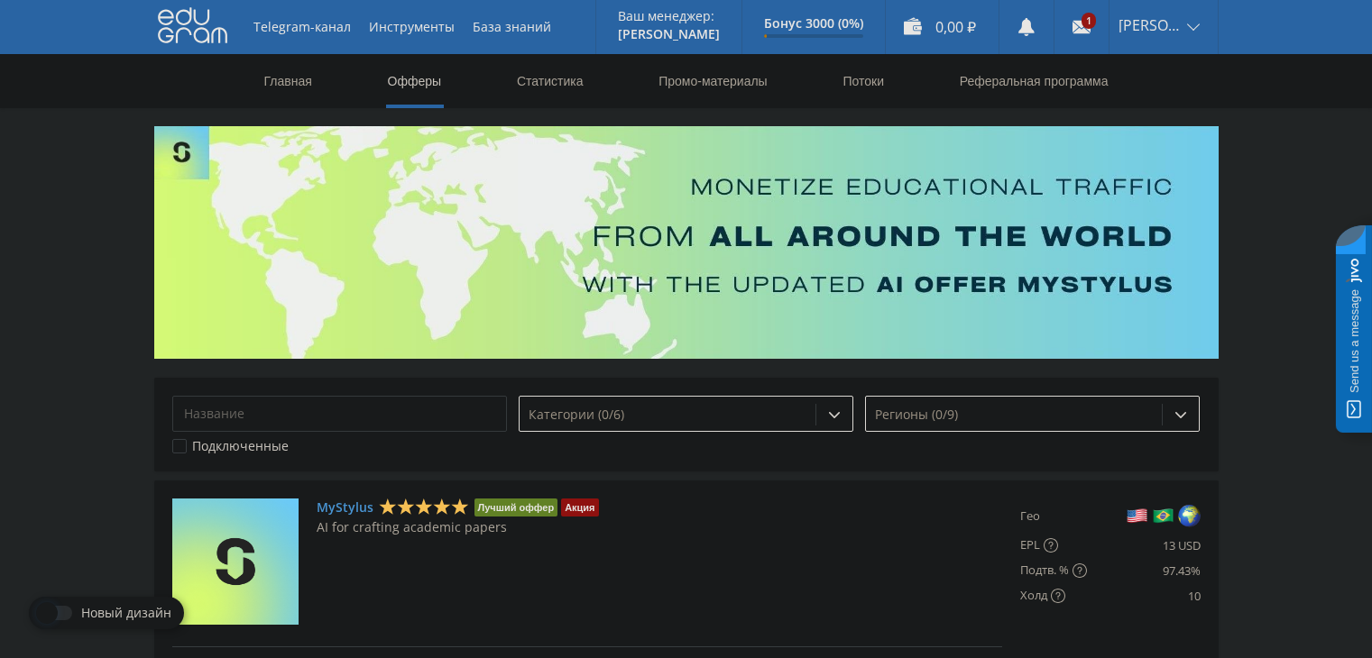
scroll to position [271, 0]
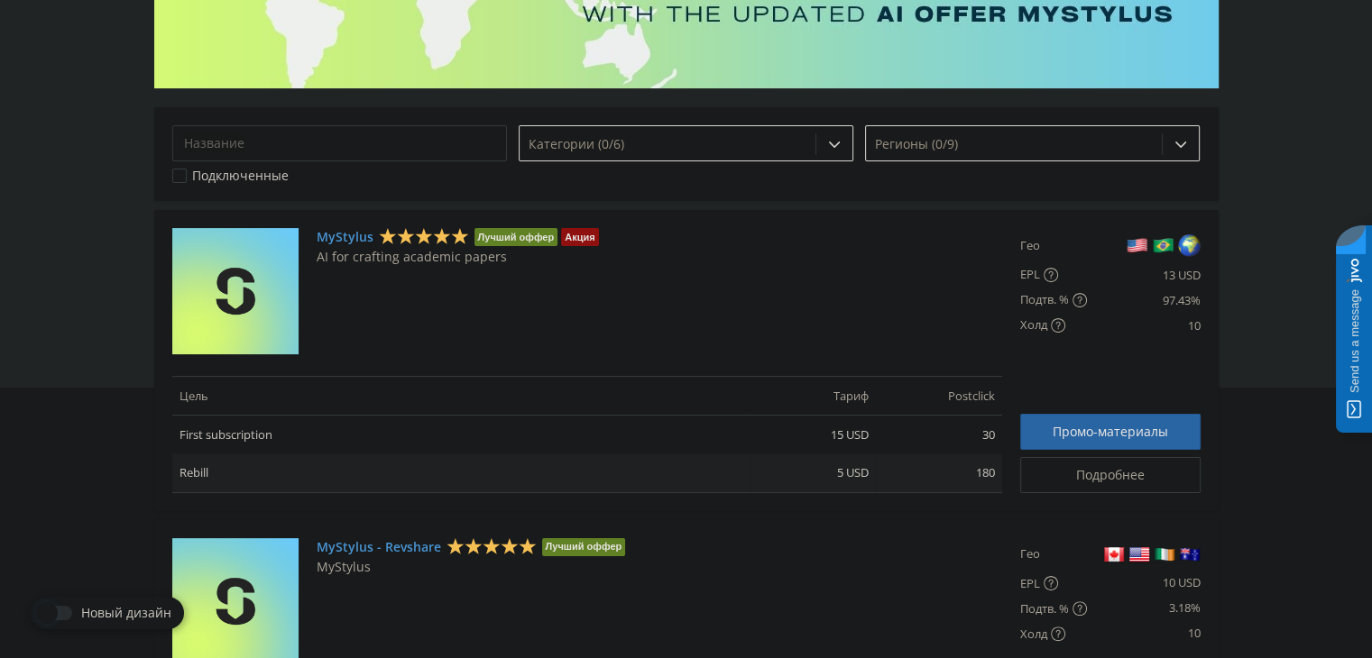
click at [328, 239] on link "MyStylus" at bounding box center [345, 237] width 57 height 14
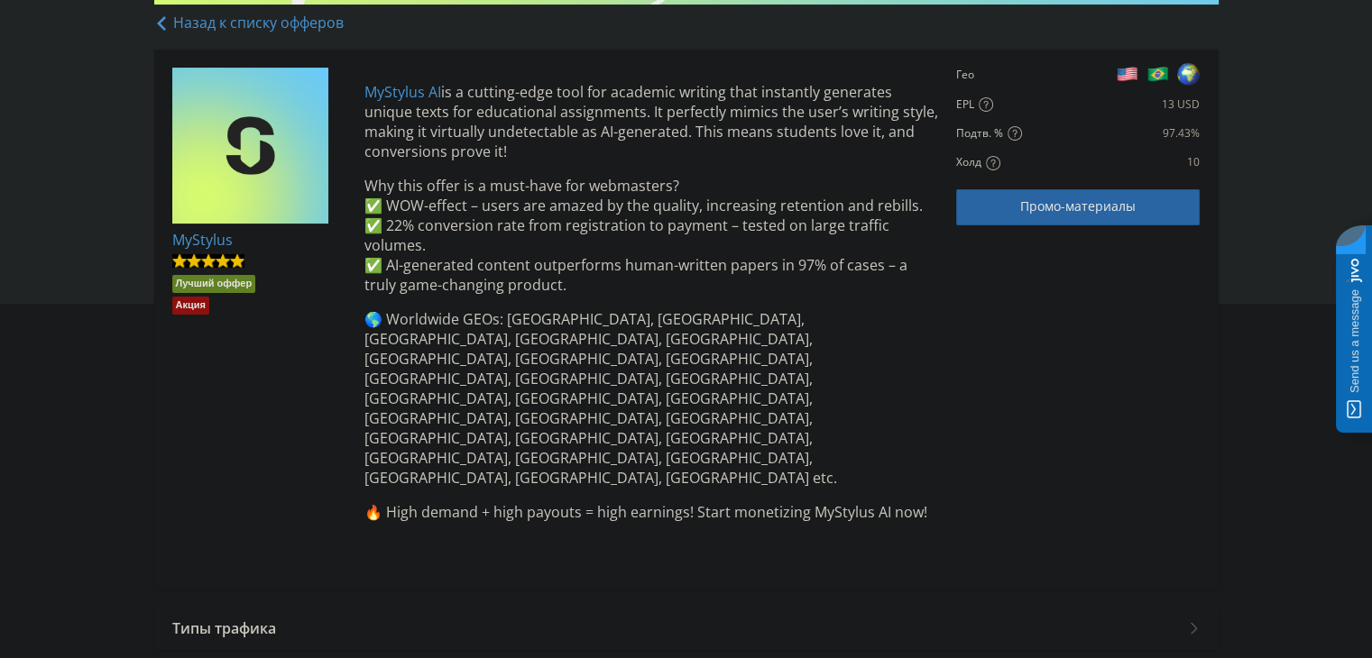
scroll to position [418, 0]
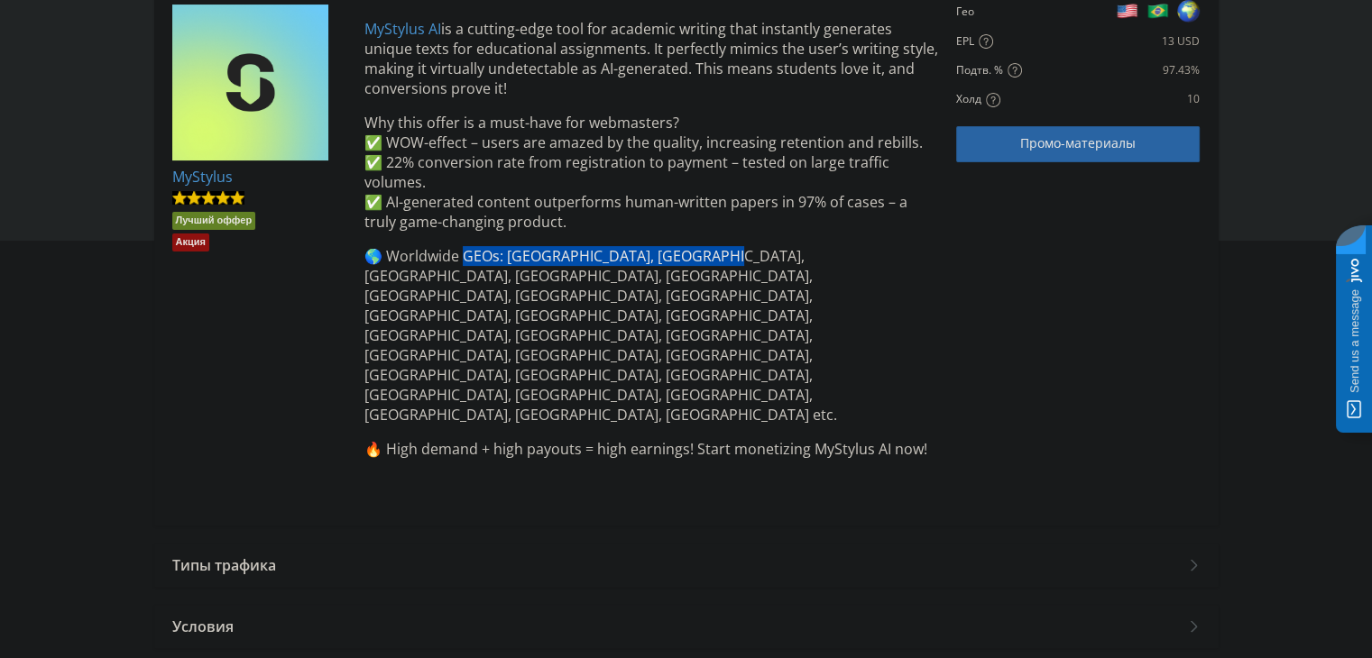
drag, startPoint x: 473, startPoint y: 264, endPoint x: 721, endPoint y: 258, distance: 248.1
click at [720, 258] on p "🌎 Worldwide GEOs: [GEOGRAPHIC_DATA], [GEOGRAPHIC_DATA], [GEOGRAPHIC_DATA], [GEO…" at bounding box center [651, 335] width 575 height 179
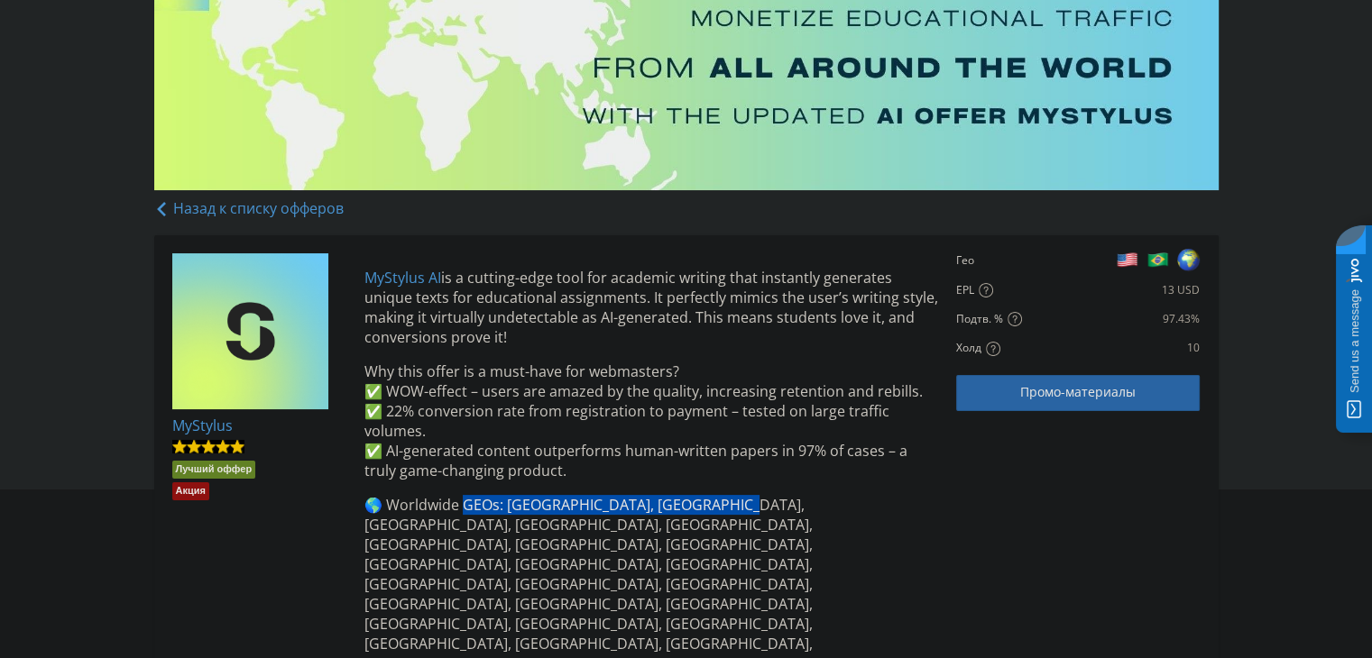
scroll to position [327, 0]
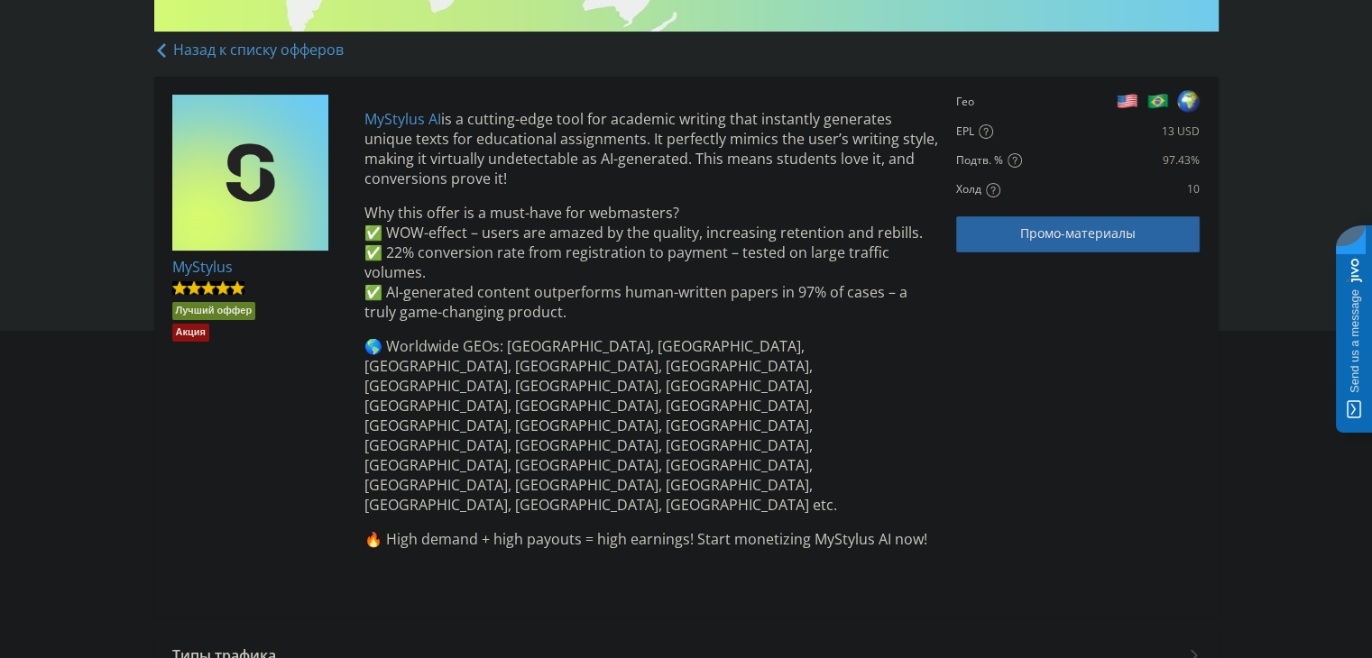
click at [692, 365] on p "🌎 Worldwide GEOs: [GEOGRAPHIC_DATA], [GEOGRAPHIC_DATA], [GEOGRAPHIC_DATA], [GEO…" at bounding box center [651, 425] width 575 height 179
click at [985, 131] on icon at bounding box center [986, 131] width 14 height 14
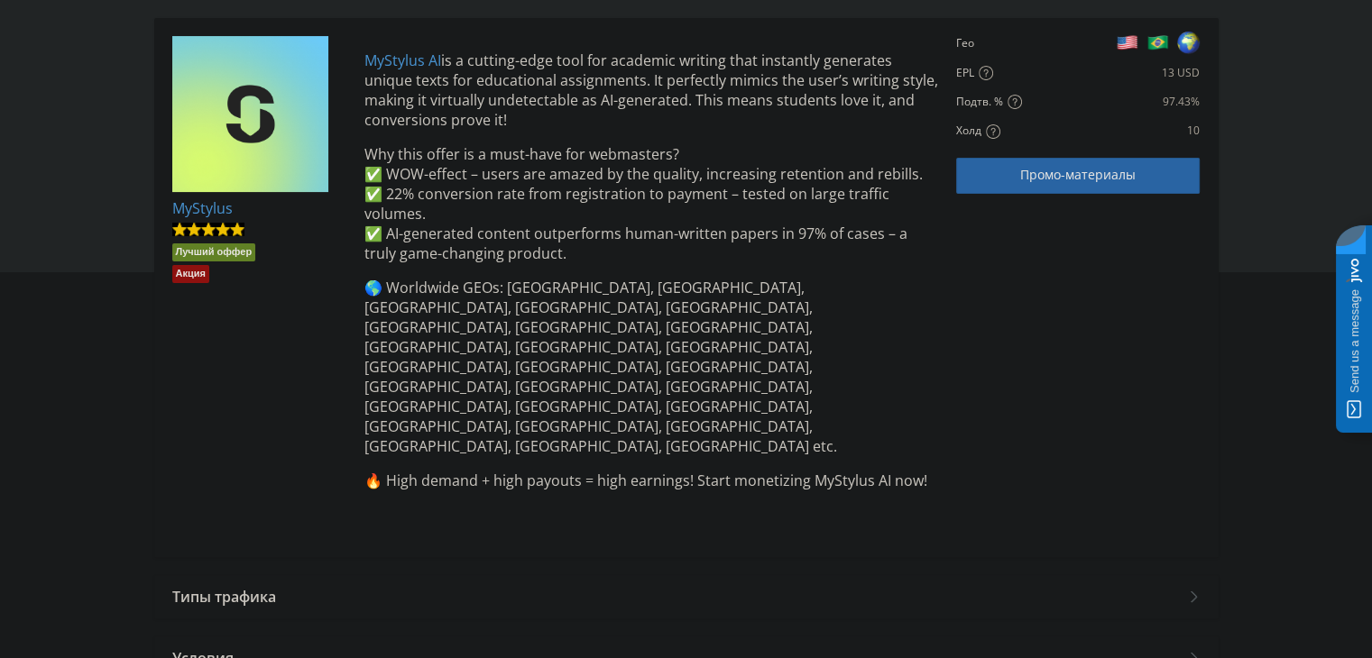
scroll to position [418, 0]
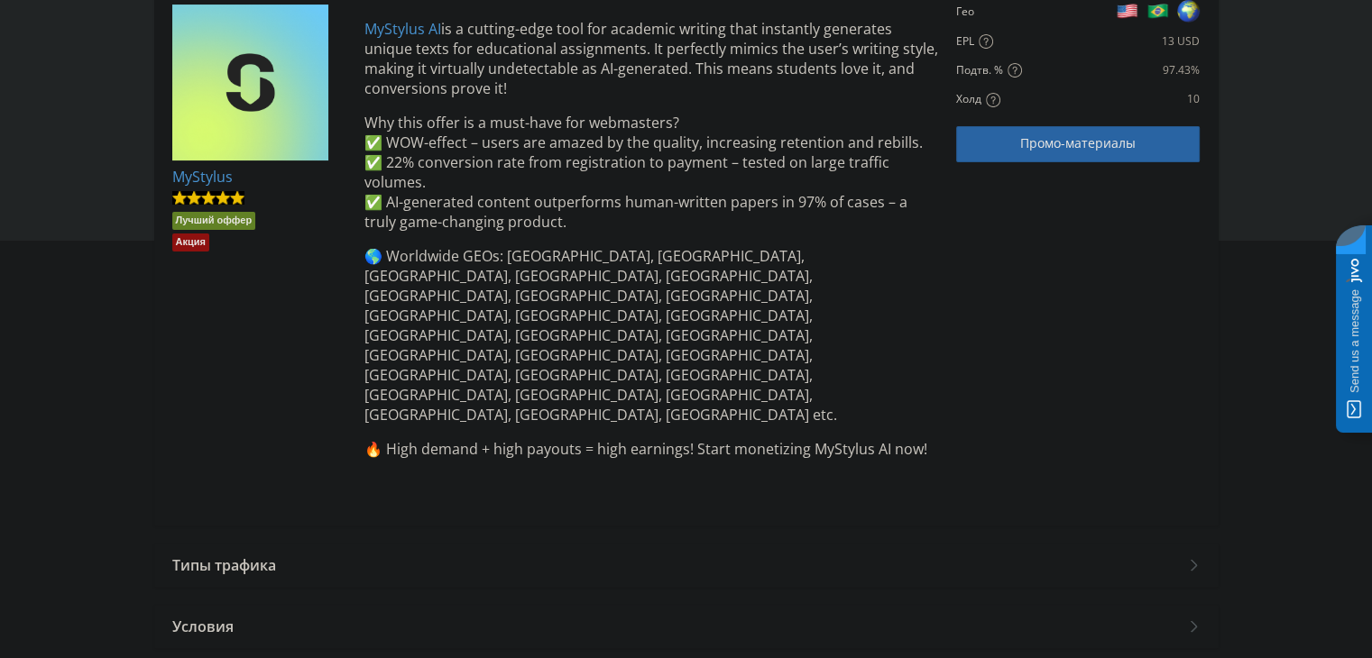
click at [233, 544] on div "Типы трафика" at bounding box center [686, 565] width 1064 height 43
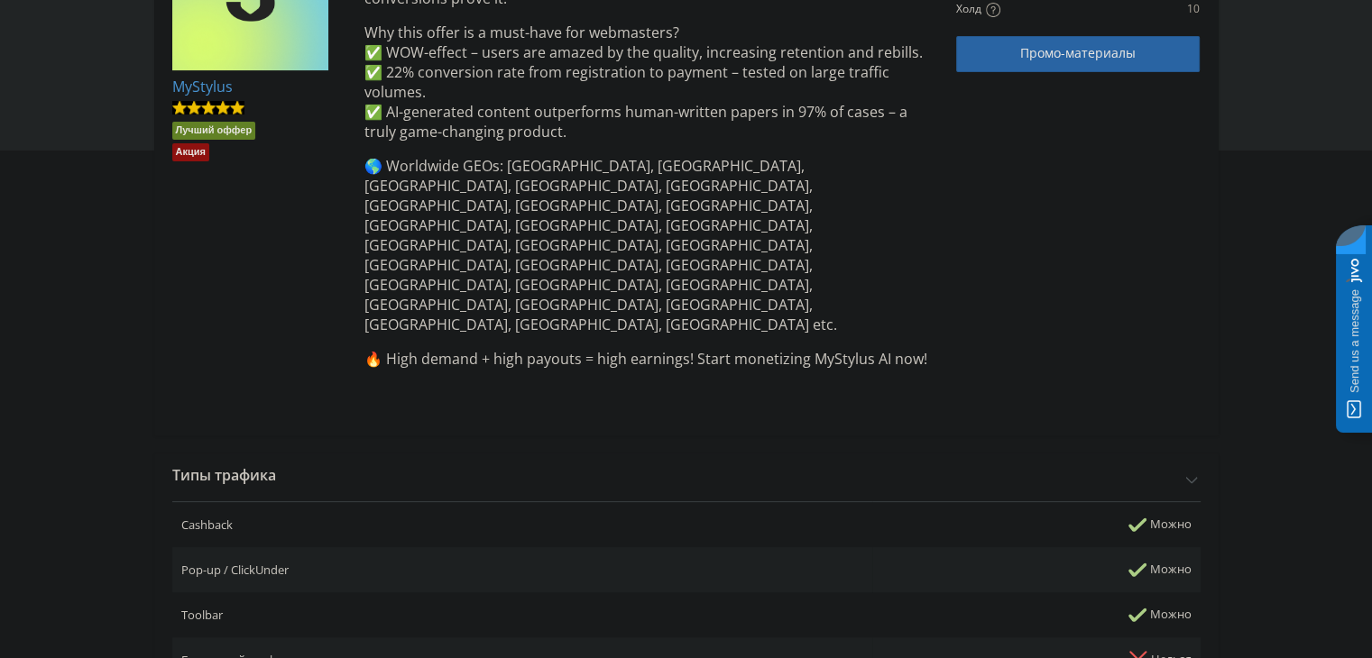
click at [244, 454] on div "Типы трафика" at bounding box center [686, 475] width 1064 height 43
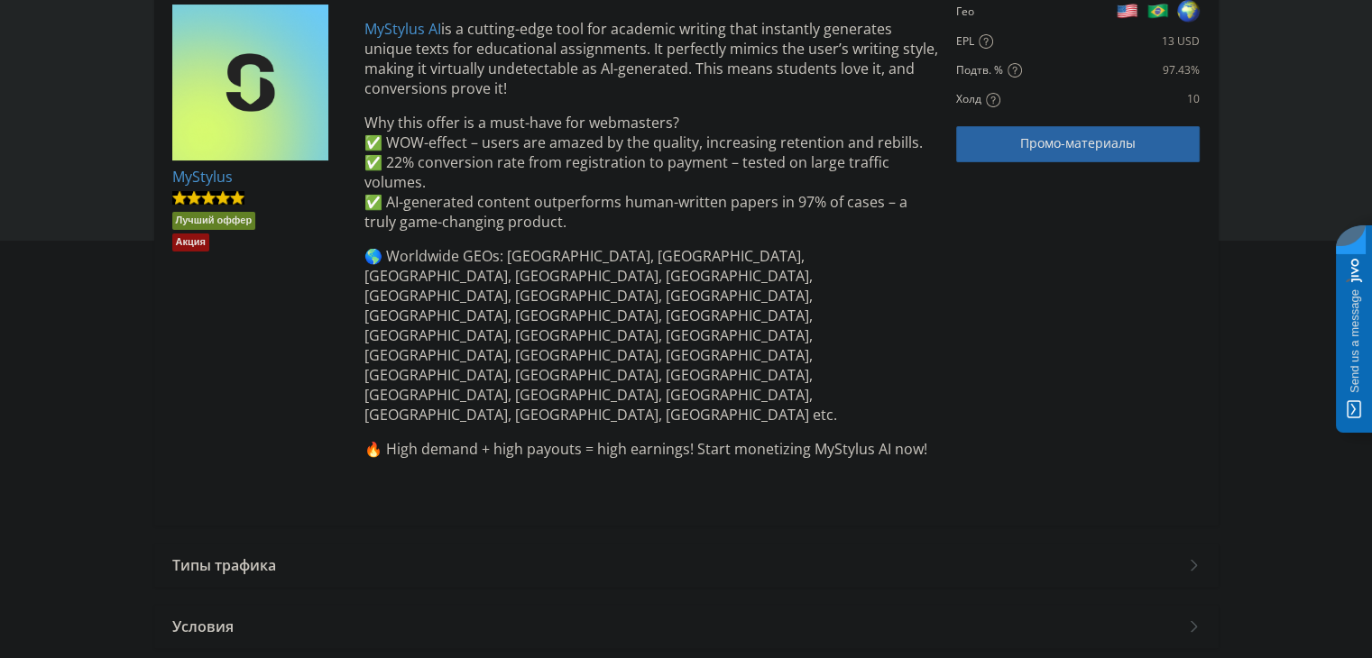
click at [207, 605] on div "Условия" at bounding box center [686, 626] width 1064 height 43
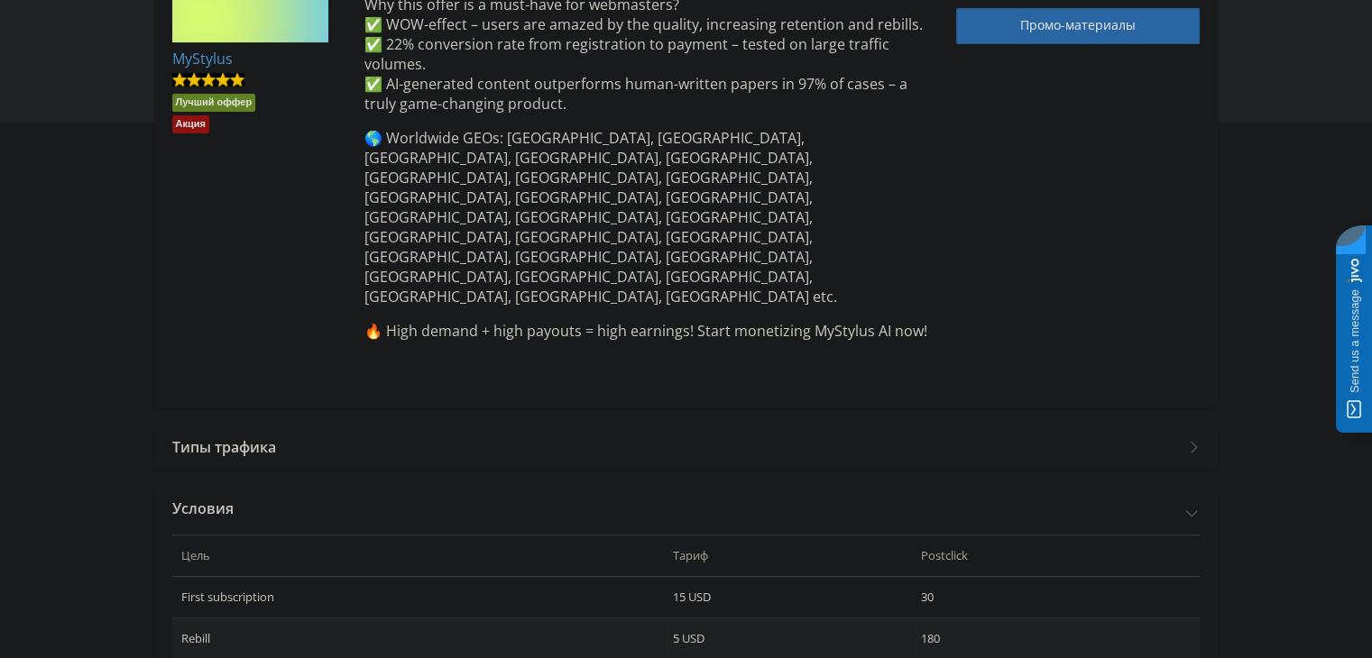
scroll to position [564, 0]
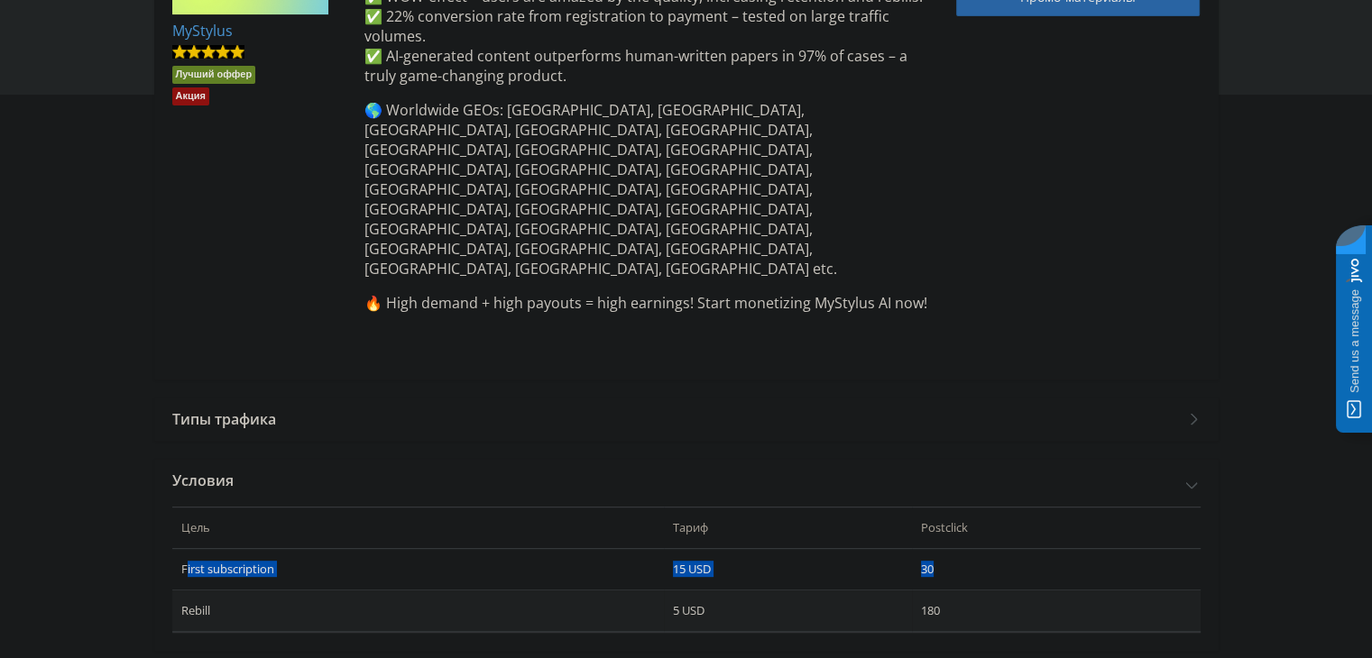
drag, startPoint x: 187, startPoint y: 477, endPoint x: 961, endPoint y: 476, distance: 773.9
click at [961, 549] on tr "First subscription 15 USD 30" at bounding box center [686, 569] width 1028 height 41
click at [961, 549] on td "30" at bounding box center [1056, 569] width 288 height 41
drag, startPoint x: 151, startPoint y: 513, endPoint x: 833, endPoint y: 536, distance: 683.2
click at [830, 536] on div "Назад к списку офферов MyStylus Лучший оффер Акция MyStylus AI is a cutting-edg…" at bounding box center [686, 112] width 1082 height 1098
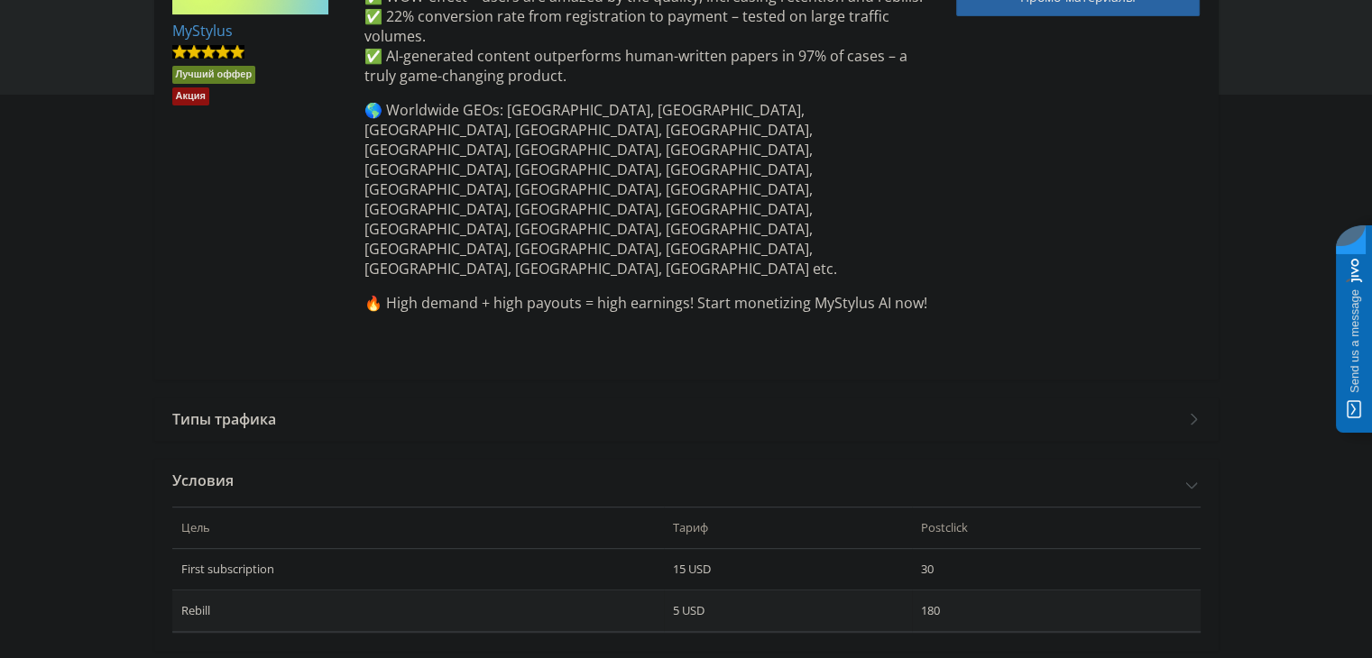
click at [1042, 533] on div "[PERSON_NAME] Postclick First subscription 15 USD 30 Rebill 5 USD 180" at bounding box center [686, 576] width 1064 height 149
drag, startPoint x: 944, startPoint y: 481, endPoint x: 918, endPoint y: 481, distance: 25.3
click at [918, 548] on td "30" at bounding box center [1056, 568] width 288 height 41
click at [988, 538] on div "[PERSON_NAME] Postclick First subscription 15 USD 30 Rebill 5 USD 180" at bounding box center [686, 576] width 1064 height 149
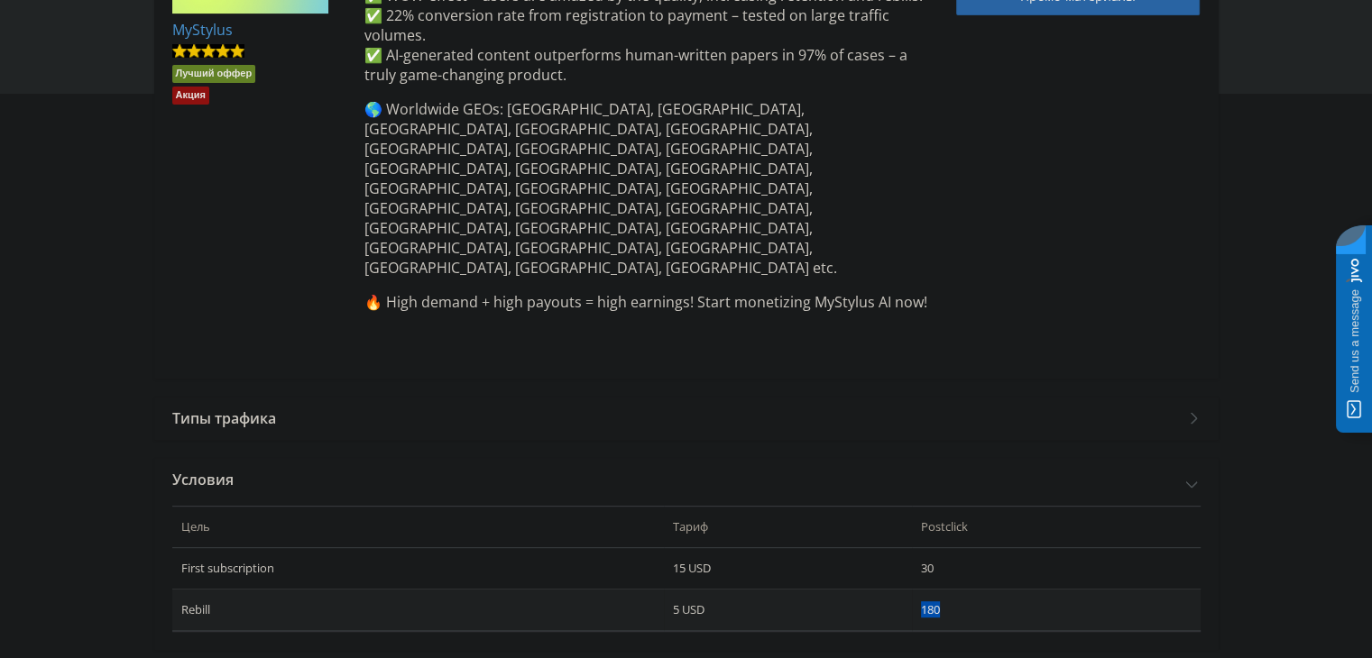
drag, startPoint x: 950, startPoint y: 517, endPoint x: 866, endPoint y: 520, distance: 83.9
click at [866, 590] on tr "Rebill 5 USD 180" at bounding box center [686, 610] width 1028 height 41
click at [869, 583] on div "Telegram-канал Инструменты База знаний Ваш менеджер: [PERSON_NAME] Online @edug…" at bounding box center [686, 96] width 1372 height 1323
